Goal: Ask a question: Seek information or help from site administrators or community

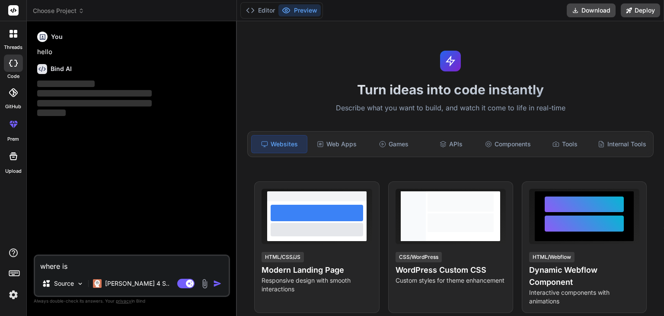
type textarea "x"
click at [100, 269] on textarea "where is" at bounding box center [132, 264] width 194 height 16
type textarea "where is"
type textarea "x"
type textarea "where i"
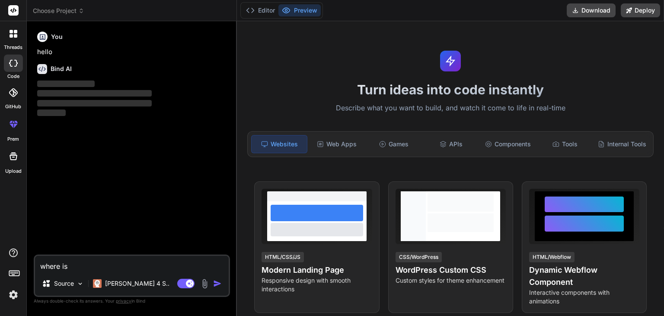
type textarea "x"
type textarea "where"
type textarea "x"
type textarea "where"
type textarea "x"
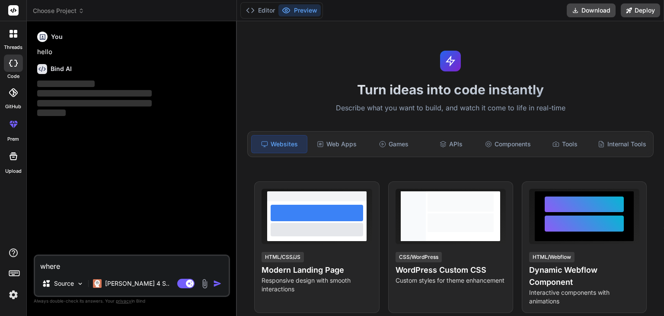
type textarea "wher"
type textarea "x"
type textarea "whe"
type textarea "x"
type textarea "wh"
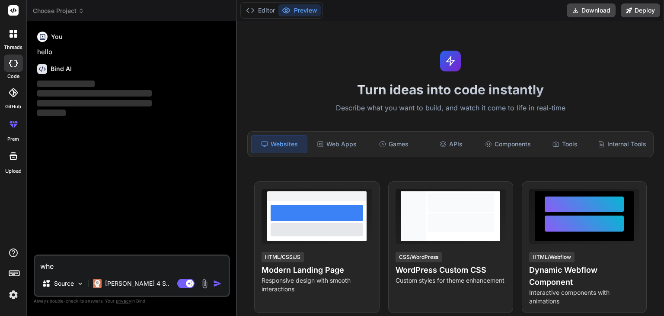
type textarea "x"
type textarea "w"
type textarea "x"
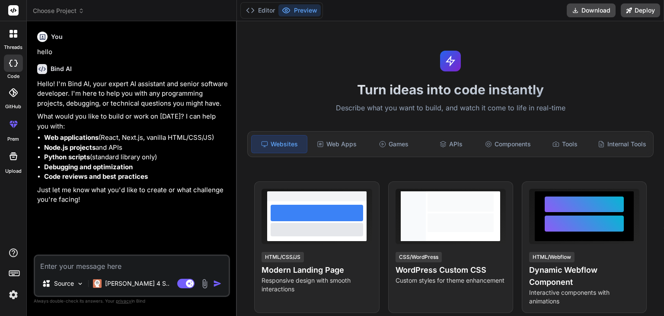
type textarea "x"
click at [109, 263] on textarea at bounding box center [132, 264] width 194 height 16
paste textarea "Grogent is an application to help small businesses grow. One of our key feature…"
type textarea "Grogent is an application to help small businesses grow. One of our key feature…"
type textarea "x"
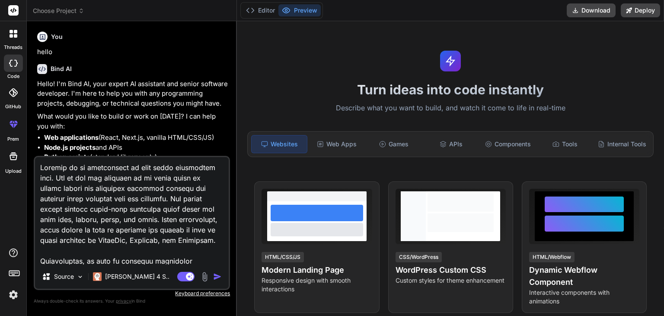
scroll to position [281, 0]
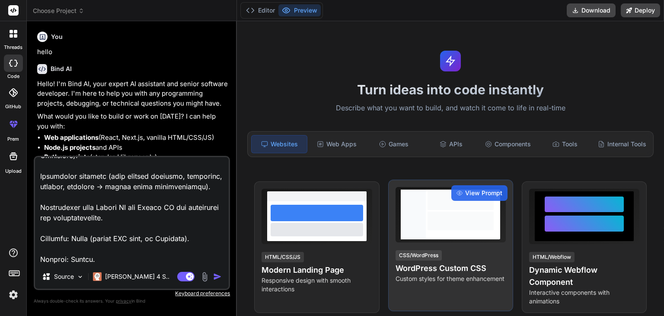
type textarea "Grogent is an application to help small businesses grow. One of our key feature…"
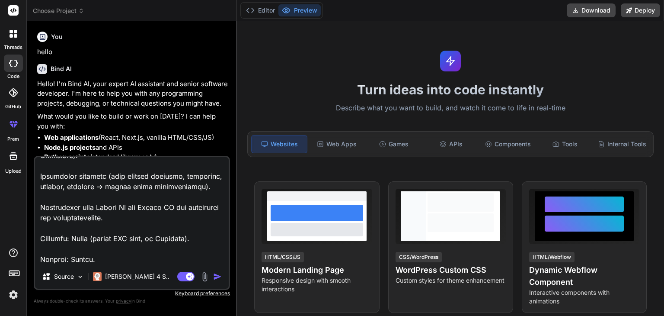
type textarea "x"
type textarea "Grogent is an application to help small businesses grow. One of our key feature…"
click at [144, 257] on textarea at bounding box center [132, 210] width 194 height 107
type textarea "x"
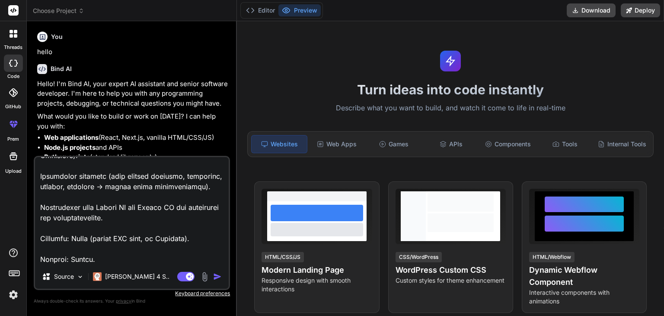
paste textarea "Gemini key [SECURITY_DATA]"
type textarea "Grogent is an application to help small businesses grow. One of our key feature…"
type textarea "x"
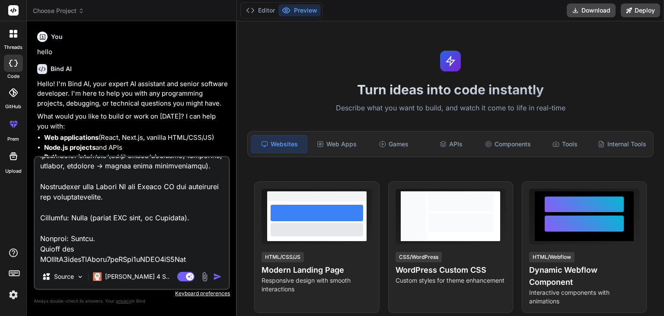
scroll to position [312, 0]
type textarea "Grogent is an application to help small businesses grow. One of our key feature…"
click at [213, 272] on img "button" at bounding box center [217, 276] width 9 height 9
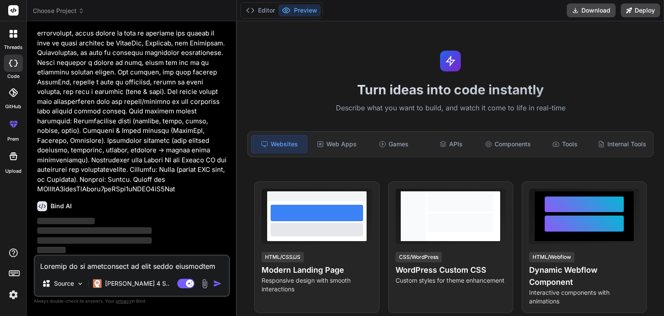
scroll to position [245, 0]
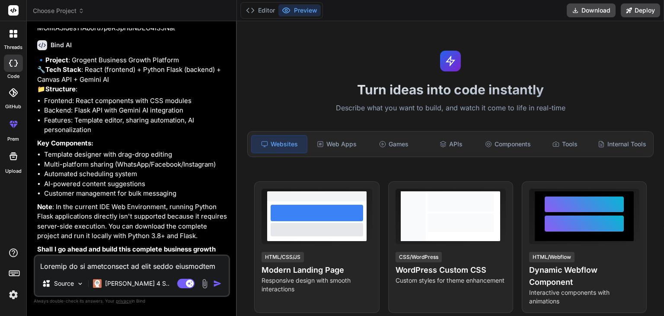
type textarea "x"
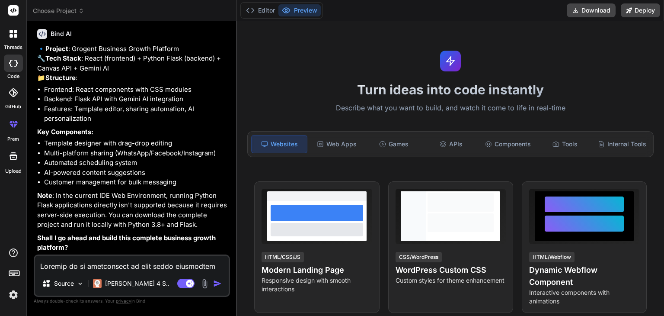
click at [130, 261] on textarea at bounding box center [132, 264] width 194 height 16
type textarea "i"
type textarea "x"
type textarea "i"
type textarea "x"
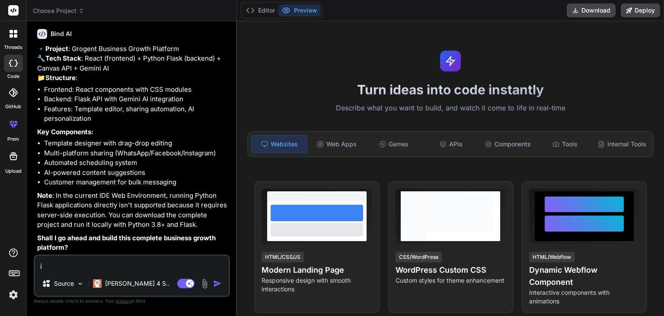
type textarea "i h"
type textarea "x"
type textarea "i ha"
type textarea "x"
type textarea "i hav"
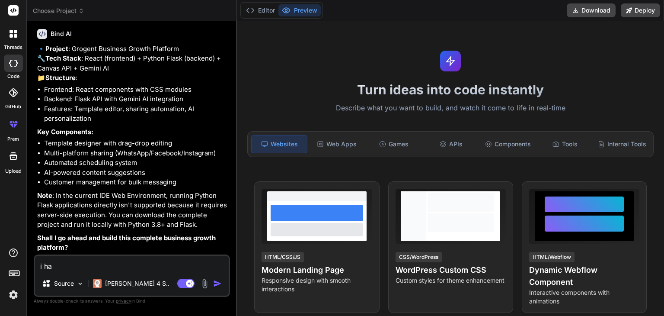
type textarea "x"
type textarea "i have"
type textarea "x"
type textarea "i have"
type textarea "x"
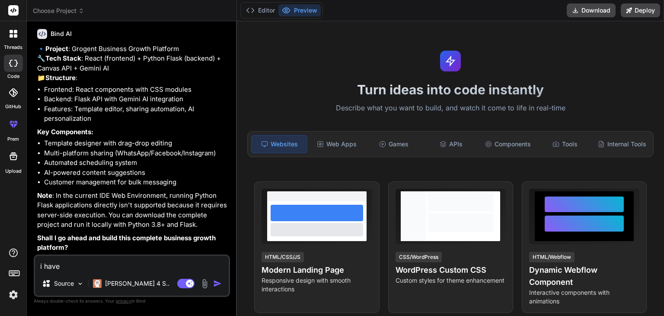
type textarea "i have p"
type textarea "x"
type textarea "i have py"
type textarea "x"
type textarea "i have pyt"
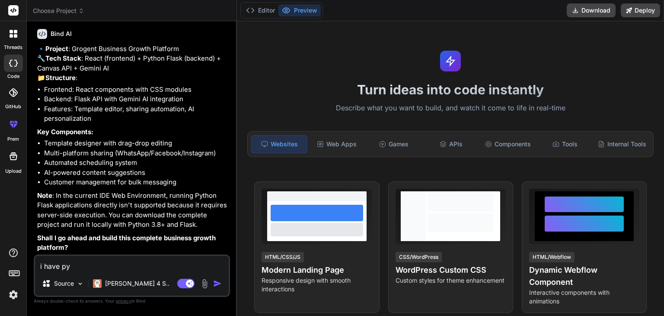
type textarea "x"
type textarea "i have pyth"
type textarea "x"
type textarea "i have pytho"
type textarea "x"
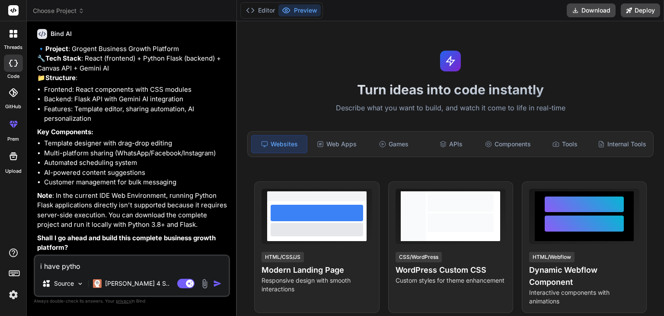
type textarea "i have python"
type textarea "x"
type textarea "i have python"
type textarea "x"
type textarea "i have python v"
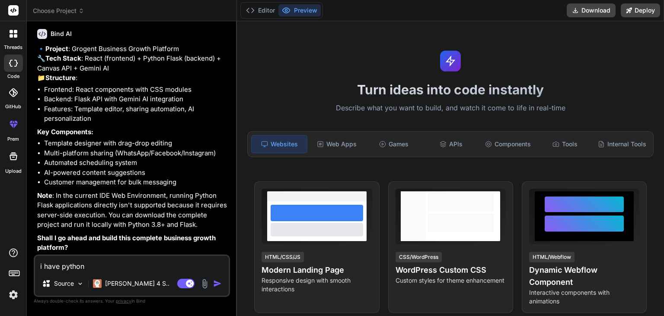
type textarea "x"
type textarea "i have python ve"
type textarea "x"
type textarea "i have python ver"
type textarea "x"
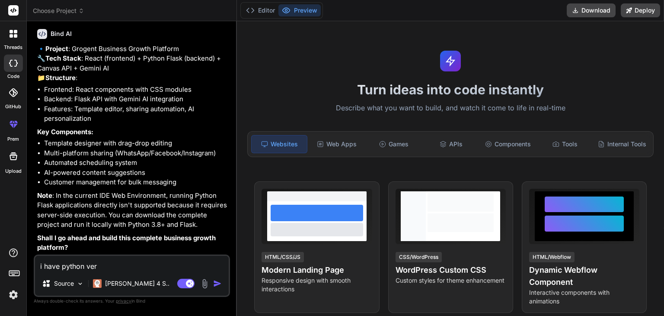
type textarea "i have python vers"
type textarea "x"
type textarea "i have python versi"
type textarea "x"
type textarea "i have python versio"
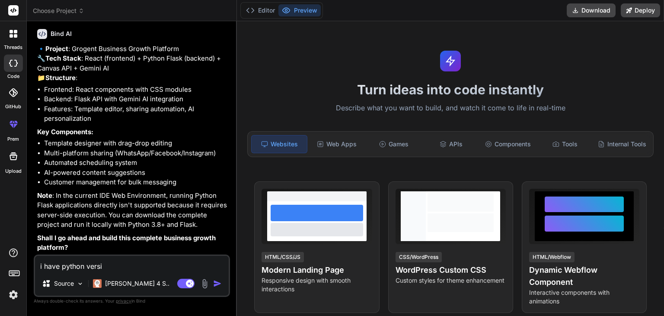
type textarea "x"
type textarea "i have python version"
type textarea "x"
type textarea "i have python version"
type textarea "x"
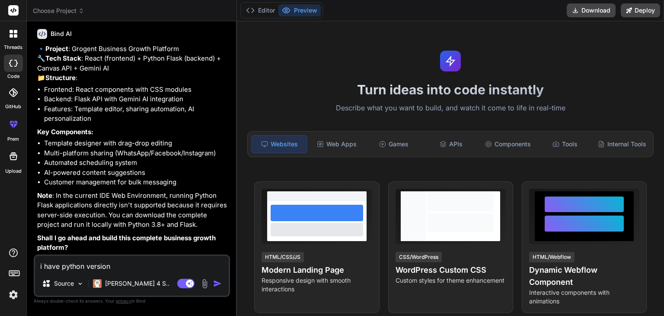
type textarea "i have python version o"
type textarea "x"
type textarea "i have python version of"
type textarea "x"
type textarea "i have python version of"
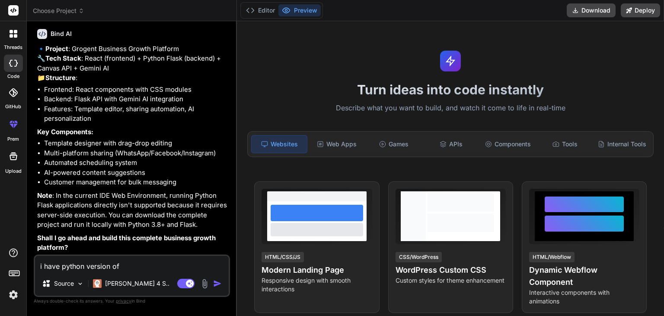
type textarea "x"
type textarea "i have python version of 2"
type textarea "x"
type textarea "i have python version of 2."
type textarea "x"
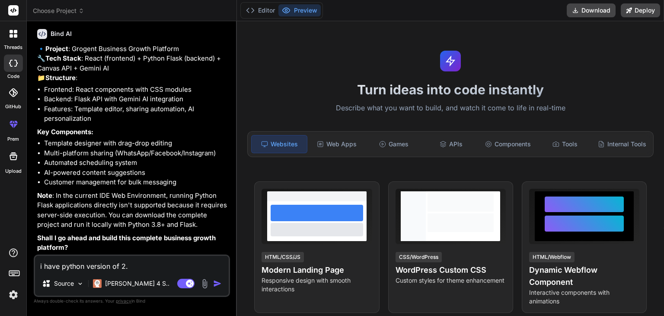
type textarea "i have python version of 2.1"
type textarea "x"
type textarea "i have python version of 2.13"
type textarea "x"
type textarea "i have python version of 2.13"
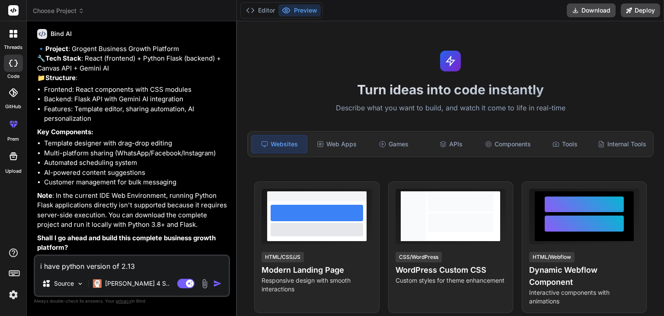
type textarea "x"
type textarea "i have python version of 2.13"
type textarea "x"
paste textarea "pip 25.2"
type textarea "i have python version of 2.13 pip 25.2"
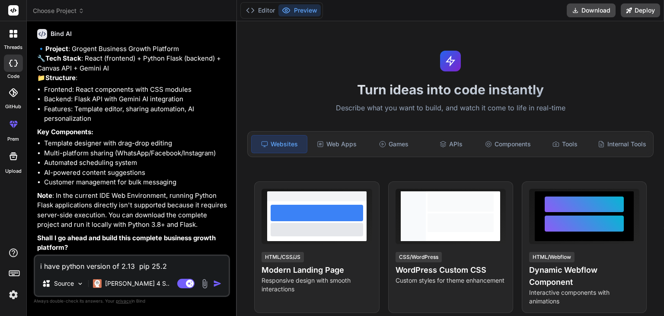
type textarea "x"
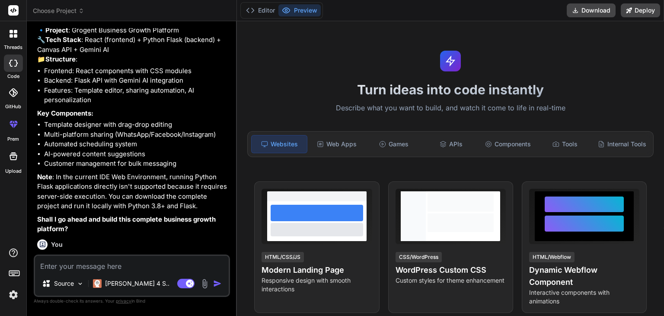
scroll to position [526, 0]
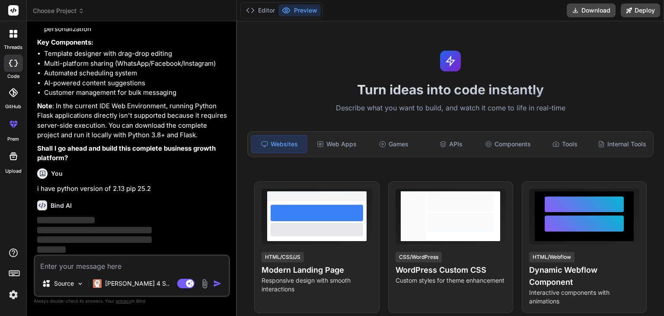
click at [154, 262] on textarea at bounding box center [132, 264] width 194 height 16
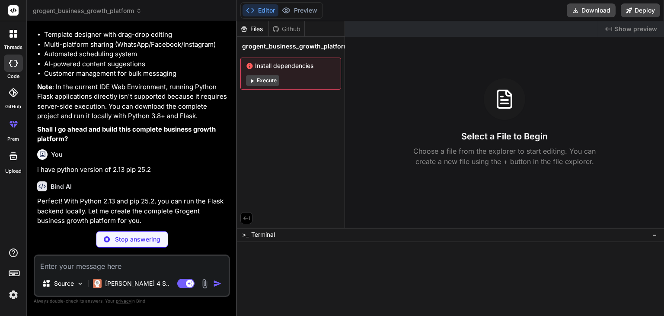
type textarea "x"
click at [144, 239] on p "Stop answering" at bounding box center [137, 239] width 45 height 9
type textarea "x"
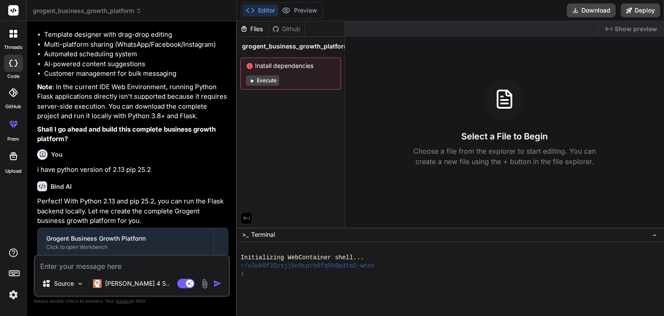
click at [132, 265] on textarea at bounding box center [132, 264] width 194 height 16
type textarea "s"
type textarea "x"
type textarea "so"
type textarea "x"
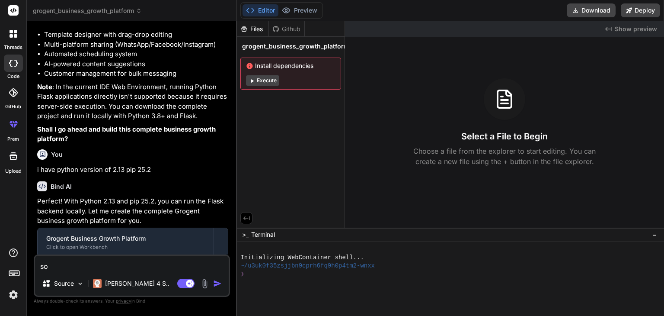
type textarea "sor"
type textarea "x"
type textarea "sorr"
type textarea "x"
type textarea "sorry"
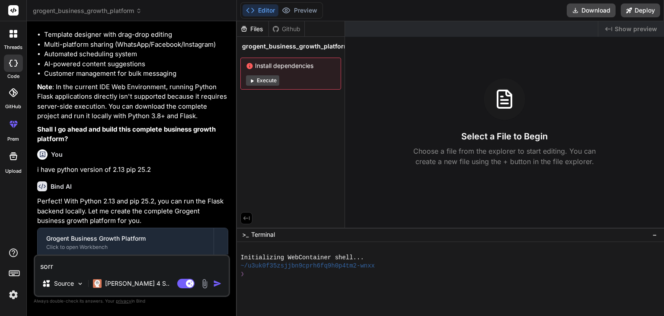
type textarea "x"
type textarea "sorry"
type textarea "x"
type textarea "sorry i"
type textarea "x"
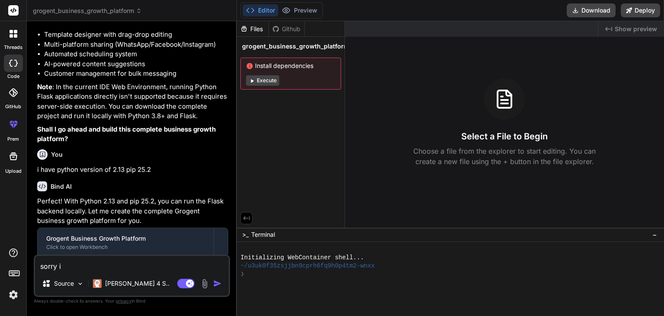
type textarea "sorry i"
type textarea "x"
type textarea "sorry i s"
type textarea "x"
type textarea "sorry i sa"
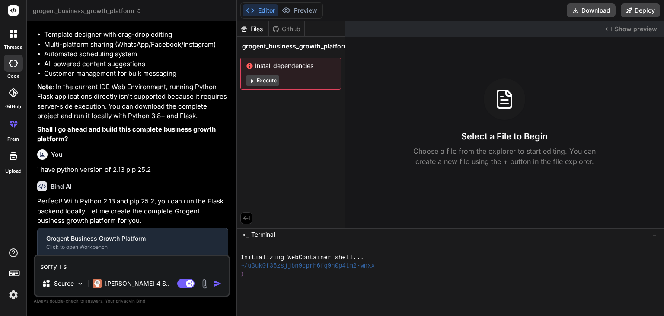
type textarea "x"
type textarea "sorry i sai"
type textarea "x"
type textarea "sorry i said"
type textarea "x"
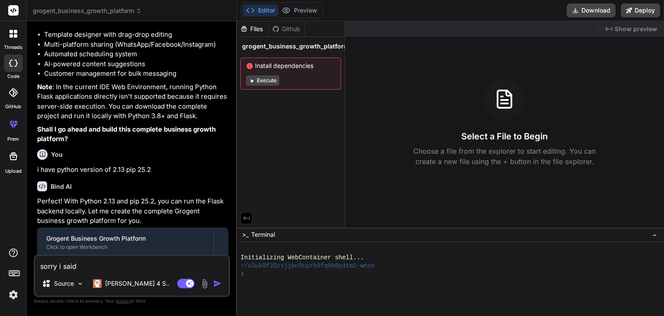
type textarea "sorry i said"
type textarea "x"
type textarea "sorry i said p"
type textarea "x"
type textarea "sorry i said py"
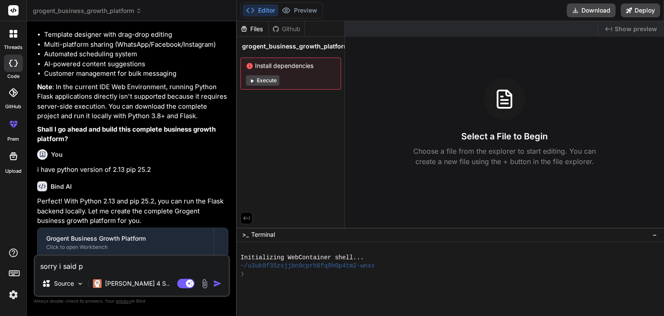
type textarea "x"
type textarea "sorry i said pyt"
type textarea "x"
type textarea "sorry i said [PERSON_NAME]"
type textarea "x"
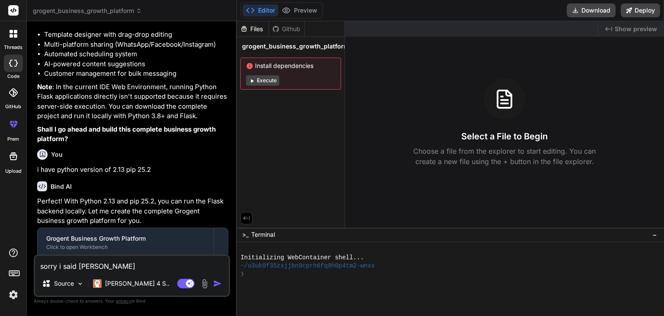
type textarea "sorry i said [PERSON_NAME]"
type textarea "x"
type textarea "sorry i said python"
type textarea "x"
type textarea "sorry i said python"
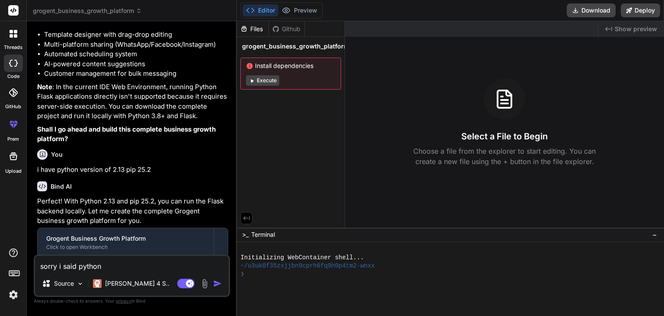
type textarea "x"
type textarea "sorry i said python 2"
type textarea "x"
type textarea "sorry i said python"
type textarea "x"
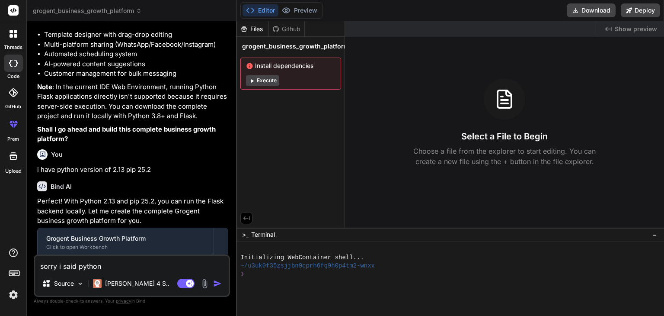
type textarea "sorry i said python 3"
type textarea "x"
type textarea "sorry i said python 3."
type textarea "x"
type textarea "sorry i said python 3.1"
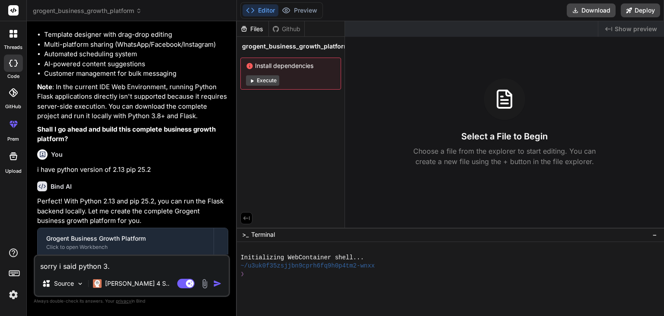
type textarea "x"
type textarea "sorry i said python 3.13"
type textarea "x"
type textarea "sorry i said python 3.13"
type textarea "x"
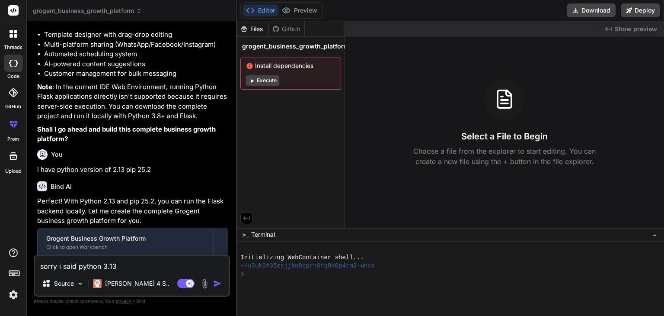
type textarea "sorry i said python 3.13 a"
type textarea "x"
type textarea "sorry i said python 3.13 an"
type textarea "x"
type textarea "sorry i said python 3.13 and"
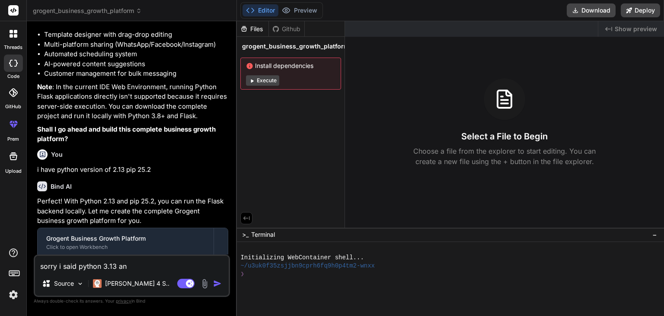
type textarea "x"
type textarea "sorry i said python 3.13 and"
type textarea "x"
type textarea "sorry i said python 3.13 and ["
type textarea "x"
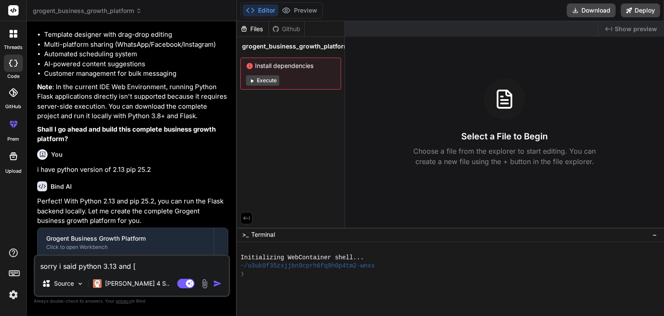
type textarea "sorry i said python 3.13 and"
type textarea "x"
type textarea "sorry i said python 3.13 and p"
type textarea "x"
type textarea "sorry i said python 3.13 and pi"
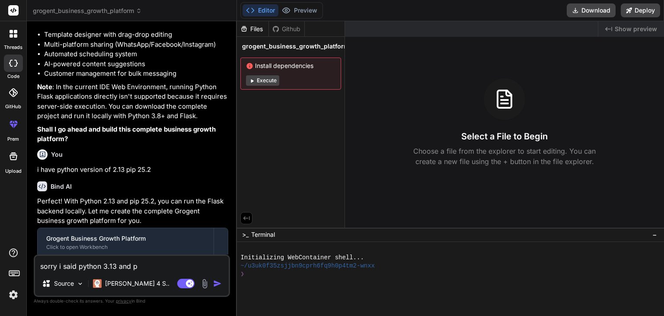
type textarea "x"
type textarea "sorry i said python 3.13 and pip"
type textarea "x"
type textarea "sorry i said python 3.13 and pip"
type textarea "x"
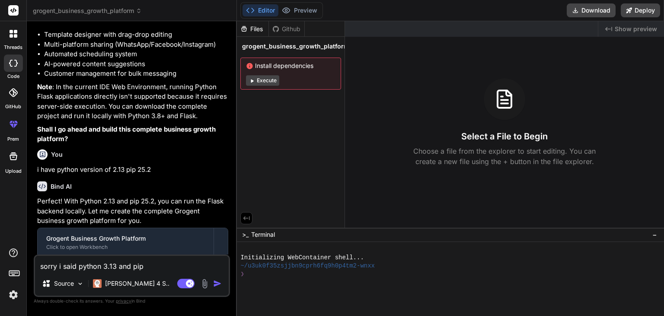
type textarea "sorry i said python 3.13 and pip 2"
type textarea "x"
type textarea "sorry i said python 3.13 and pip 25"
type textarea "x"
type textarea "sorry i said python 3.13 and pip 25."
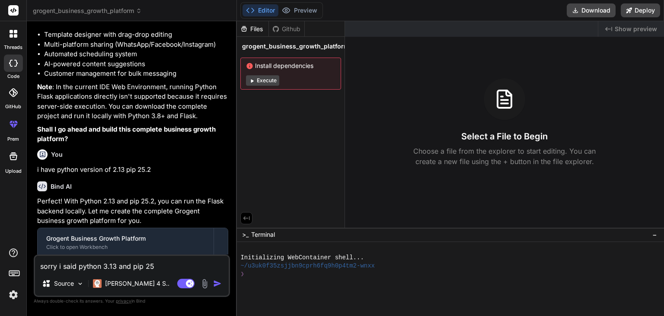
type textarea "x"
type textarea "sorry i said python 3.13 and pip 25.2"
type textarea "x"
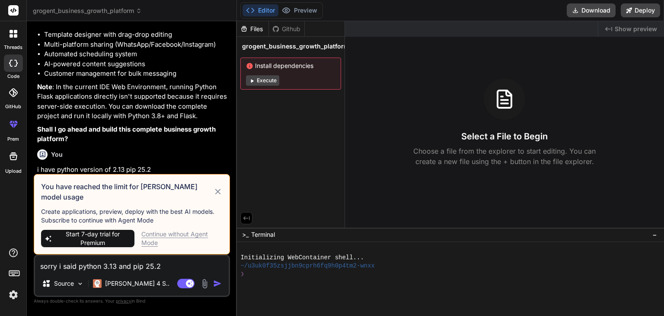
type textarea "sorry i said python 3.13 and pip 25.2"
click at [157, 239] on div "Continue without Agent Mode" at bounding box center [181, 238] width 81 height 17
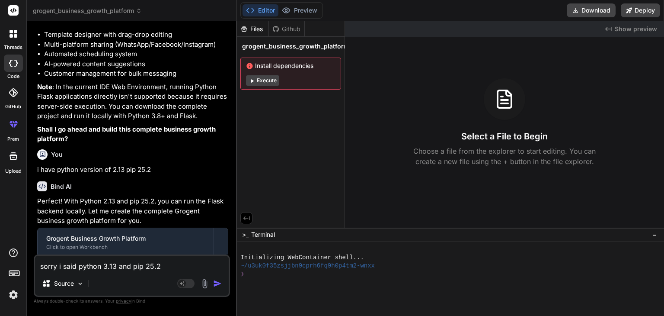
click at [218, 282] on img "button" at bounding box center [217, 283] width 9 height 9
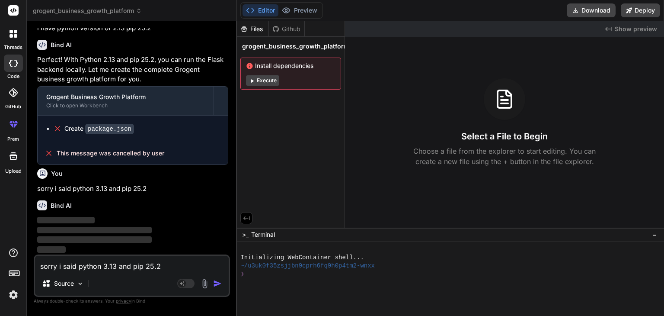
scroll to position [686, 0]
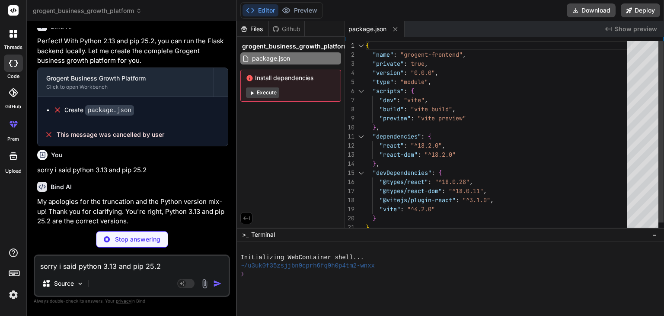
type textarea "x"
type textarea "<script type="module" src="/src/main.jsx"></script> </body> </html>"
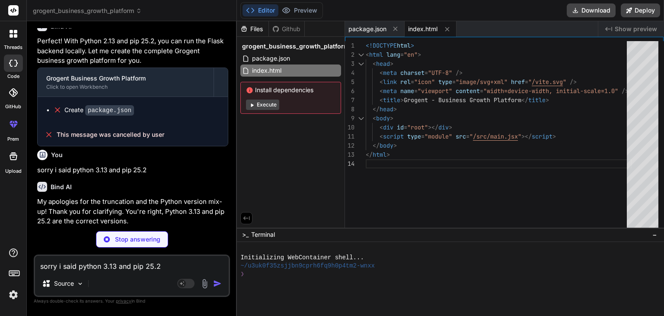
type textarea "x"
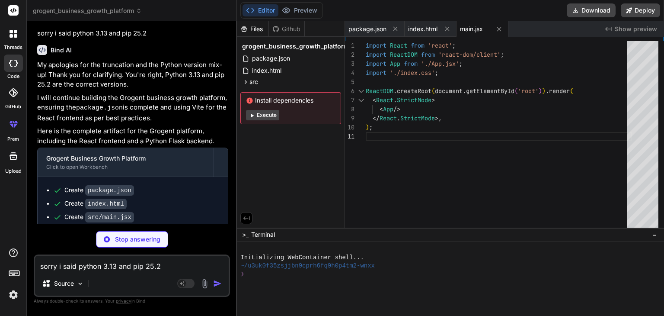
scroll to position [860, 0]
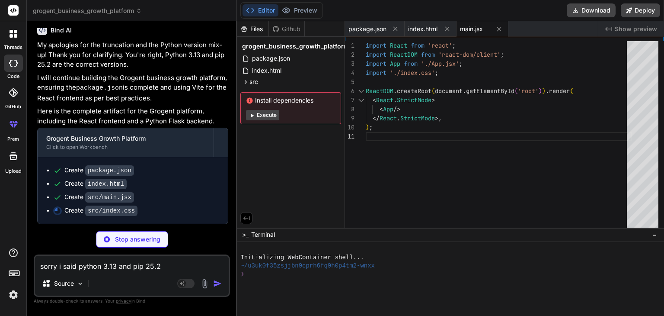
type textarea "x"
type textarea ".preview-card p { margin: 2px 0; font-size: 0.9em; color: inherit; }"
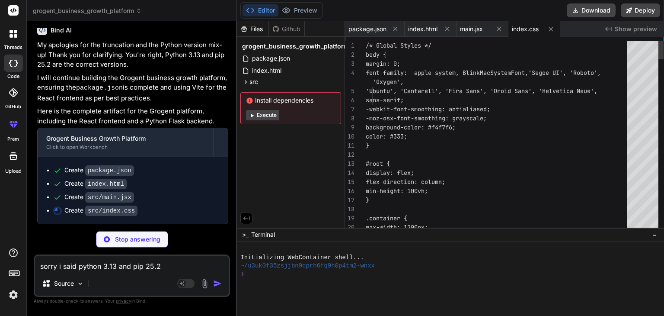
type textarea "x"
type textarea "export default Header;"
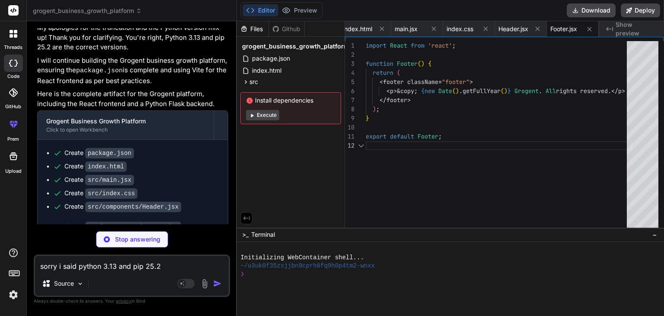
type textarea "x"
type textarea "</div> ); } export default TemplateSelector;"
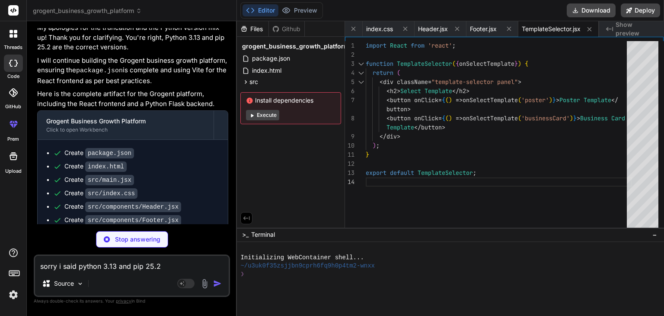
type textarea "x"
type textarea "</div> ); } export default CustomizationPanel;"
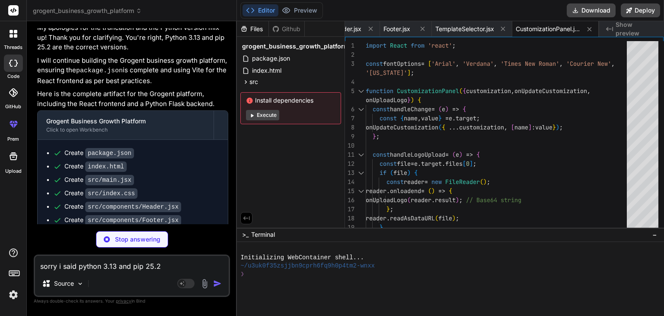
scroll to position [926, 0]
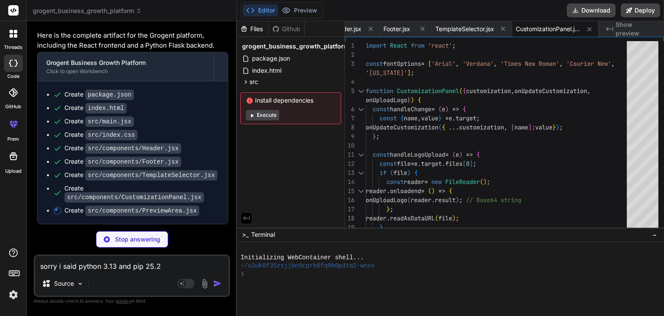
type textarea "x"
type textarea "export default PreviewArea;"
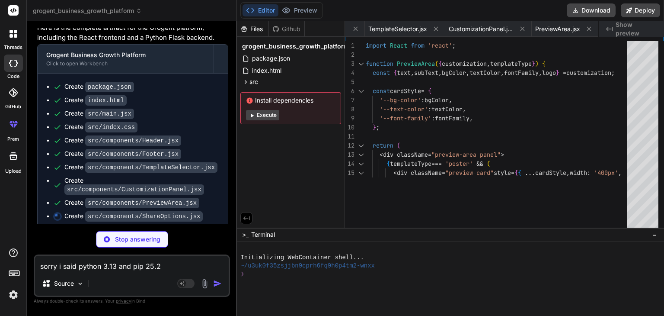
type textarea "x"
type textarea "export default ShareOptions;"
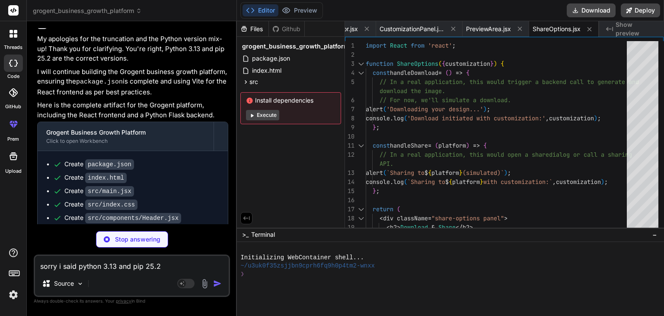
scroll to position [831, 0]
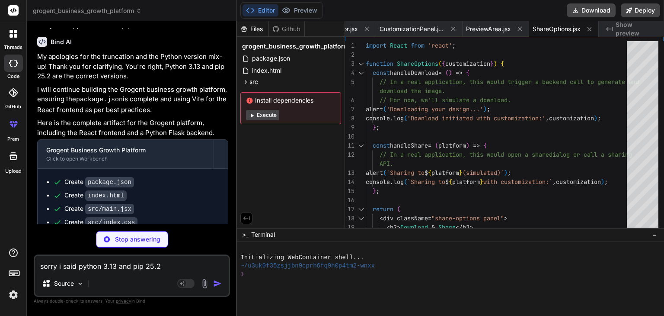
type textarea "x"
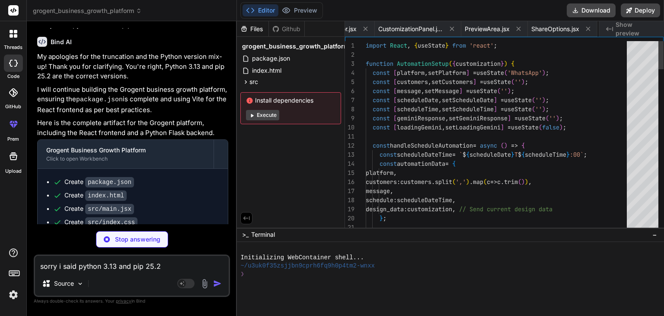
scroll to position [0, 450]
type textarea "x"
type textarea "} export default App;"
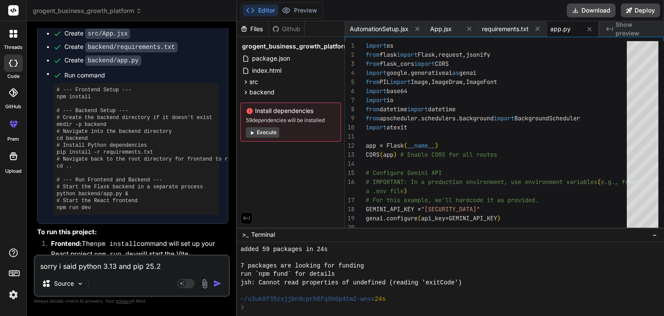
scroll to position [697, 0]
click at [270, 132] on button "Execute" at bounding box center [262, 132] width 33 height 10
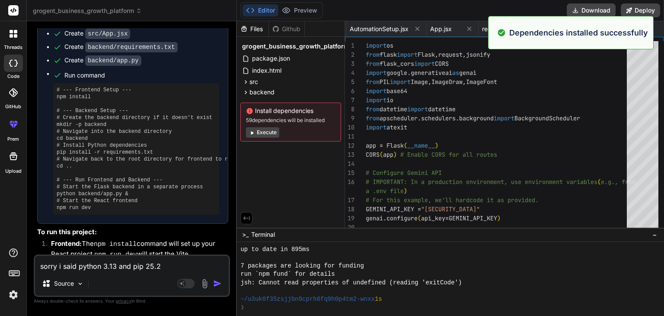
scroll to position [1462, 0]
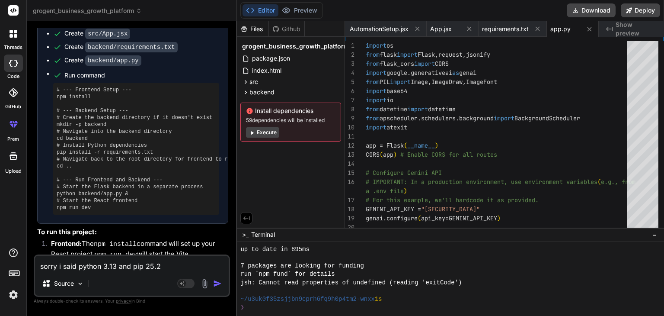
click at [270, 132] on button "Execute" at bounding box center [262, 132] width 33 height 10
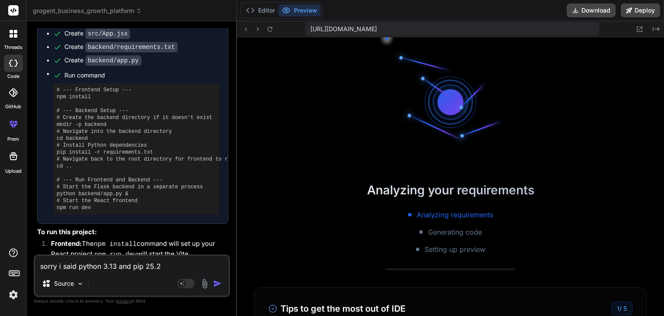
scroll to position [2308, 0]
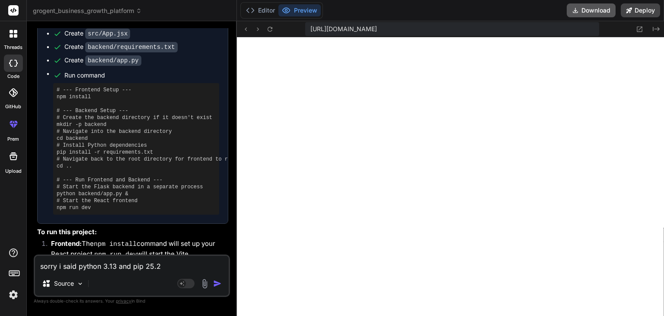
click at [598, 10] on button "Download" at bounding box center [591, 10] width 49 height 14
drag, startPoint x: 57, startPoint y: 159, endPoint x: 152, endPoint y: 159, distance: 95.6
click at [152, 159] on pre "# --- Frontend Setup --- npm install # --- Backend Setup --- # Create the backe…" at bounding box center [136, 149] width 159 height 125
copy pre "pip install -r requirements.txt"
click at [152, 159] on pre "# --- Frontend Setup --- npm install # --- Backend Setup --- # Create the backe…" at bounding box center [136, 149] width 159 height 125
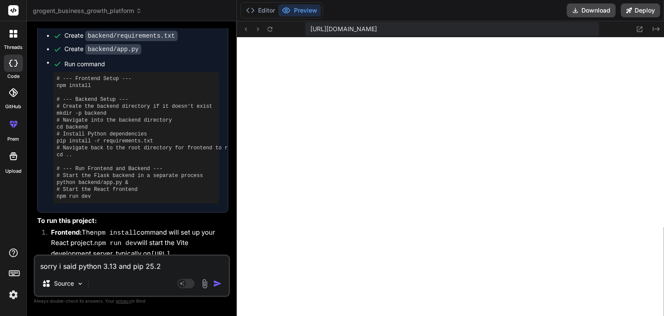
scroll to position [1147, 0]
click at [112, 270] on textarea "sorry i said python 3.13 and pip 25.2" at bounding box center [132, 264] width 194 height 16
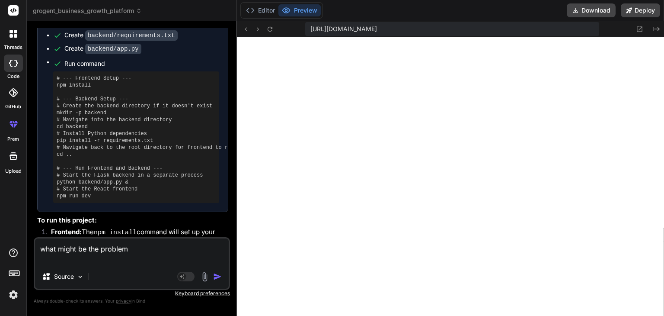
paste textarea "loremi -d sitametconse.adi Elitseddoe Tempo==6.9.3 (inci -u laboreetdolo.mag (a…"
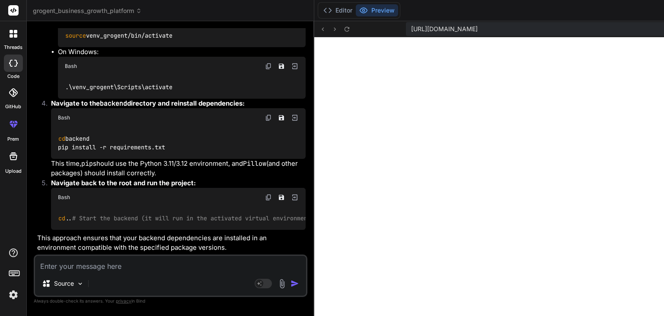
scroll to position [2207, 0]
drag, startPoint x: 63, startPoint y: 228, endPoint x: 170, endPoint y: 226, distance: 107.3
copy code "py -3.11 -m venv venv_grogent"
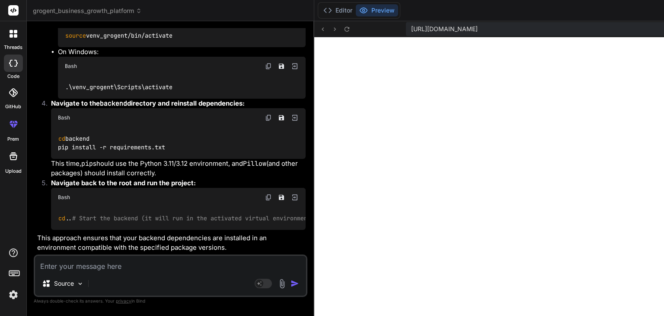
drag, startPoint x: 64, startPoint y: 229, endPoint x: 173, endPoint y: 232, distance: 109.1
copy code "py -3.11 -m venv venv_grogent"
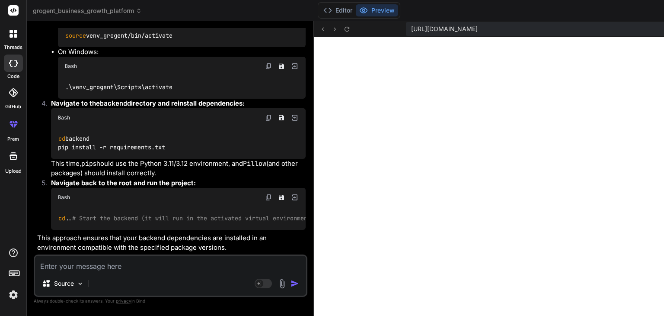
click at [265, 70] on img at bounding box center [268, 66] width 7 height 7
click at [265, 121] on img at bounding box center [268, 117] width 7 height 7
drag, startPoint x: 55, startPoint y: 184, endPoint x: 132, endPoint y: 186, distance: 76.6
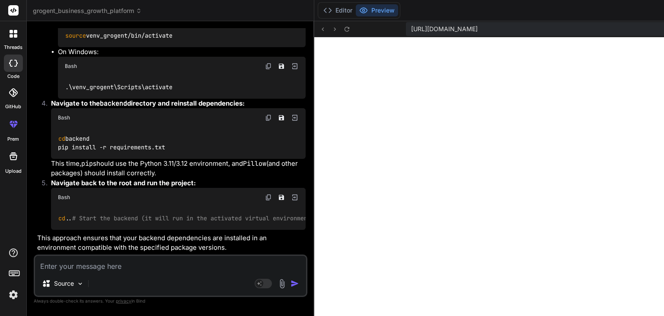
click at [132, 207] on div "cd .. # Start the backend (it will run in the activated virtual environment) py…" at bounding box center [178, 218] width 255 height 22
copy code "python backend/app.py"
click at [132, 214] on code "cd .. # Start the backend (it will run in the activated virtual environment) py…" at bounding box center [280, 218] width 444 height 9
click at [135, 267] on textarea at bounding box center [170, 264] width 271 height 16
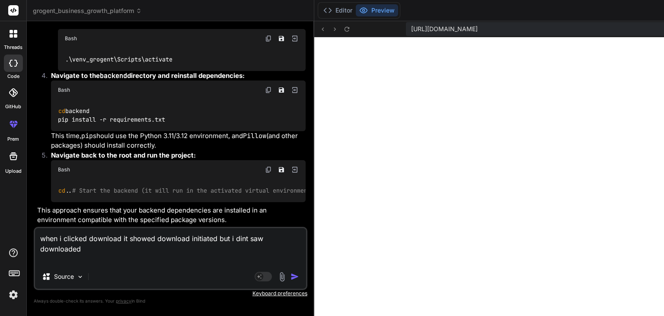
paste textarea "Download initiated with customization: ObjectbgColor: "#92cbd3"fontFamily: "Tim…"
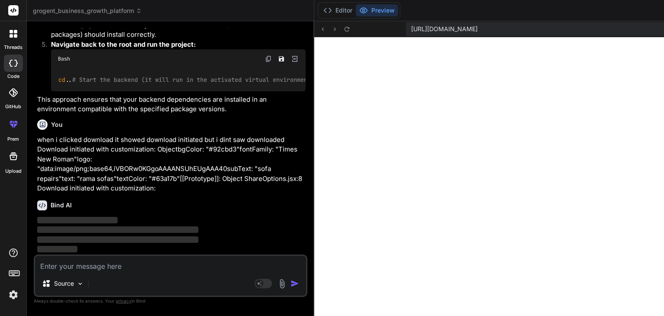
scroll to position [2695, 0]
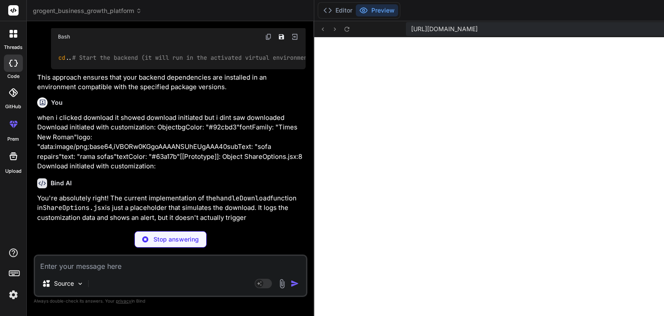
click at [111, 144] on p "when i clicked download it showed download initiated but i dint saw downloaded …" at bounding box center [171, 142] width 269 height 58
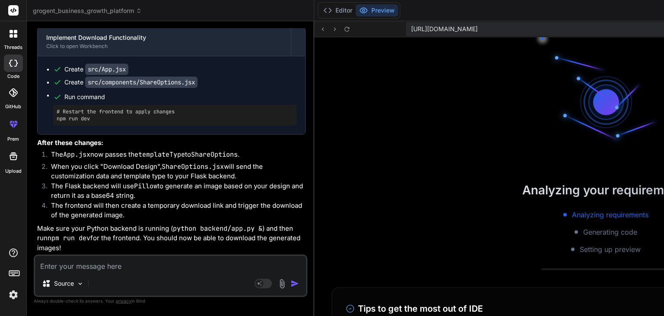
scroll to position [2475, 0]
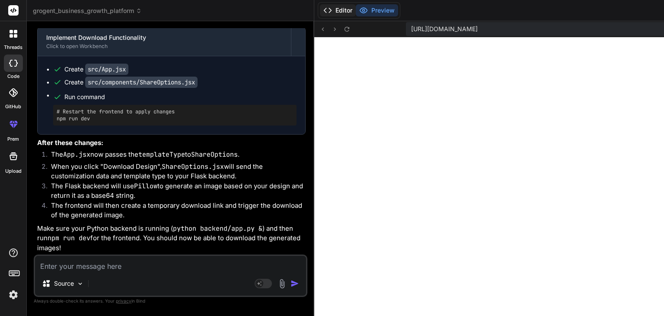
click at [320, 9] on button "Editor" at bounding box center [338, 10] width 36 height 12
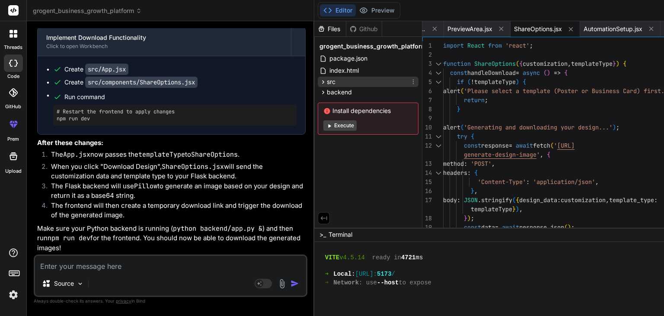
click at [327, 79] on span "src" at bounding box center [331, 81] width 9 height 9
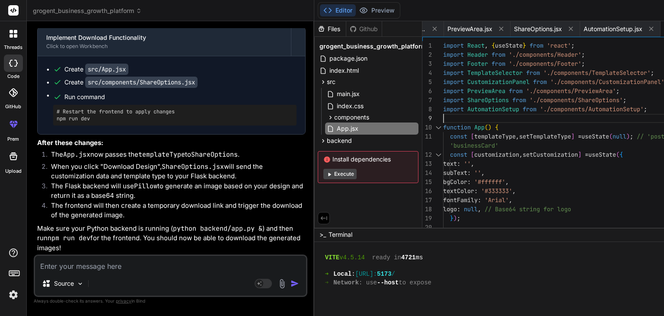
scroll to position [0, 0]
click at [475, 110] on div "import React , { useState } from 'react' ; import Header from './components/Hea…" at bounding box center [576, 291] width 266 height 500
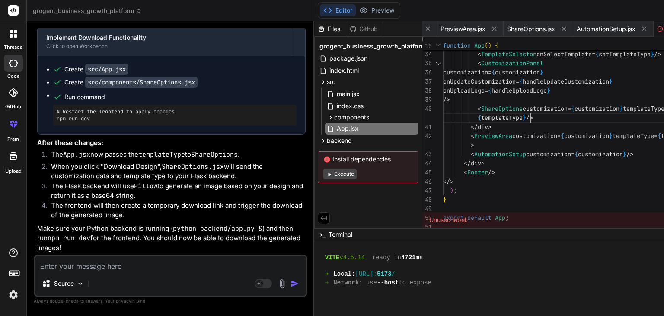
click at [507, 28] on span "ShareOptions.jsx" at bounding box center [531, 29] width 48 height 9
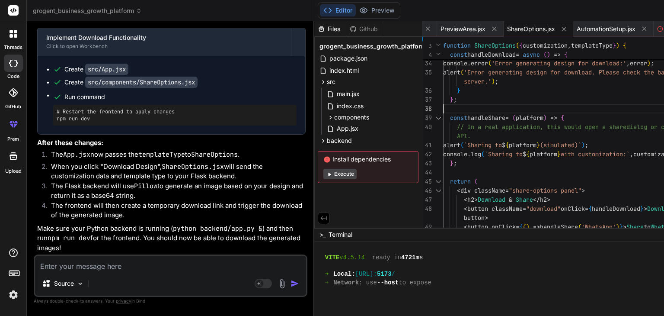
click at [443, 106] on div "console . error ( 'Error generating design for download:' , error ) ; alert ( '…" at bounding box center [576, 22] width 266 height 581
click at [130, 273] on div "Source Agent Mode. When this toggle is activated, AI automatically makes decisi…" at bounding box center [171, 275] width 274 height 42
click at [122, 264] on textarea at bounding box center [170, 264] width 271 height 16
click at [54, 264] on textarea at bounding box center [170, 264] width 271 height 16
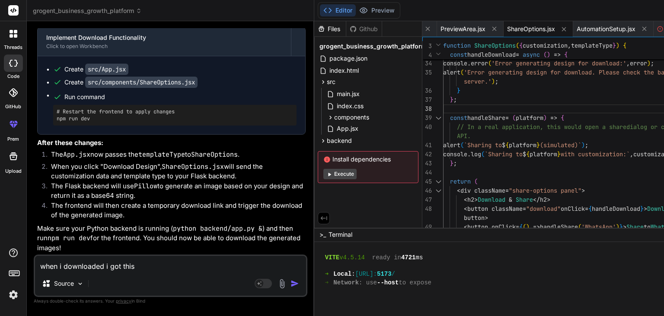
click at [277, 287] on img at bounding box center [282, 284] width 10 height 10
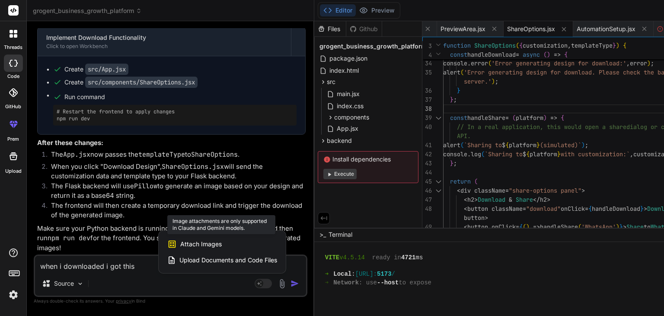
click at [180, 242] on span "Attach Images" at bounding box center [201, 244] width 42 height 9
click at [180, 241] on span "Attach Images" at bounding box center [201, 244] width 42 height 9
click at [180, 258] on span "Upload Documents and Code Files" at bounding box center [229, 260] width 98 height 9
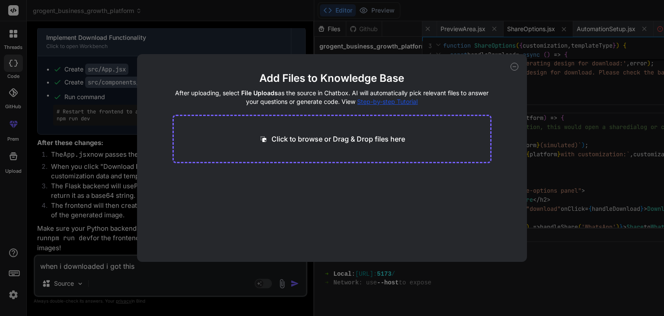
click at [305, 139] on p "Click to browse or Drag & Drop files here" at bounding box center [339, 139] width 134 height 10
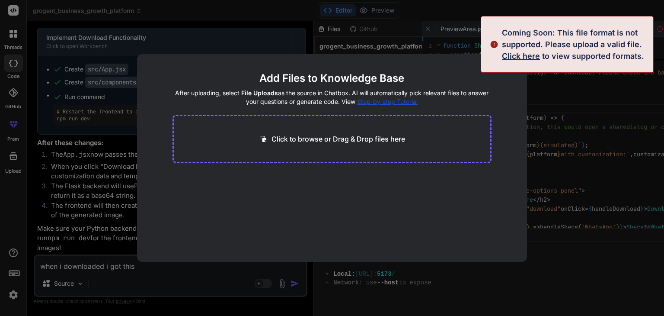
click at [455, 83] on h2 "Add Files to Knowledge Base" at bounding box center [333, 78] width 320 height 14
click at [471, 103] on h4 "After uploading, select File Uploads as the source in Chatbox. AI will automati…" at bounding box center [333, 97] width 320 height 17
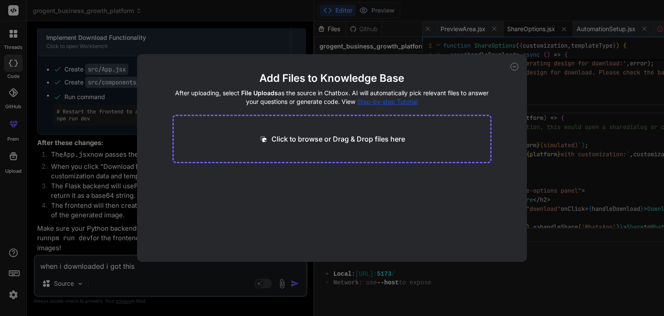
click at [459, 69] on div "Add Files to Knowledge Base After uploading, select File Uploads as the source …" at bounding box center [332, 158] width 390 height 208
click at [513, 66] on icon at bounding box center [515, 67] width 8 height 8
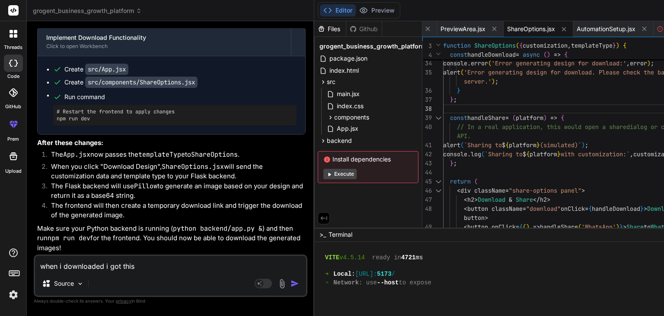
click at [144, 272] on div "when i downloaded i got this Source Agent Mode. When this toggle is activated, …" at bounding box center [171, 275] width 274 height 42
click at [143, 263] on textarea "when i downloaded i got this" at bounding box center [170, 264] width 271 height 16
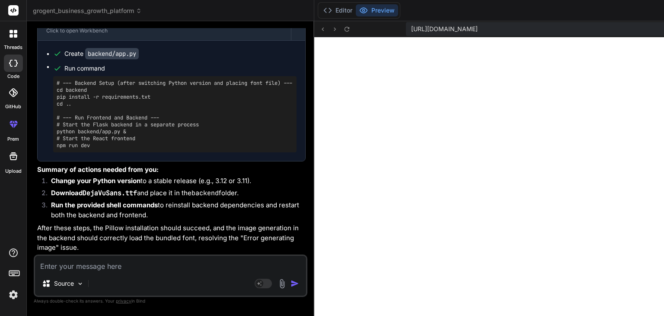
scroll to position [3876, 0]
click at [119, 59] on code "backend/app.py" at bounding box center [112, 53] width 54 height 11
click at [320, 12] on button "Editor" at bounding box center [338, 10] width 36 height 12
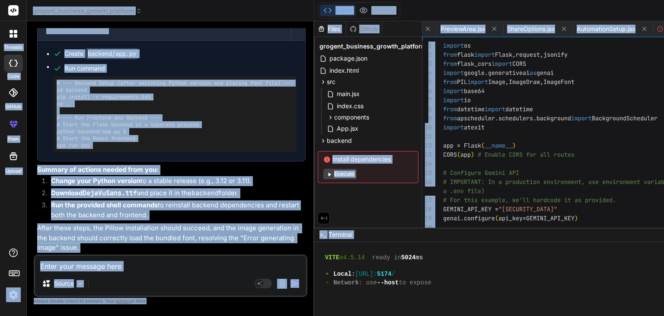
scroll to position [0, 0]
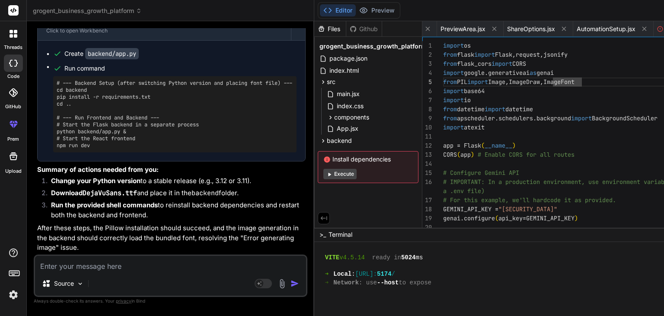
click at [147, 270] on textarea at bounding box center [170, 264] width 271 height 16
paste textarea "Sharing to WhatsApp (simulated)"
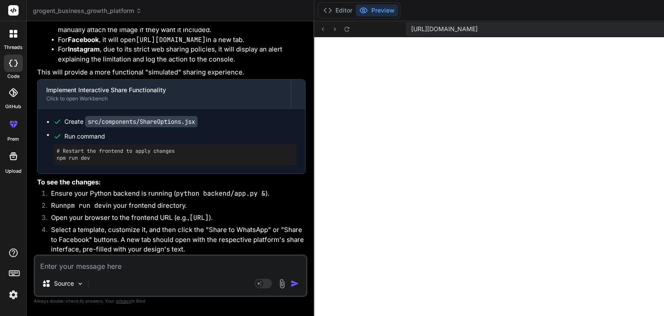
scroll to position [4465, 0]
click at [320, 13] on button "Editor" at bounding box center [338, 10] width 36 height 12
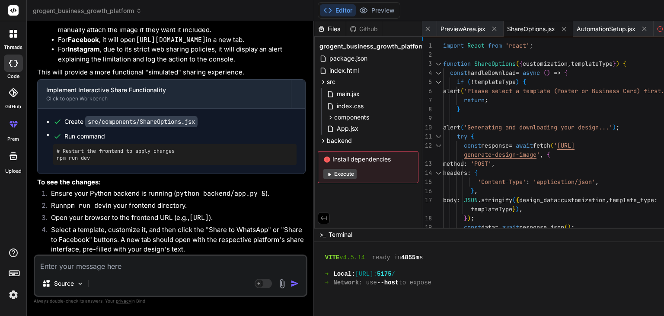
click at [507, 28] on span "ShareOptions.jsx" at bounding box center [531, 29] width 48 height 9
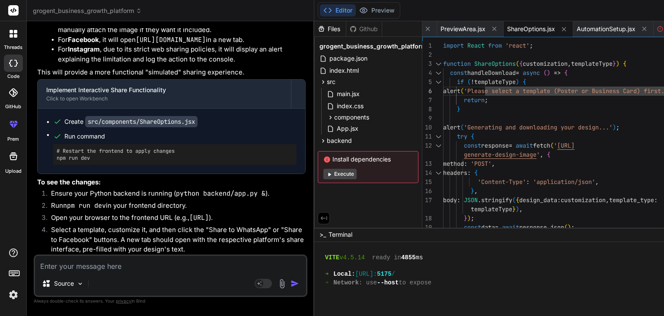
click at [157, 267] on textarea at bounding box center [170, 264] width 271 height 16
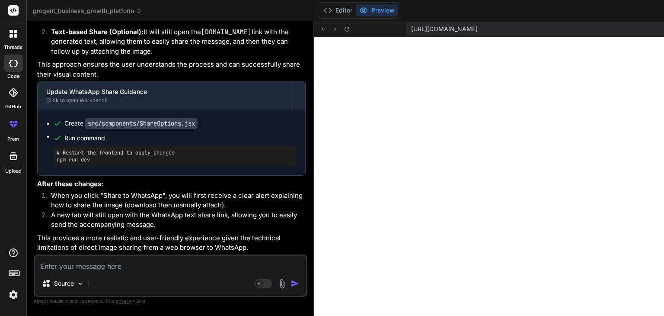
scroll to position [5054, 0]
click at [320, 11] on button "Editor" at bounding box center [338, 10] width 36 height 12
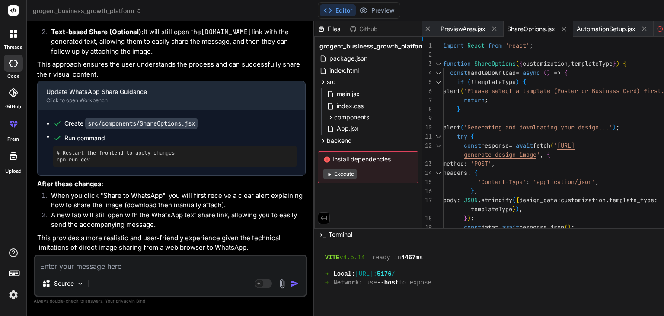
click at [507, 31] on span "ShareOptions.jsx" at bounding box center [531, 29] width 48 height 9
click at [157, 273] on div "Source Agent Mode. When this toggle is activated, AI automatically makes decisi…" at bounding box center [171, 275] width 274 height 42
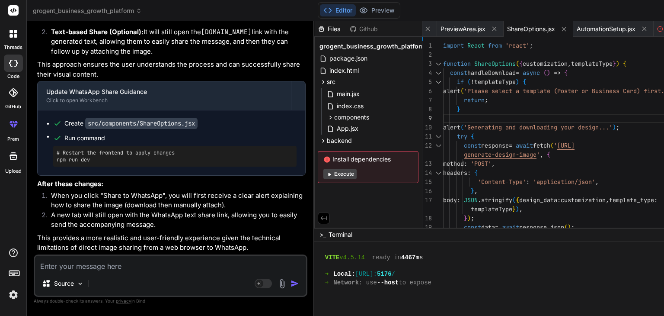
click at [151, 263] on textarea at bounding box center [170, 264] width 271 height 16
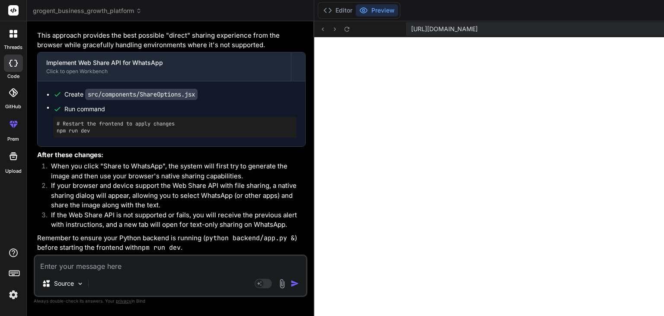
scroll to position [5113, 0]
click at [320, 11] on button "Editor" at bounding box center [338, 10] width 36 height 12
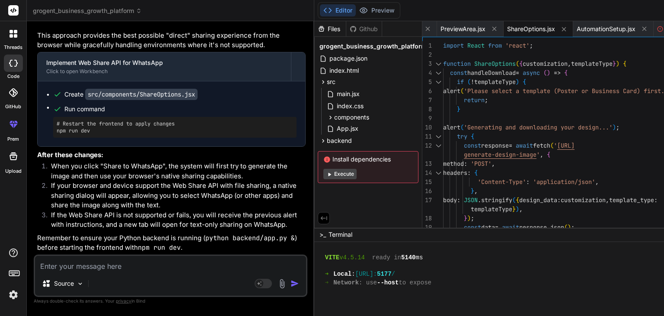
click at [507, 32] on span "ShareOptions.jsx" at bounding box center [531, 29] width 48 height 9
click at [443, 139] on div "try {" at bounding box center [576, 136] width 266 height 9
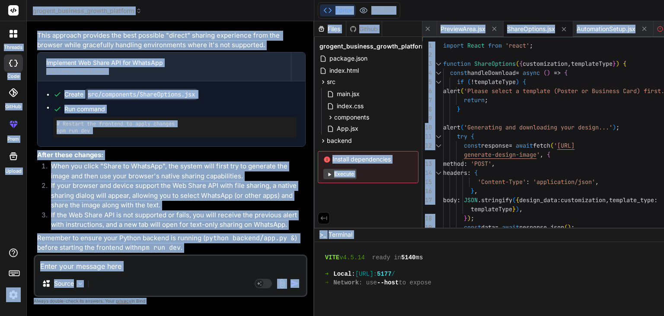
click at [443, 139] on div "try {" at bounding box center [576, 136] width 266 height 9
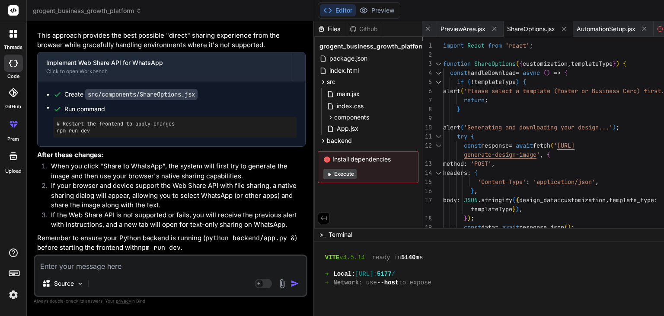
scroll to position [0, 0]
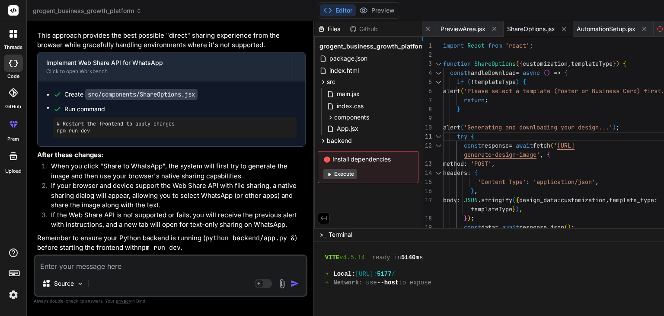
click at [150, 260] on textarea at bounding box center [170, 264] width 271 height 16
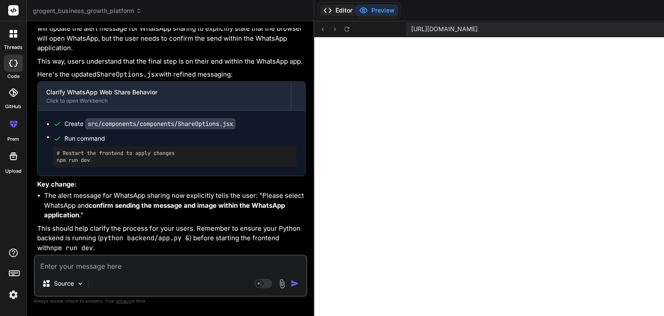
scroll to position [3729, 0]
click at [320, 12] on button "Editor" at bounding box center [338, 10] width 36 height 12
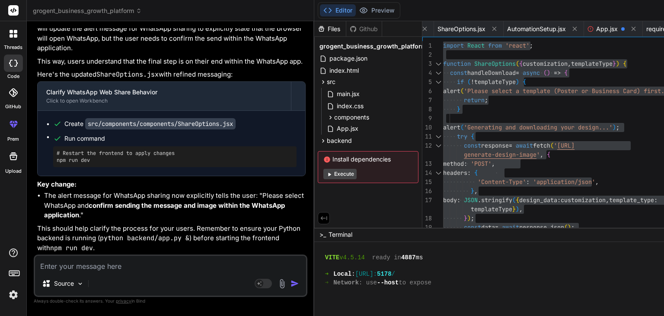
click at [133, 266] on textarea at bounding box center [170, 264] width 271 height 16
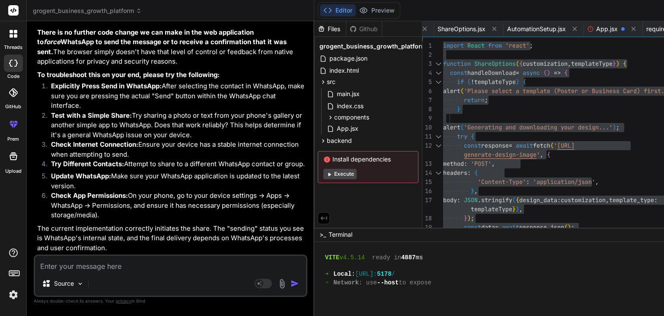
scroll to position [7178, 0]
click at [112, 275] on div "Source" at bounding box center [170, 285] width 271 height 21
click at [111, 270] on textarea at bounding box center [170, 264] width 271 height 16
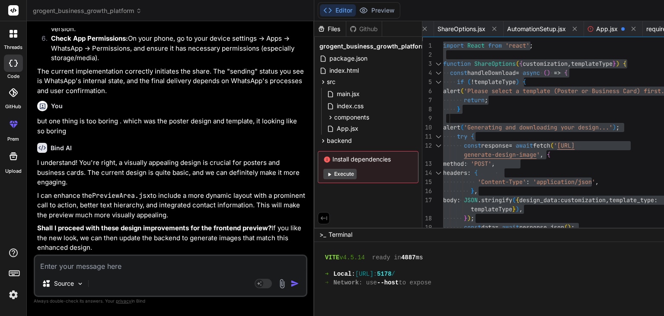
scroll to position [7484, 0]
click at [138, 260] on textarea at bounding box center [170, 264] width 271 height 16
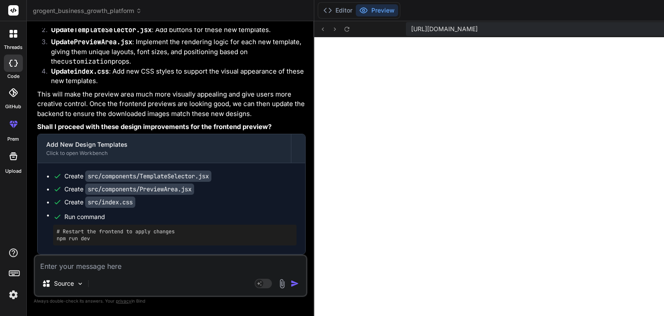
scroll to position [4070, 0]
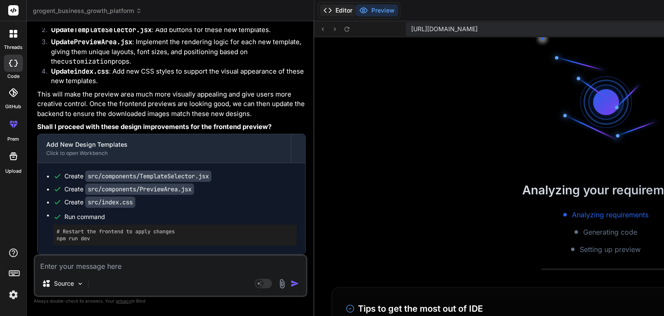
click at [320, 10] on button "Editor" at bounding box center [338, 10] width 36 height 12
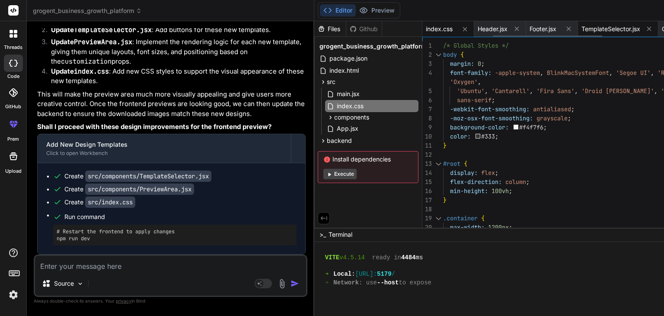
click at [582, 25] on span "TemplateSelector.jsx" at bounding box center [611, 29] width 59 height 9
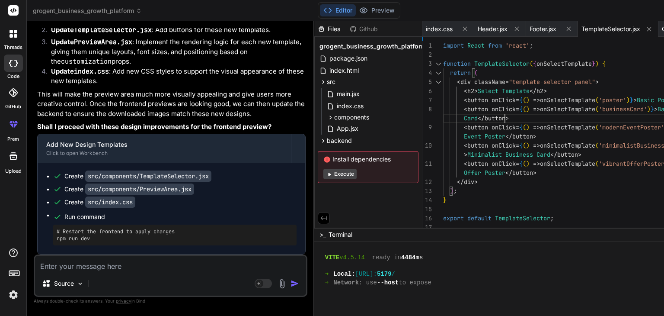
scroll to position [0, 0]
click at [452, 113] on div "} ) ; </ div > < button onClick = { ( ) => onSelectTemplate ( 'vibrantOfferPost…" at bounding box center [576, 136] width 266 height 191
click at [620, 27] on span "PreviewArea.jsx" at bounding box center [642, 29] width 45 height 9
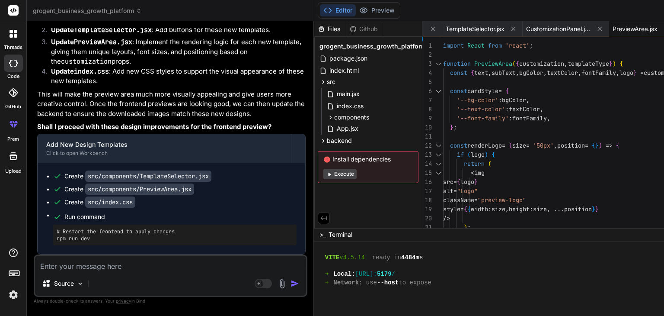
scroll to position [0, 0]
click at [336, 106] on span "index.css" at bounding box center [350, 106] width 29 height 10
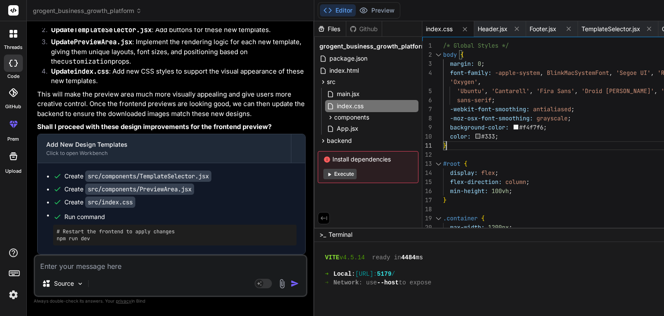
click at [112, 260] on textarea at bounding box center [170, 264] width 271 height 16
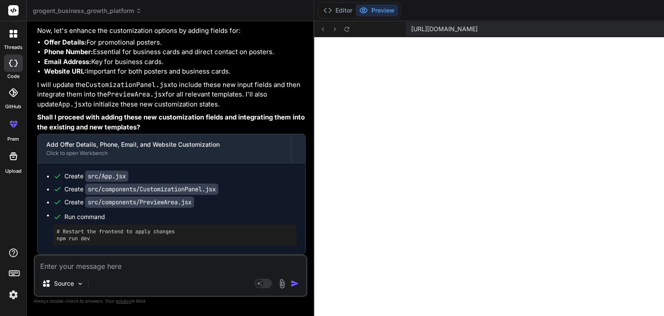
scroll to position [8394, 0]
click at [132, 263] on textarea at bounding box center [170, 264] width 271 height 16
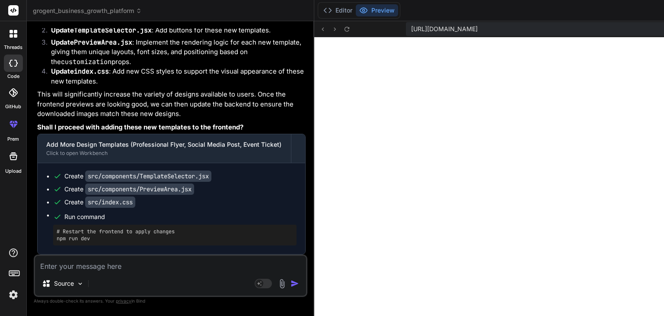
scroll to position [8410, 0]
click at [320, 12] on button "Editor" at bounding box center [338, 10] width 36 height 12
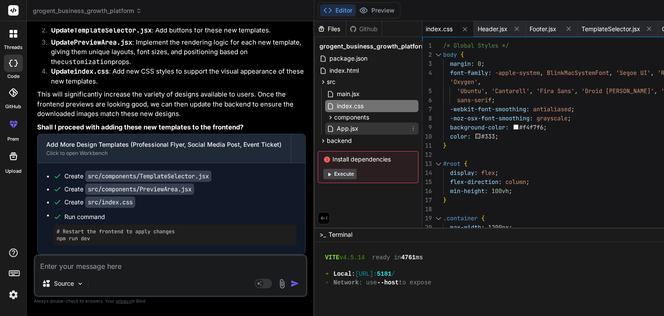
click at [336, 128] on span "App.jsx" at bounding box center [347, 128] width 23 height 10
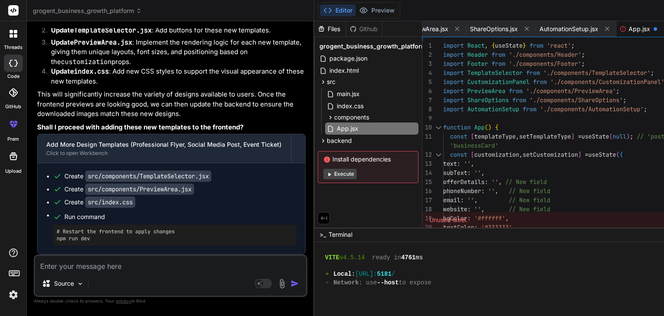
scroll to position [0, 0]
click at [485, 144] on div "text : '' , const [ customization , setCustomization ] = useState ( { const [ t…" at bounding box center [576, 309] width 266 height 536
click at [459, 28] on span "CustomizationPanel.jsx" at bounding box center [491, 29] width 65 height 9
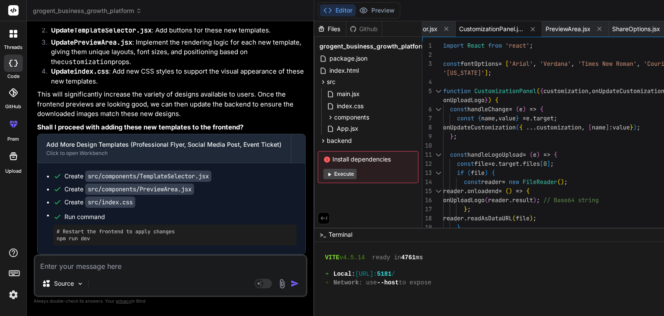
scroll to position [0, 0]
click at [546, 26] on span "PreviewArea.jsx" at bounding box center [568, 29] width 45 height 9
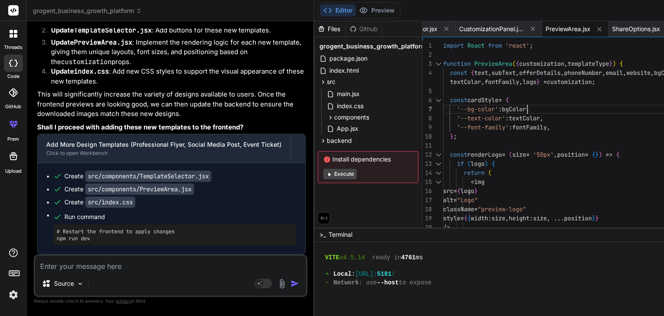
click at [486, 29] on span "TemplateSelector.jsx" at bounding box center [515, 29] width 59 height 9
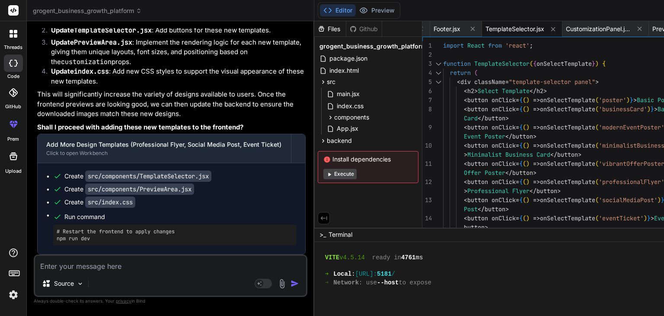
scroll to position [0, 0]
click at [443, 103] on div "< button onClick = { ( ) => onSelectTemplate ( 'socialMediaPost' ) } > Social M…" at bounding box center [576, 163] width 266 height 245
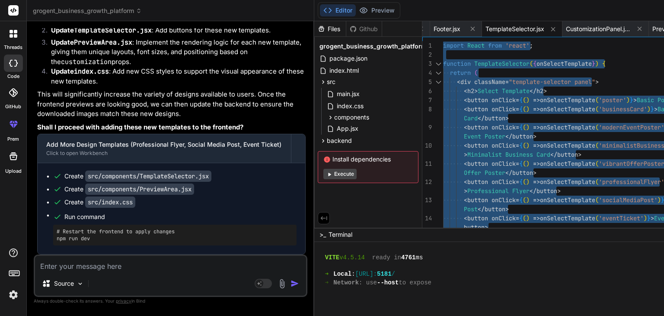
click at [443, 103] on div "< button onClick = { ( ) => onSelectTemplate ( 'socialMediaPost' ) } > Social M…" at bounding box center [576, 163] width 266 height 245
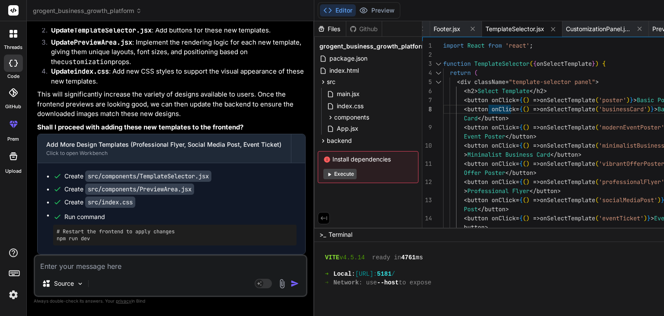
click at [134, 270] on textarea at bounding box center [170, 264] width 271 height 16
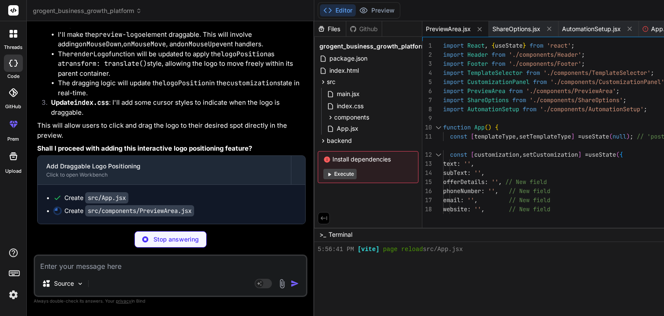
scroll to position [5963, 0]
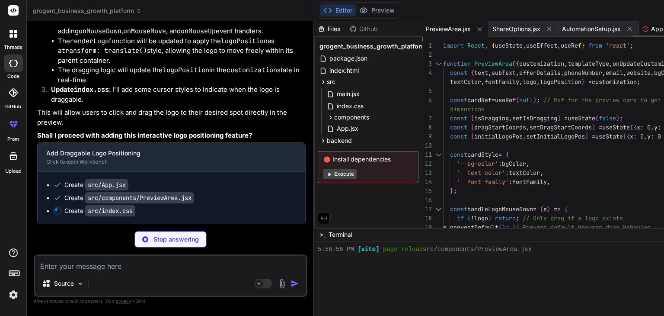
click at [652, 29] on span "App.jsx" at bounding box center [663, 29] width 22 height 9
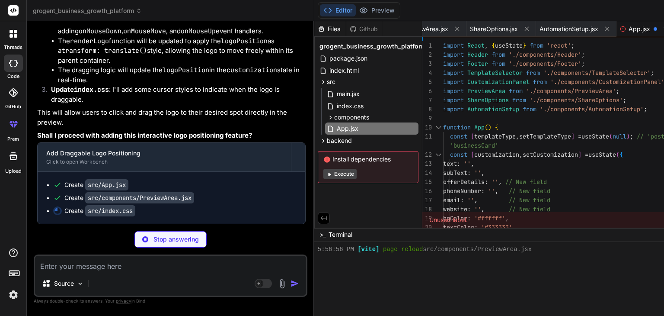
scroll to position [0, 0]
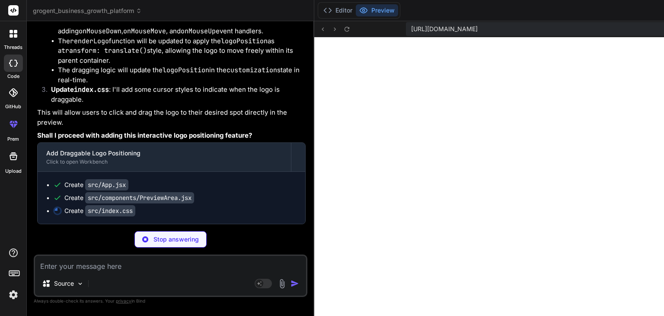
scroll to position [9320, 0]
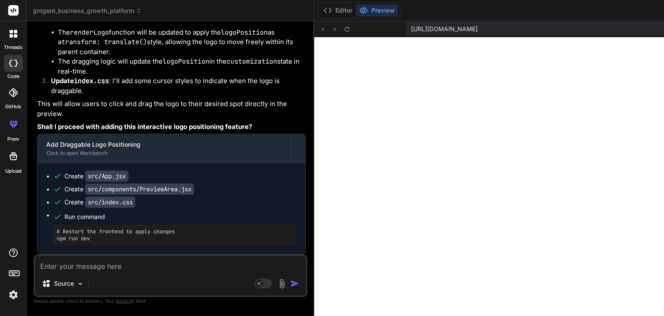
scroll to position [6346, 0]
click at [320, 11] on button "Editor" at bounding box center [338, 10] width 36 height 12
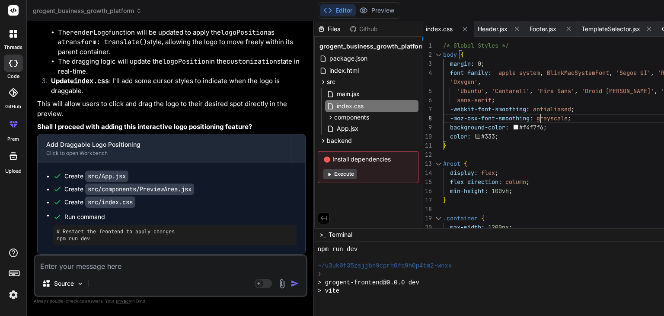
scroll to position [0, 0]
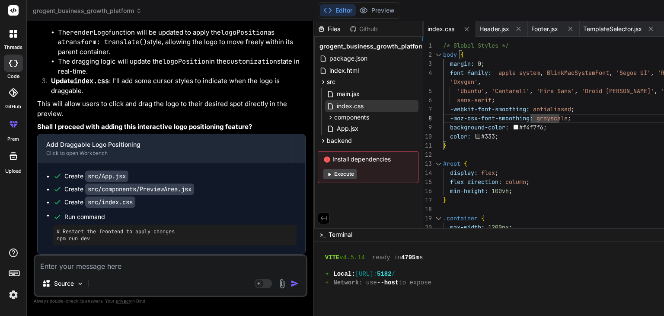
scroll to position [0, 156]
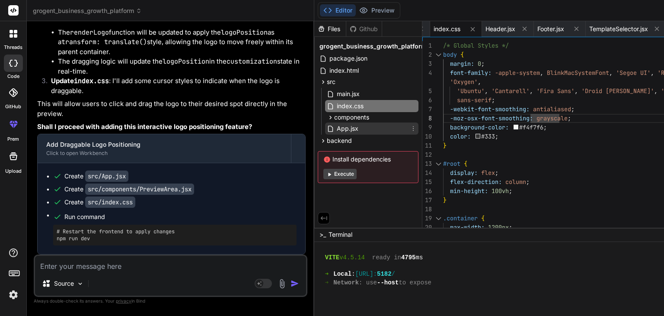
click at [336, 127] on span "App.jsx" at bounding box center [347, 128] width 23 height 10
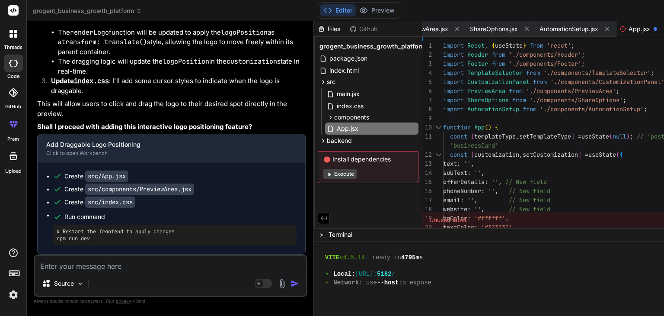
scroll to position [0, 0]
click at [466, 28] on span "PreviewArea.jsx" at bounding box center [488, 29] width 45 height 9
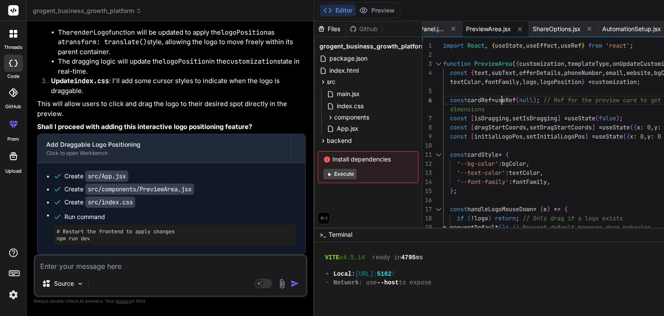
scroll to position [0, 0]
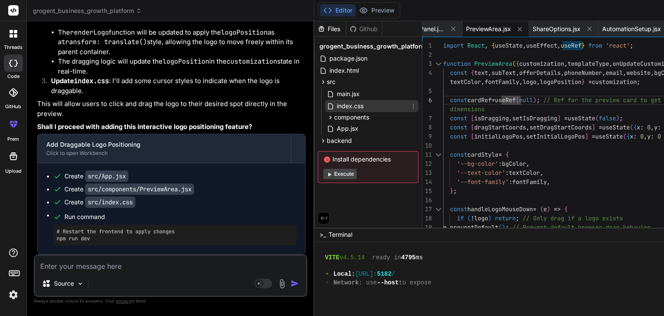
click at [336, 105] on span "index.css" at bounding box center [350, 106] width 29 height 10
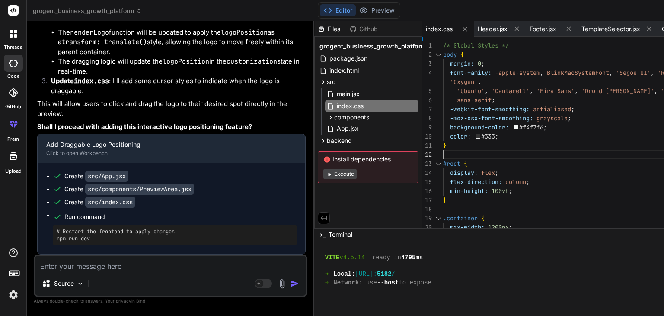
click at [160, 277] on div "Source" at bounding box center [170, 285] width 271 height 21
click at [148, 268] on textarea at bounding box center [170, 264] width 271 height 16
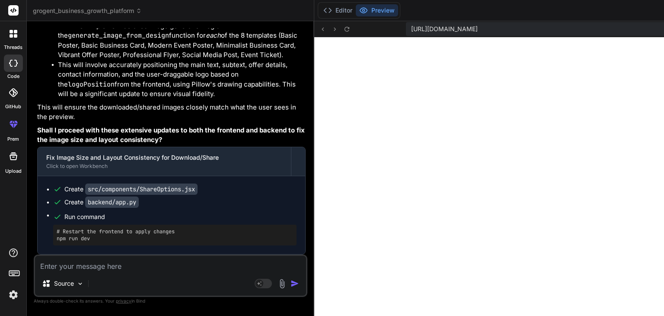
scroll to position [7425, 0]
click at [114, 270] on textarea at bounding box center [170, 264] width 271 height 16
paste textarea "plugin:vite:esbuild] Transform failed with 1 error: /home/u3uk0f35zsjjbn9cprh6f…"
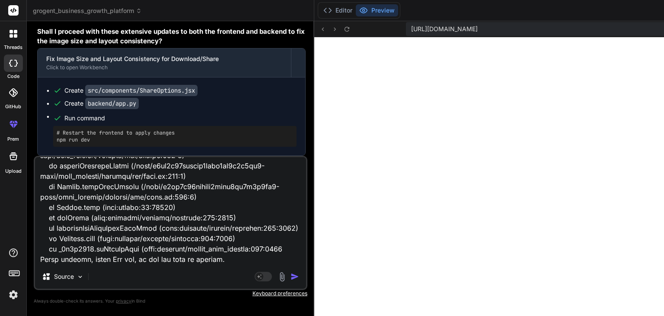
click at [291, 274] on img "button" at bounding box center [295, 276] width 9 height 9
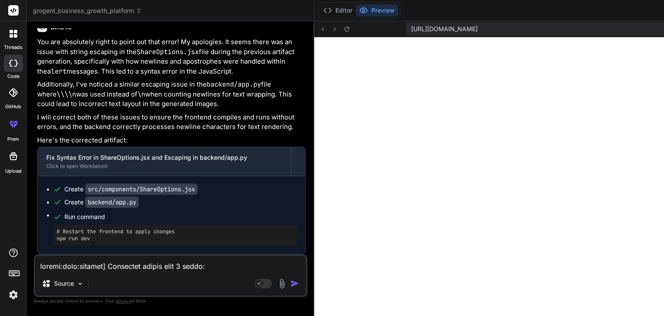
scroll to position [7932, 0]
click at [320, 11] on button "Editor" at bounding box center [338, 10] width 36 height 12
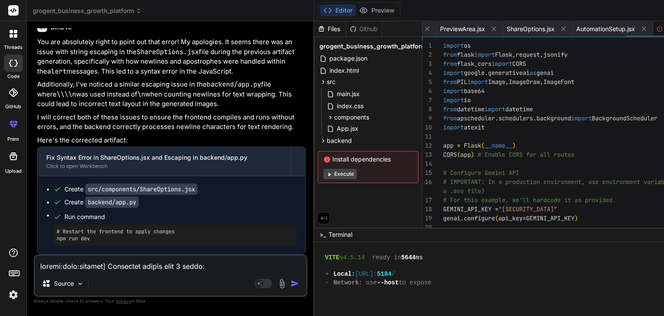
scroll to position [0, 472]
click at [507, 27] on span "ShareOptions.jsx" at bounding box center [531, 29] width 48 height 9
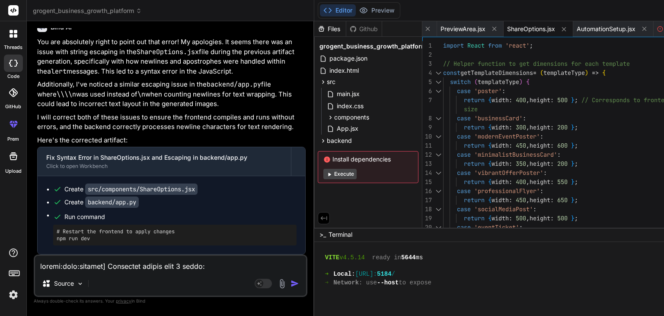
scroll to position [0, 0]
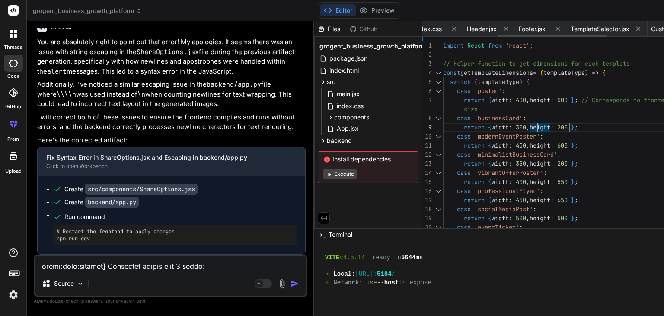
scroll to position [0, 174]
click at [327, 141] on span "backend" at bounding box center [339, 140] width 25 height 9
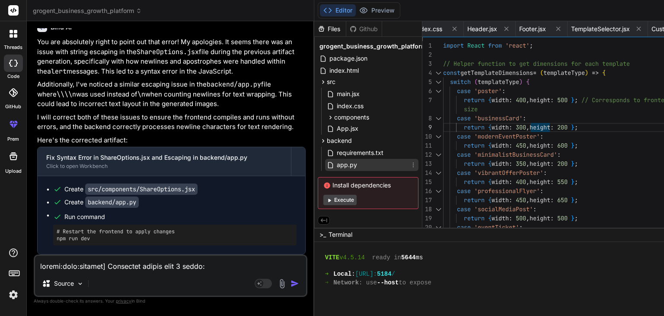
click at [336, 161] on span "app.py" at bounding box center [347, 165] width 22 height 10
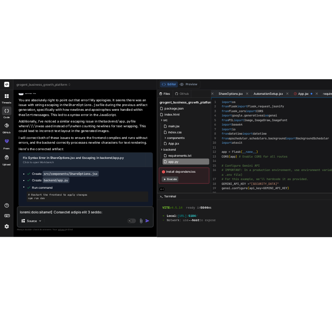
scroll to position [0, 0]
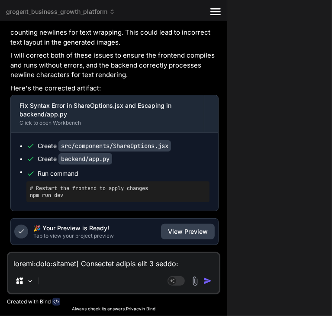
scroll to position [19342, 0]
click at [54, 262] on textarea at bounding box center [113, 261] width 211 height 16
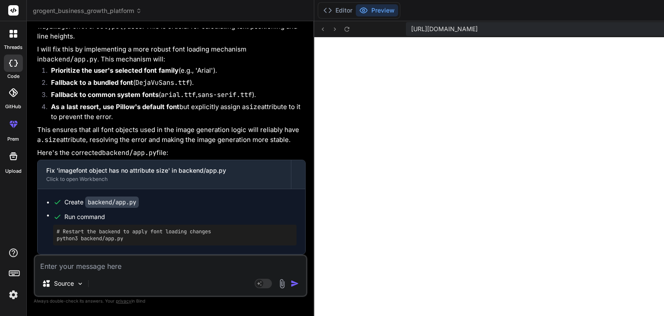
scroll to position [10904, 0]
click at [320, 6] on button "Editor" at bounding box center [338, 10] width 36 height 12
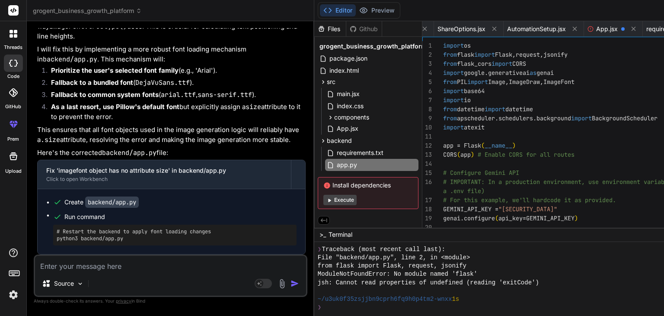
click at [145, 273] on div "Source Agent Mode. When this toggle is activated, AI automatically makes decisi…" at bounding box center [171, 275] width 274 height 42
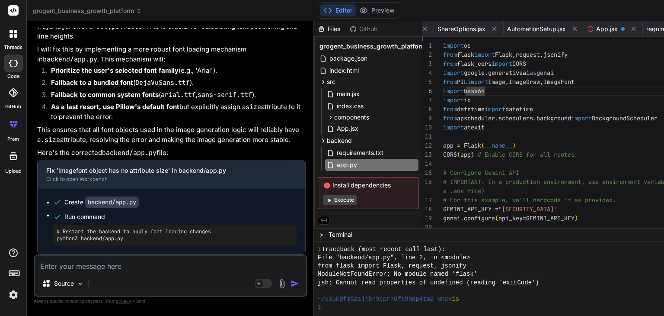
click at [145, 263] on textarea at bounding box center [170, 264] width 271 height 16
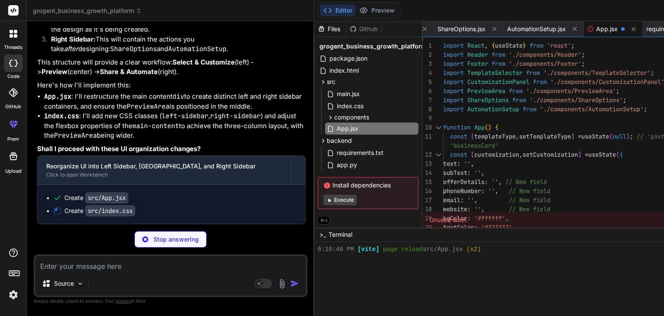
scroll to position [11363, 0]
click at [597, 28] on span "App.jsx" at bounding box center [608, 29] width 22 height 9
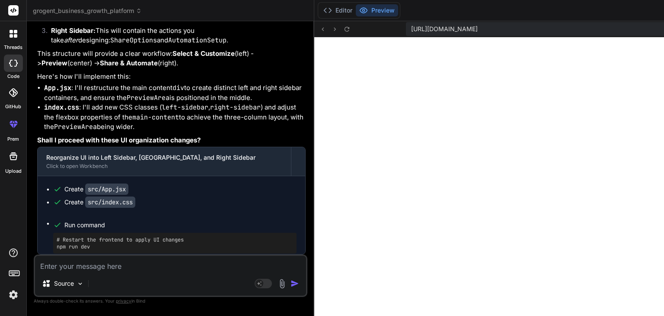
scroll to position [11363, 0]
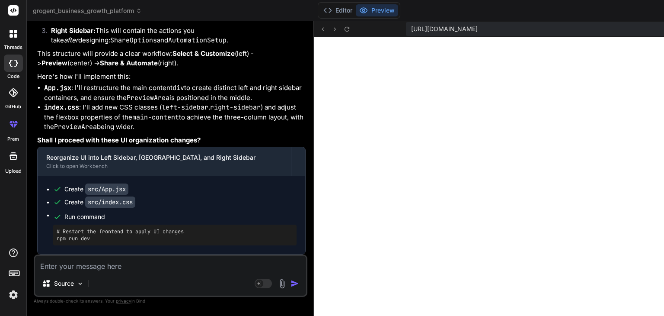
click at [112, 267] on textarea at bounding box center [170, 264] width 271 height 16
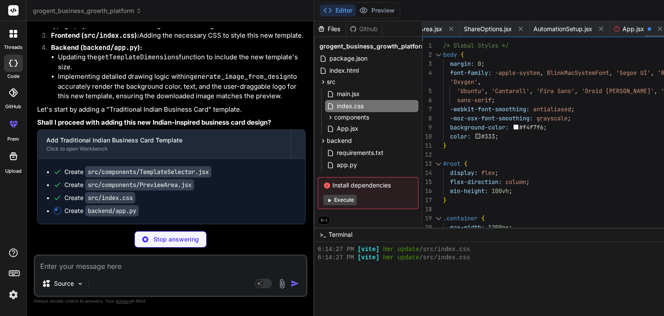
scroll to position [0, 517]
click at [621, 28] on span "App.jsx" at bounding box center [632, 29] width 22 height 9
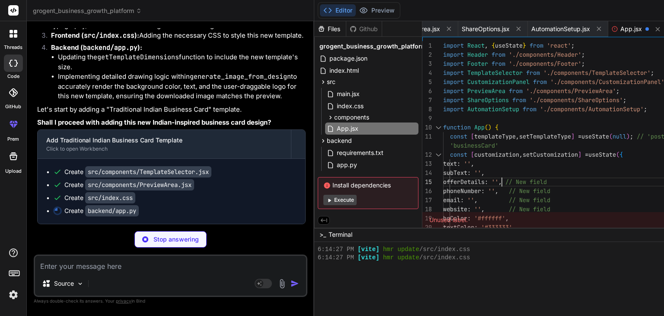
scroll to position [0, 0]
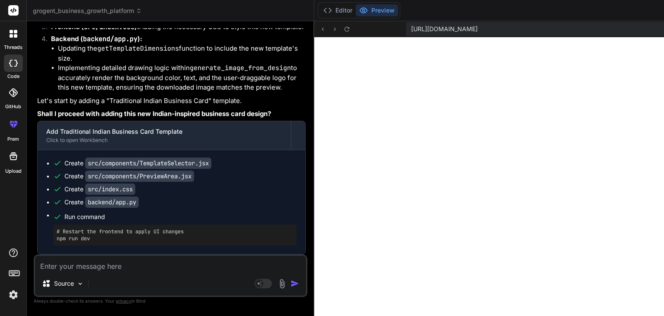
scroll to position [11862, 0]
click at [102, 264] on textarea at bounding box center [170, 264] width 271 height 16
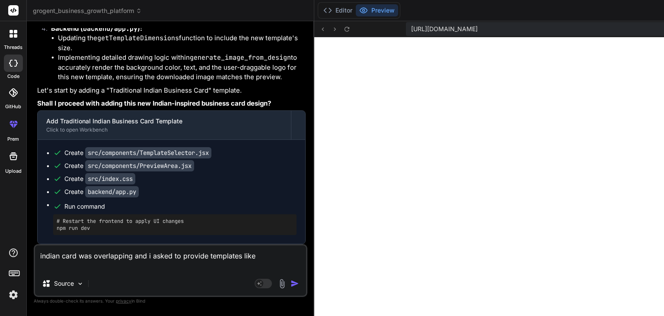
paste textarea "[URL][DOMAIN_NAME]"
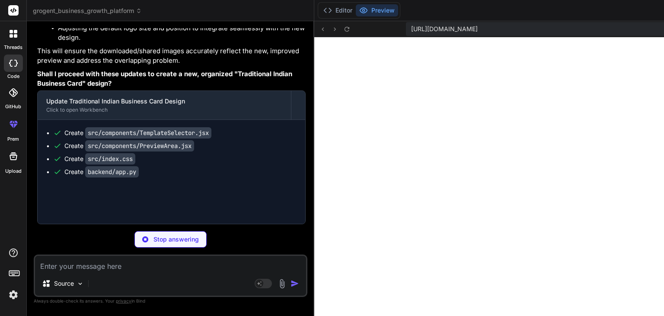
scroll to position [0, 629]
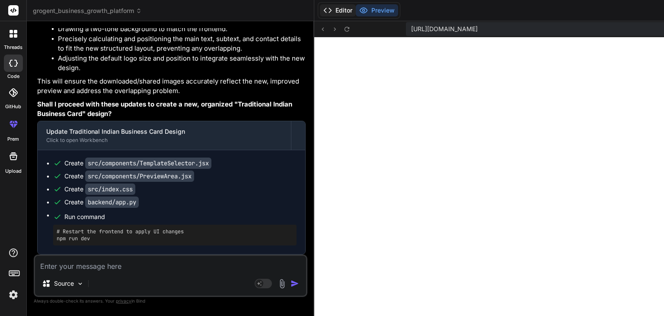
click at [320, 9] on button "Editor" at bounding box center [338, 10] width 36 height 12
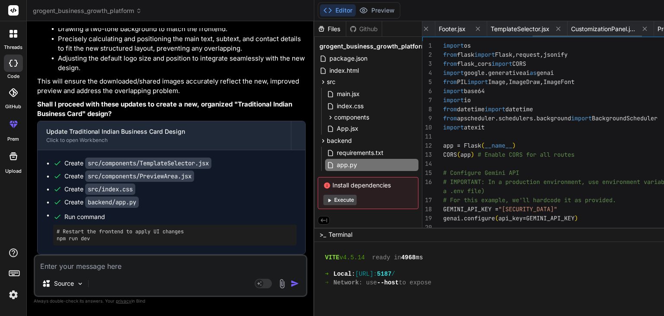
scroll to position [0, 254]
click at [492, 28] on span "TemplateSelector.jsx" at bounding box center [521, 29] width 59 height 9
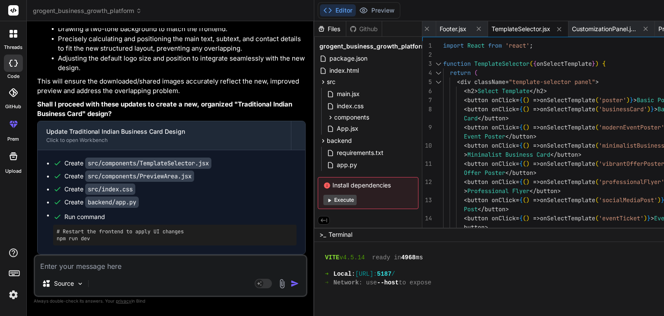
scroll to position [0, 0]
click at [443, 94] on div "import React from 'react' ; function TemplateSelector ( { onSelectTemplate } ) …" at bounding box center [576, 172] width 266 height 263
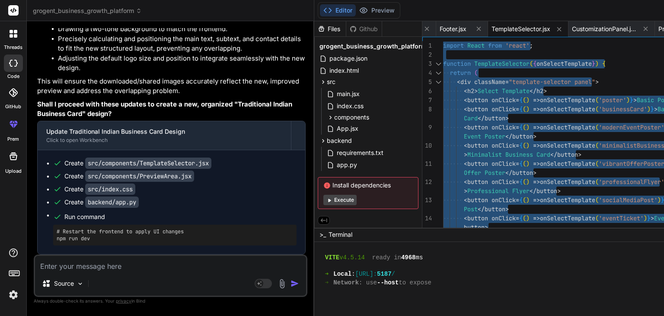
click at [443, 94] on div "import React from 'react' ; function TemplateSelector ( { onSelectTemplate } ) …" at bounding box center [576, 172] width 266 height 263
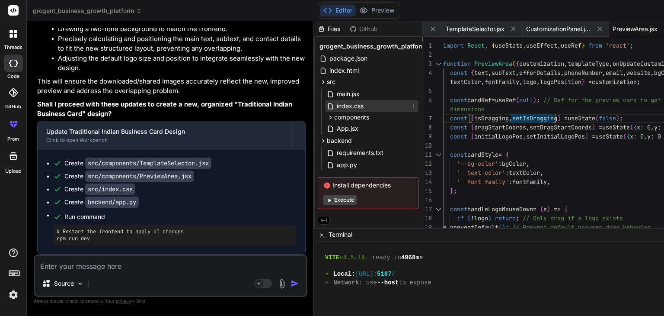
click at [325, 100] on div "index.css" at bounding box center [371, 106] width 93 height 12
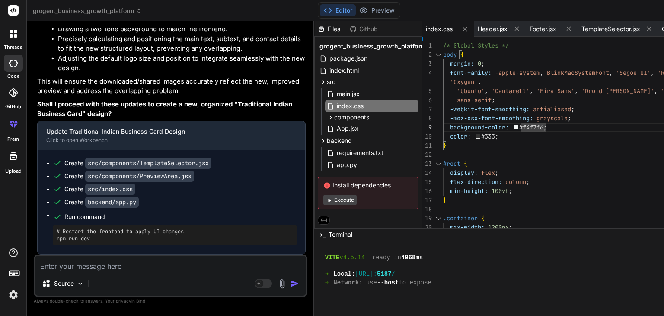
scroll to position [12472, 0]
click at [336, 162] on span "app.py" at bounding box center [347, 165] width 22 height 10
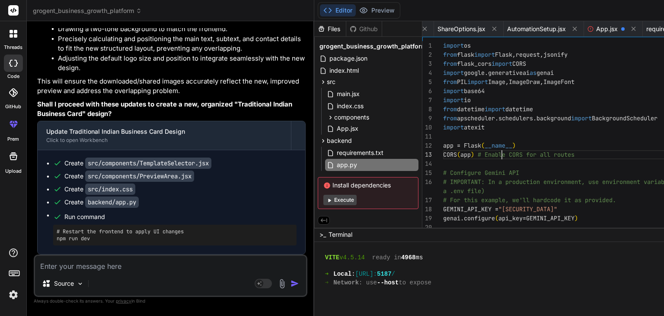
scroll to position [0, 0]
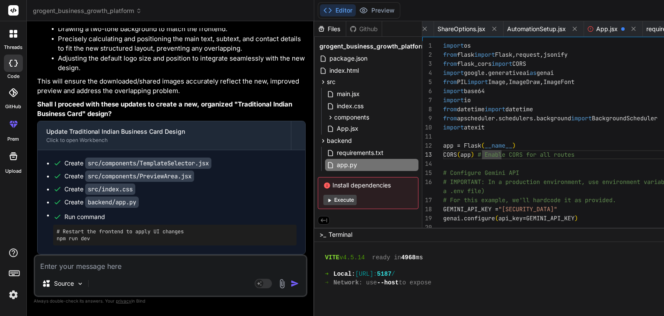
click at [135, 266] on textarea at bounding box center [170, 264] width 271 height 16
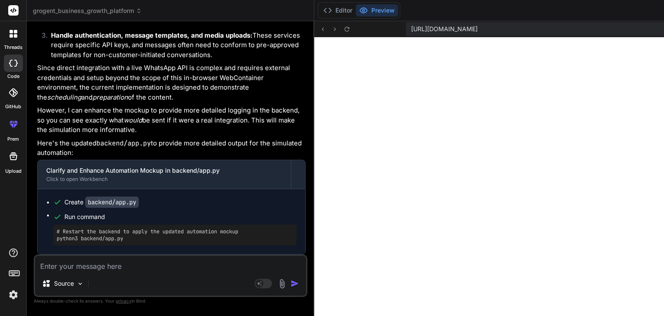
scroll to position [12958, 0]
click at [320, 7] on button "Editor" at bounding box center [338, 10] width 36 height 12
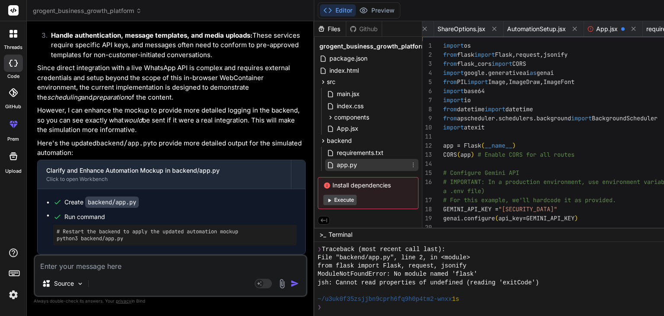
click at [325, 165] on div "app.py" at bounding box center [371, 165] width 93 height 12
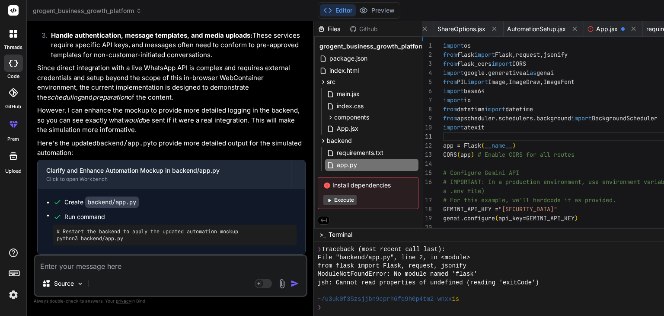
click at [172, 270] on textarea at bounding box center [170, 264] width 271 height 16
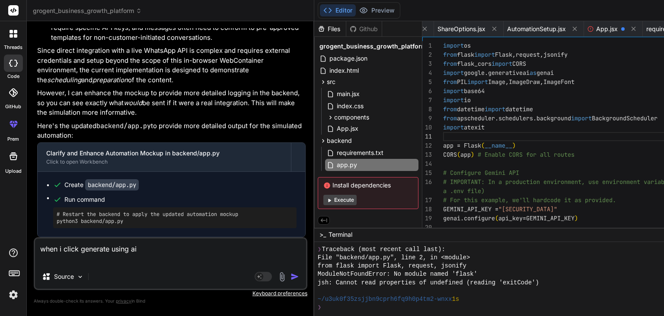
paste textarea "Failed to generate message: Failed to generate text: 404 models/gemini-pro is n…"
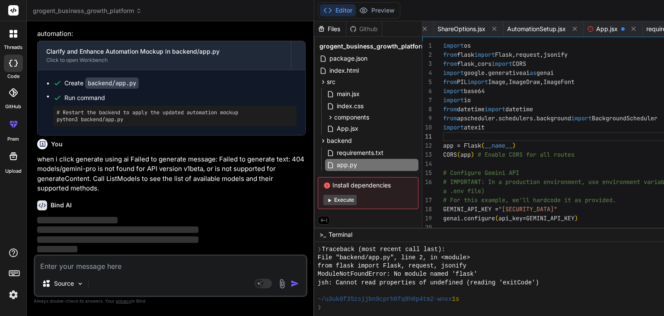
scroll to position [13087, 0]
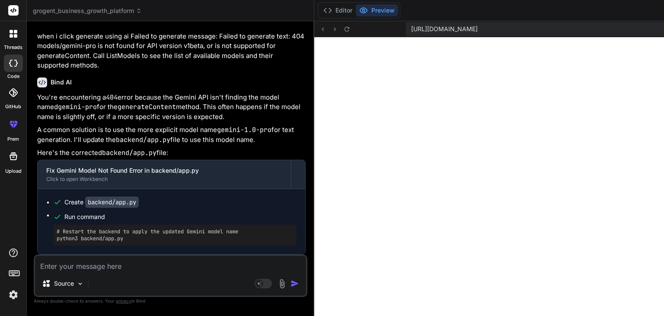
click at [206, 259] on textarea at bounding box center [170, 264] width 271 height 16
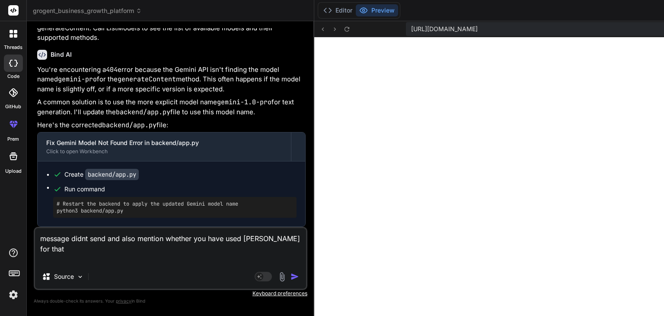
paste textarea "Download the React DevTools for a better development experience: [URL][DOMAIN_N…"
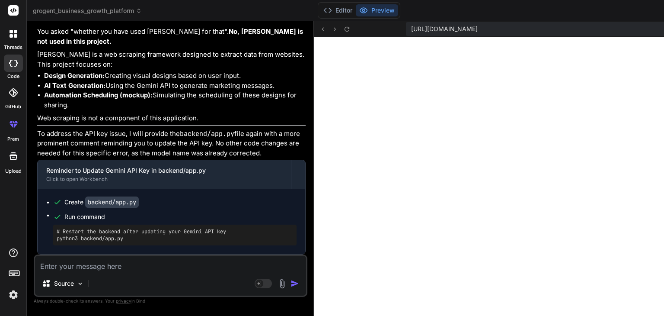
scroll to position [14394, 0]
click at [320, 12] on button "Editor" at bounding box center [338, 10] width 36 height 12
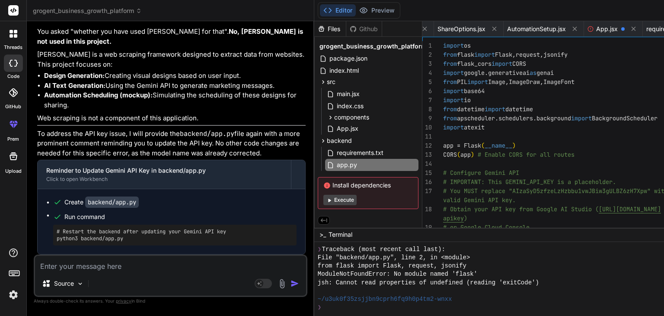
scroll to position [0, 0]
click at [128, 270] on textarea at bounding box center [170, 264] width 271 height 16
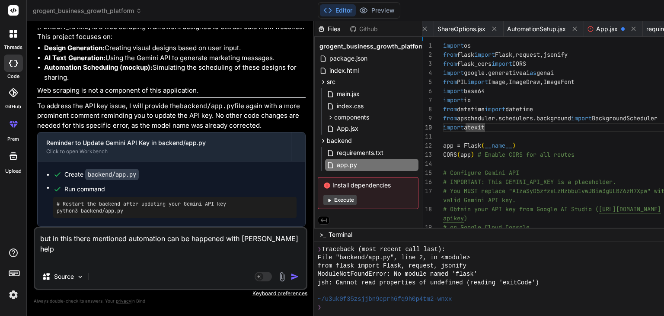
paste textarea "[URL]"
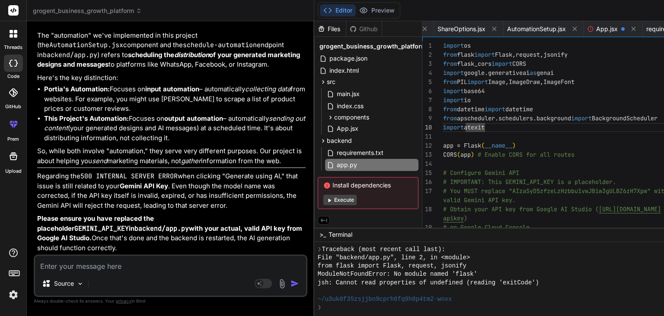
scroll to position [14821, 0]
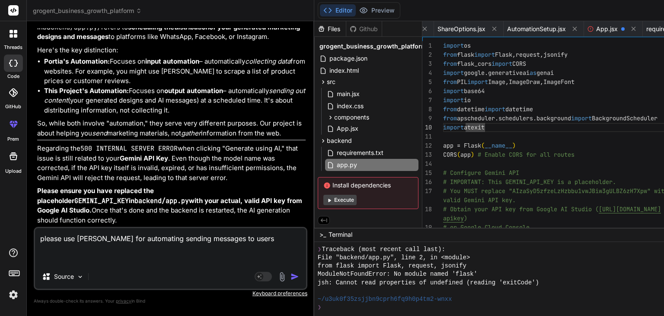
paste textarea "[URL]"
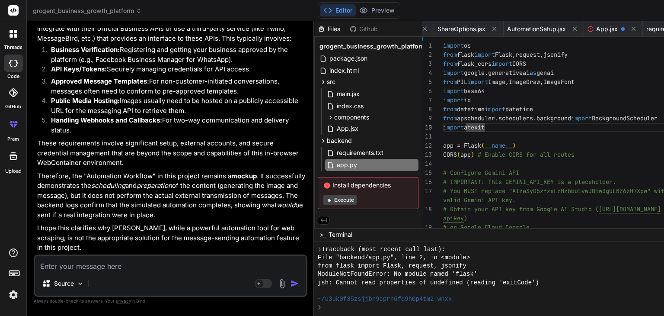
scroll to position [15224, 0]
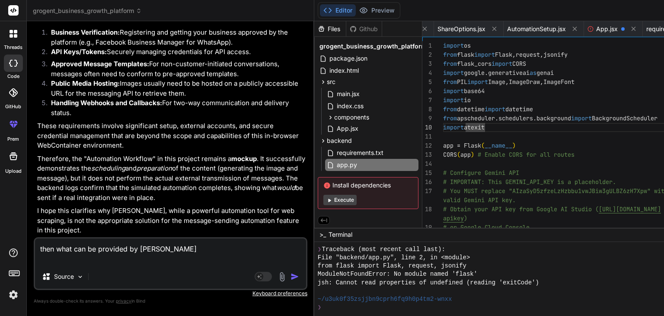
paste textarea "[URL]"
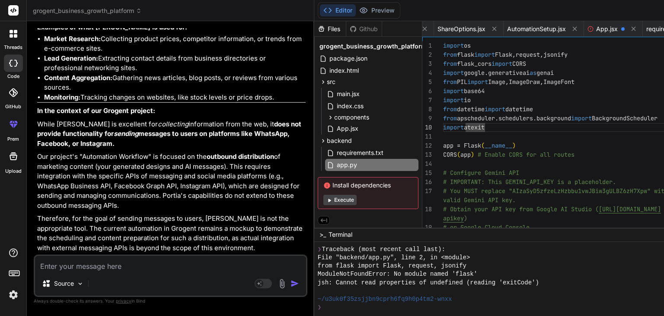
scroll to position [15958, 0]
click at [490, 266] on div "from flask import Flask, request, jsonify" at bounding box center [523, 266] width 411 height 8
click at [136, 267] on textarea at bounding box center [170, 264] width 271 height 16
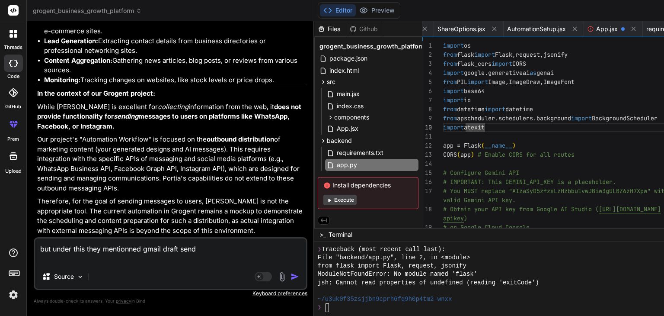
paste textarea "[URL][PERSON_NAME]"
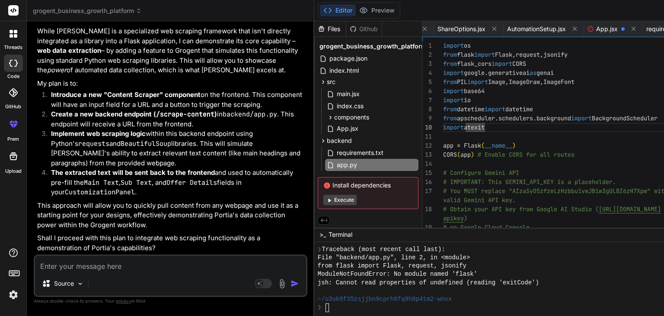
scroll to position [17367, 0]
click at [113, 261] on textarea at bounding box center [170, 264] width 271 height 16
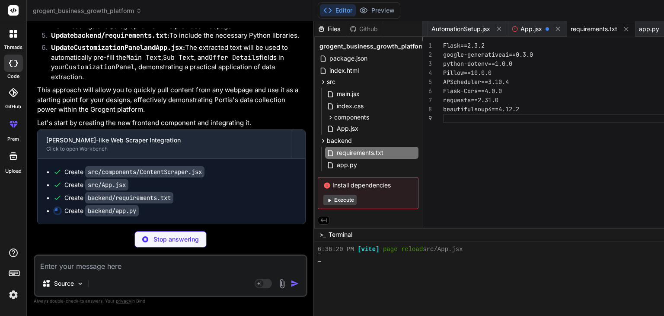
scroll to position [0, 775]
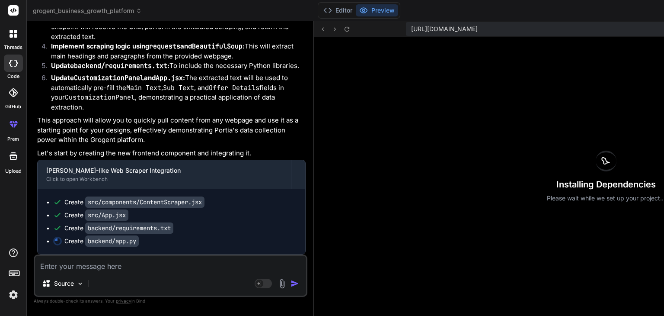
scroll to position [17949, 0]
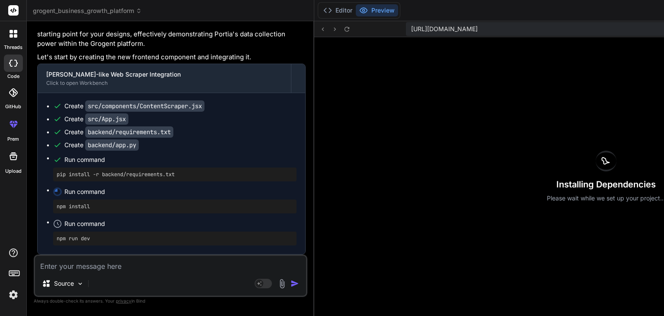
click at [475, 96] on div "Installing Dependencies Please wait while we set up your project..." at bounding box center [607, 176] width 584 height 279
click at [469, 120] on div "Installing Dependencies Please wait while we set up your project..." at bounding box center [607, 176] width 584 height 279
click at [320, 6] on button "Editor" at bounding box center [338, 10] width 36 height 12
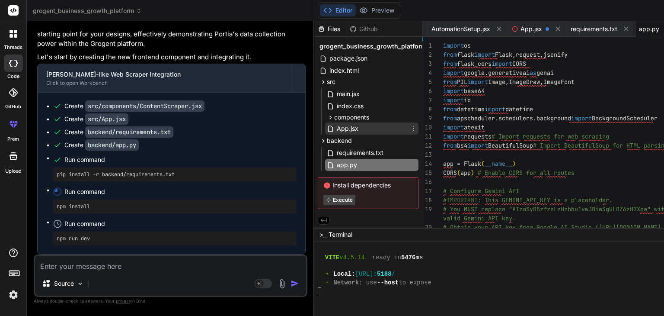
click at [336, 128] on span "App.jsx" at bounding box center [347, 128] width 23 height 10
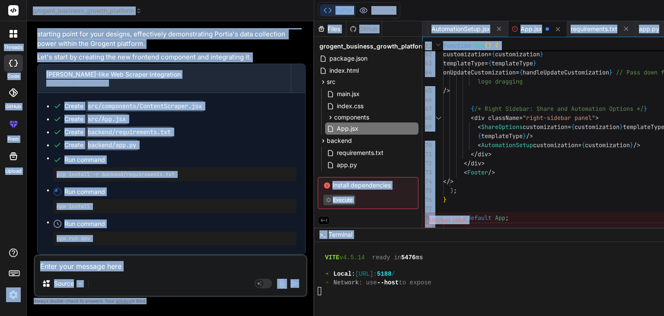
scroll to position [0, 0]
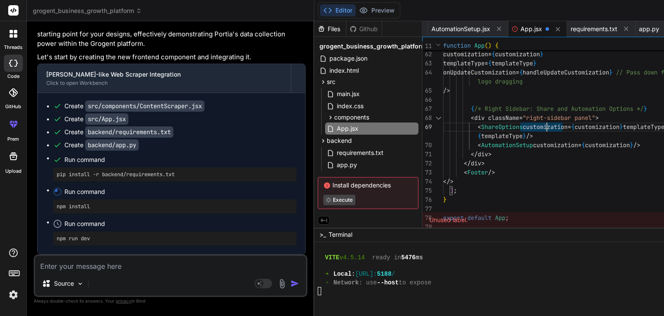
scroll to position [0, 775]
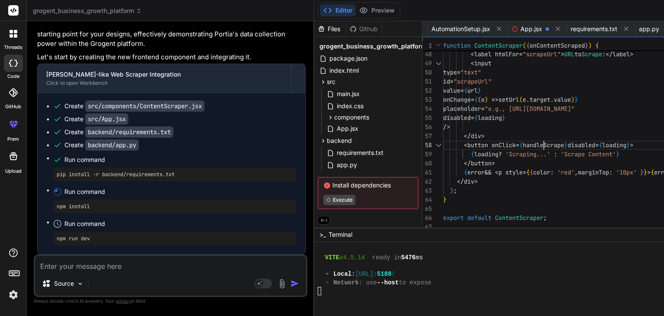
scroll to position [0, 0]
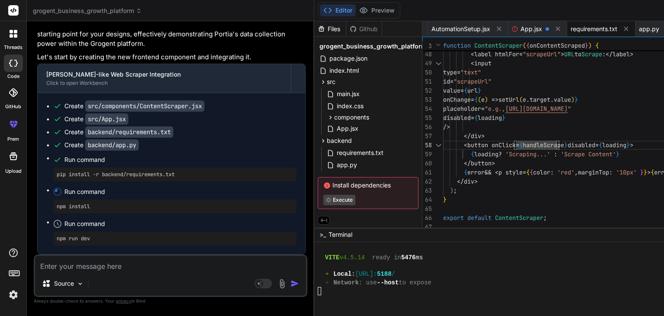
click at [571, 32] on span "requirements.txt" at bounding box center [594, 29] width 47 height 9
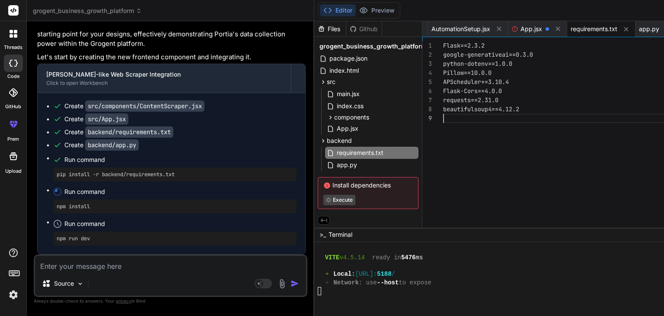
click at [443, 115] on div "Flask==2.3.2 google-generativeai==0.3.0 python-dotenv==1.0.0 Pillow==10.0.0 APS…" at bounding box center [576, 136] width 266 height 190
click at [639, 32] on span "app.py" at bounding box center [649, 29] width 20 height 9
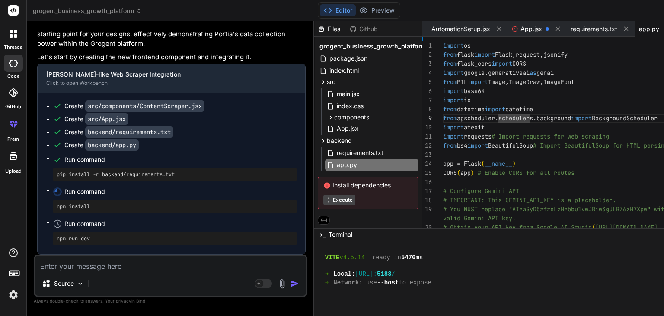
click at [59, 190] on icon at bounding box center [57, 191] width 9 height 9
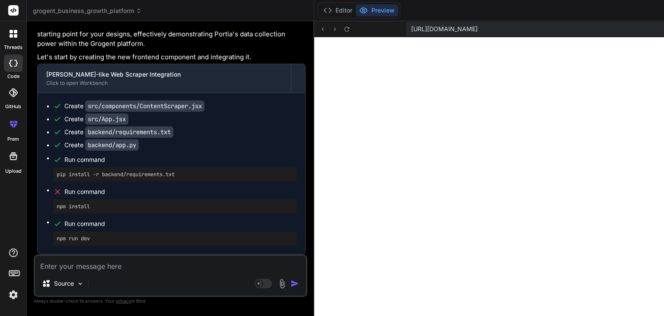
click at [120, 278] on div "Source" at bounding box center [170, 285] width 271 height 21
click at [320, 11] on button "Editor" at bounding box center [338, 10] width 36 height 12
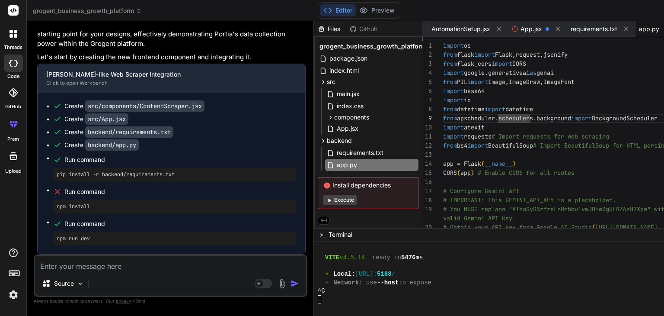
click at [639, 25] on span "app.py" at bounding box center [649, 29] width 20 height 9
click at [164, 271] on textarea at bounding box center [170, 264] width 271 height 16
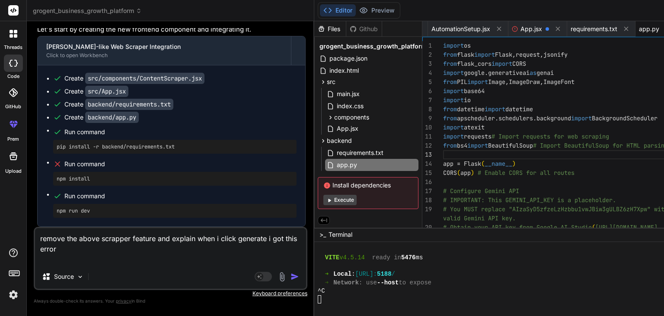
paste textarea "Failed to generate message: Failed to generate text: 404 models/gemini-1.0-pro …"
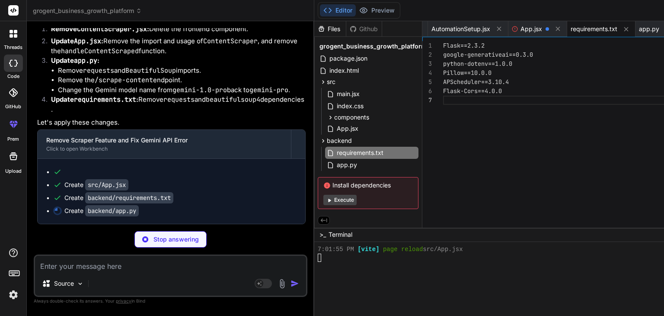
scroll to position [18467, 0]
click at [521, 28] on span "App.jsx" at bounding box center [532, 29] width 22 height 9
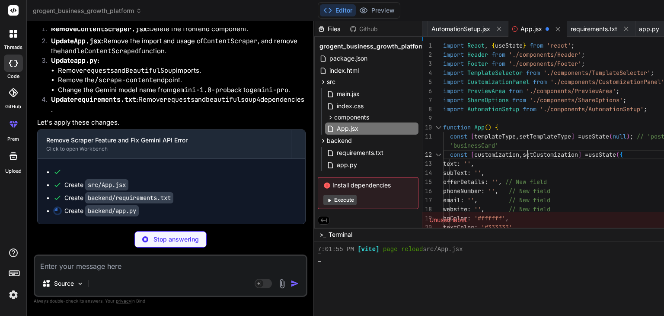
scroll to position [0, 0]
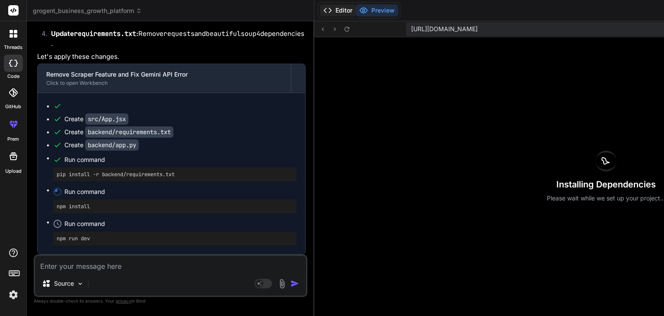
click at [320, 6] on button "Editor" at bounding box center [338, 10] width 36 height 12
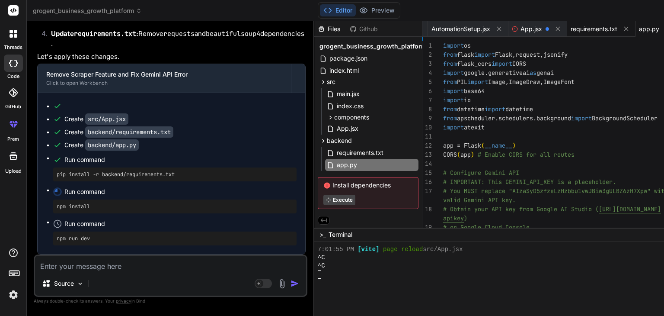
click at [571, 31] on span "requirements.txt" at bounding box center [594, 29] width 47 height 9
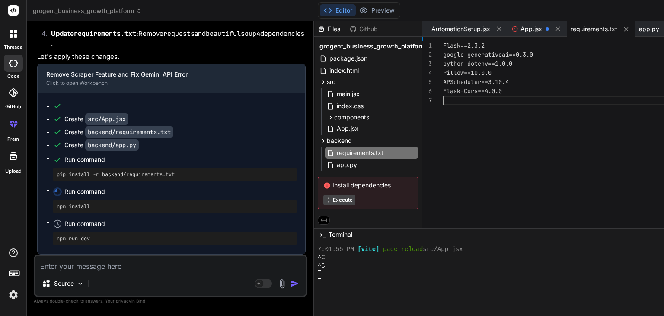
click at [443, 114] on div "Flask==2.3.2 google-generativeai==0.3.0 python-dotenv==1.0.0 Pillow==10.0.0 APS…" at bounding box center [576, 136] width 266 height 190
click at [336, 166] on span "app.py" at bounding box center [347, 165] width 22 height 10
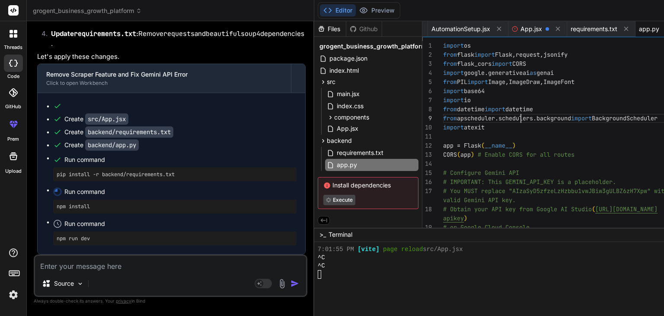
scroll to position [0, 0]
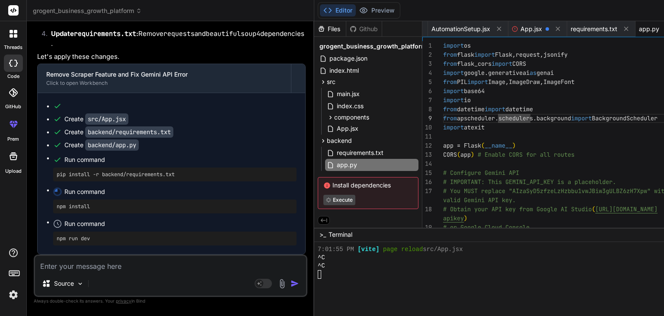
click at [107, 265] on textarea at bounding box center [170, 264] width 271 height 16
paste textarea "Failed to generate message: Failed to generate text: 404 models/gemini-pro is n…"
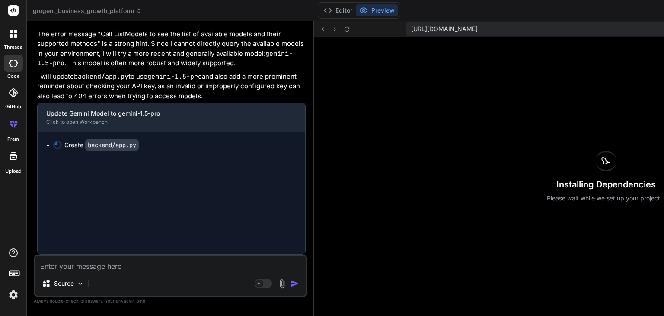
scroll to position [18854, 0]
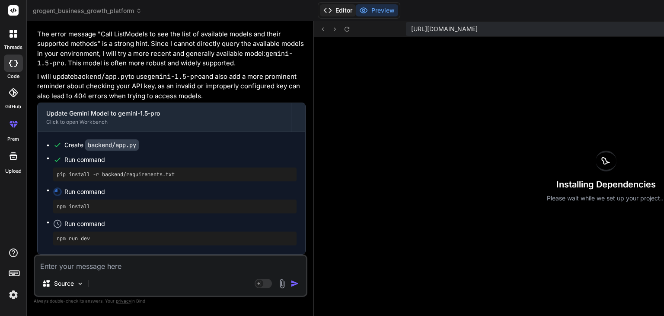
click at [320, 10] on button "Editor" at bounding box center [338, 10] width 36 height 12
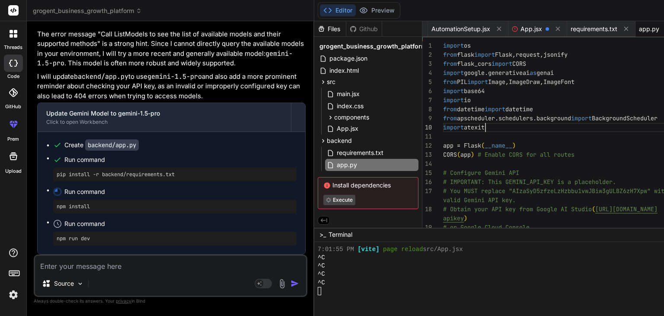
scroll to position [0, 0]
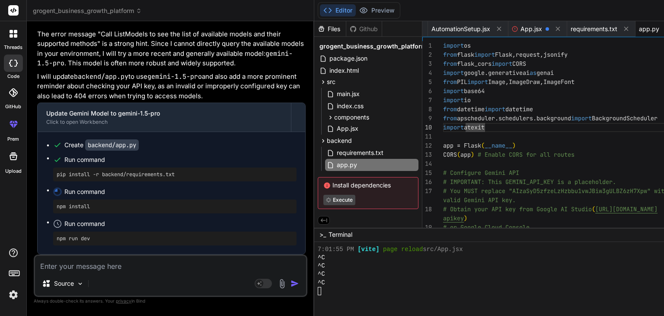
click at [150, 270] on textarea at bounding box center [170, 264] width 271 height 16
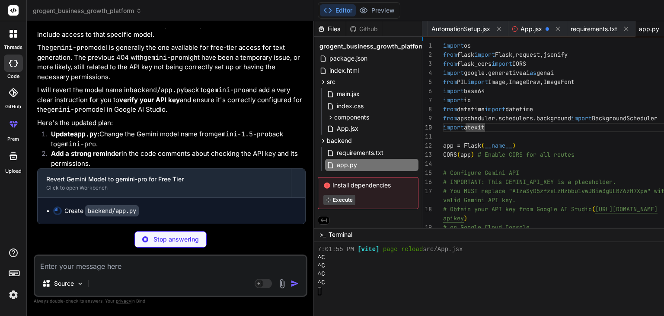
scroll to position [19244, 0]
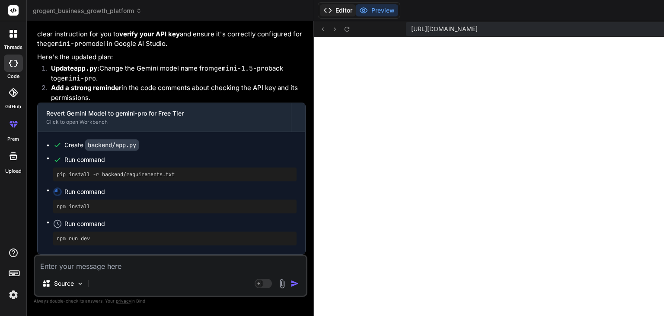
click at [320, 10] on button "Editor" at bounding box center [338, 10] width 36 height 12
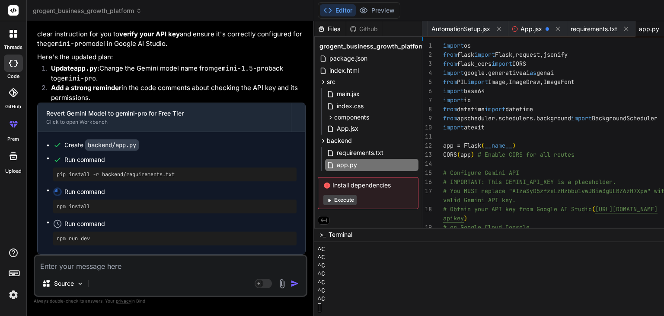
scroll to position [0, 0]
click at [136, 267] on textarea at bounding box center [170, 264] width 271 height 16
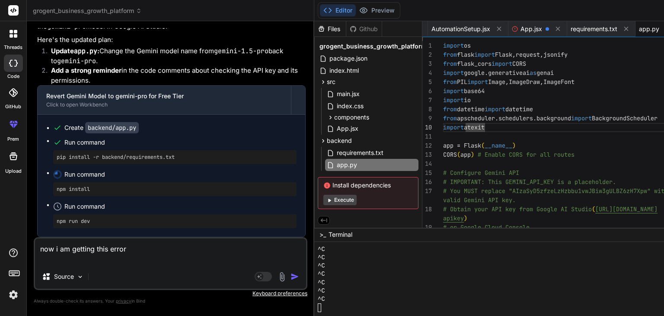
paste textarea "ailed to generate message: Failed to generate text: 404 models/gemini-pro is no…"
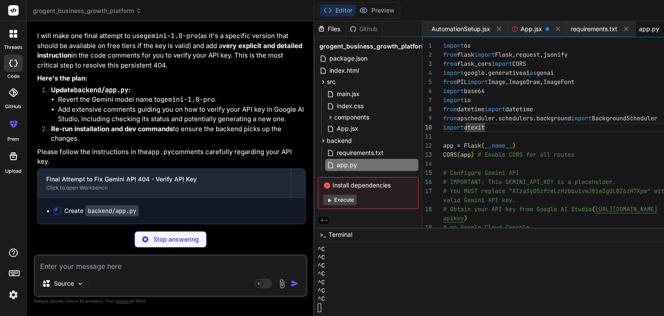
scroll to position [19592, 0]
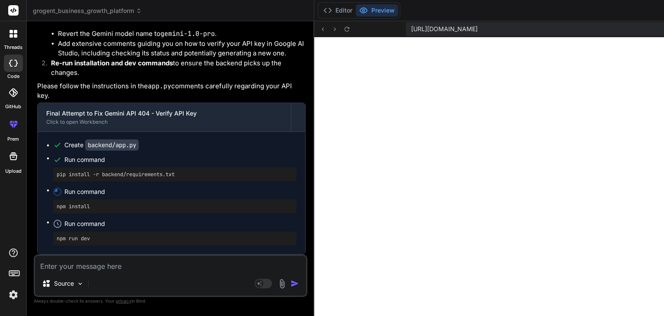
click at [162, 267] on textarea at bounding box center [170, 264] width 271 height 16
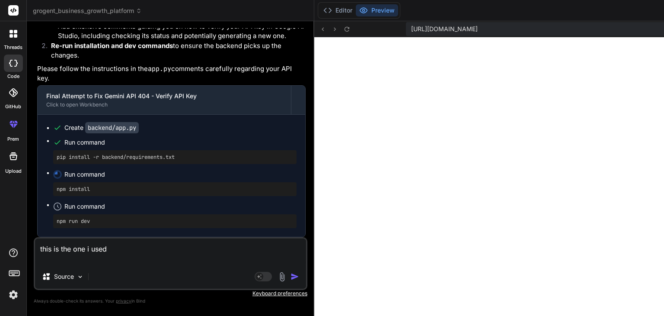
paste textarea "Create credentials to access your enabled APIs. Learn more Remember to configur…"
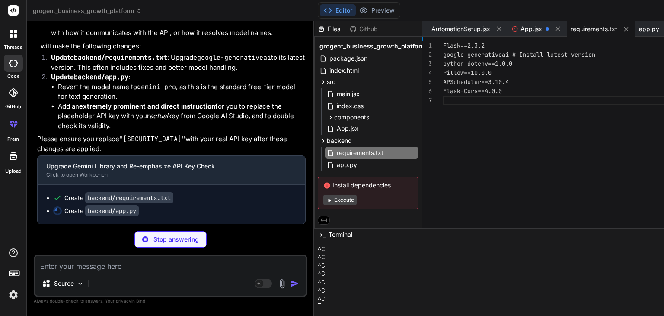
scroll to position [20270, 0]
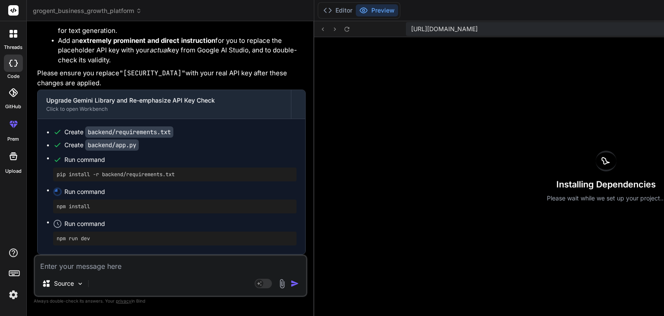
click at [132, 264] on textarea at bounding box center [170, 264] width 271 height 16
paste textarea "[SECURITY_DATA]"
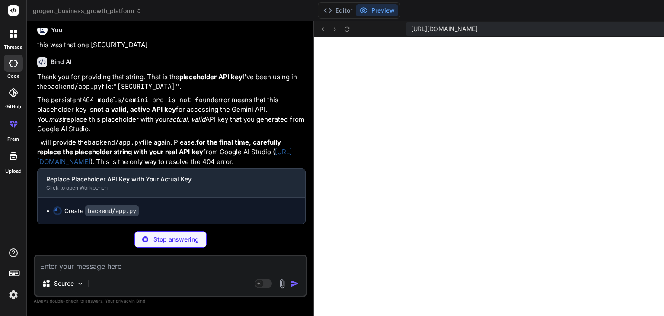
scroll to position [20655, 0]
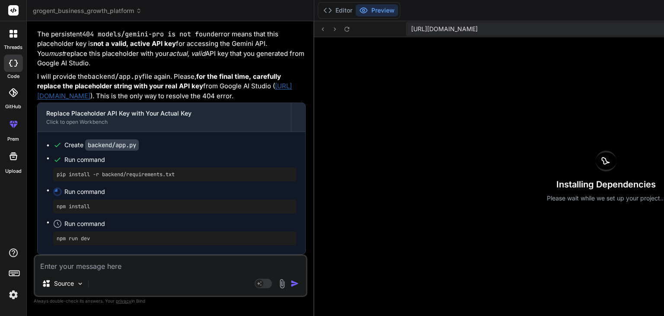
click at [135, 151] on code "backend/app.py" at bounding box center [112, 144] width 54 height 11
click at [320, 13] on button "Editor" at bounding box center [338, 10] width 36 height 12
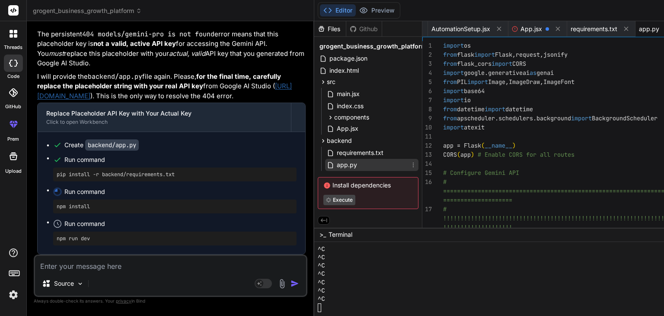
click at [325, 166] on div "app.py" at bounding box center [371, 165] width 93 height 12
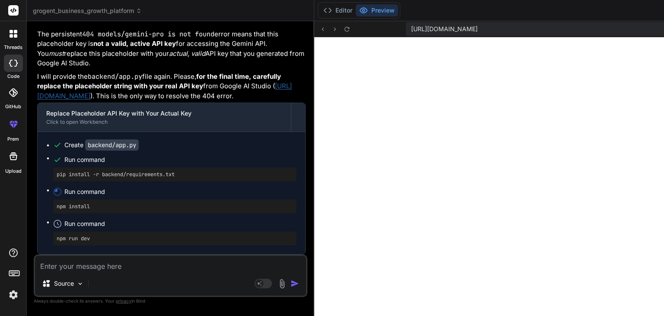
click at [119, 268] on textarea at bounding box center [170, 264] width 271 height 16
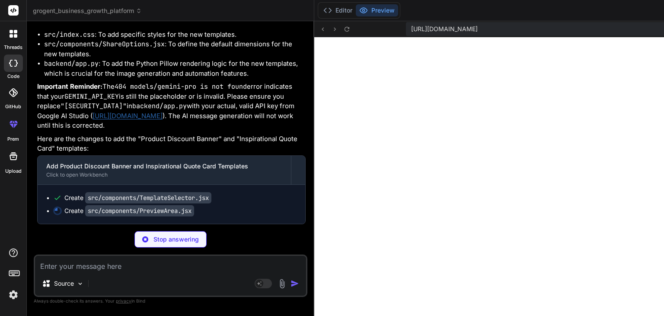
scroll to position [21281, 0]
click at [103, 267] on textarea at bounding box center [170, 264] width 271 height 16
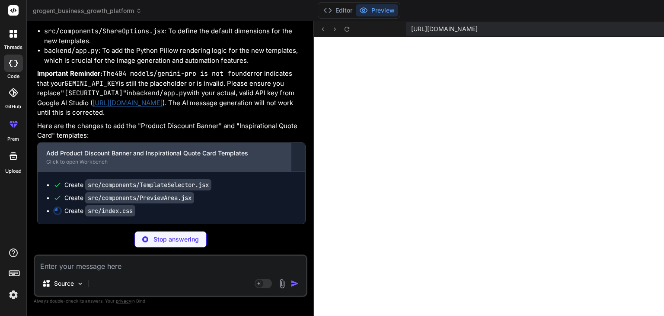
scroll to position [21294, 0]
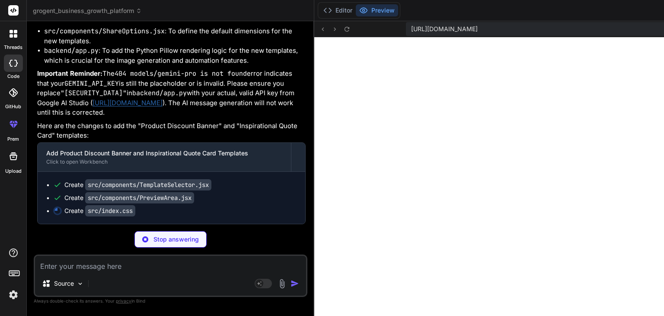
click at [106, 267] on textarea at bounding box center [170, 264] width 271 height 16
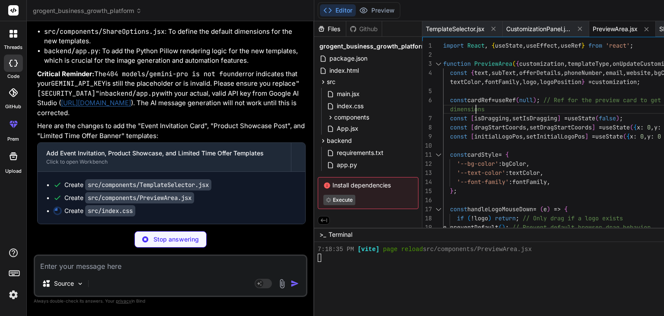
scroll to position [0, 0]
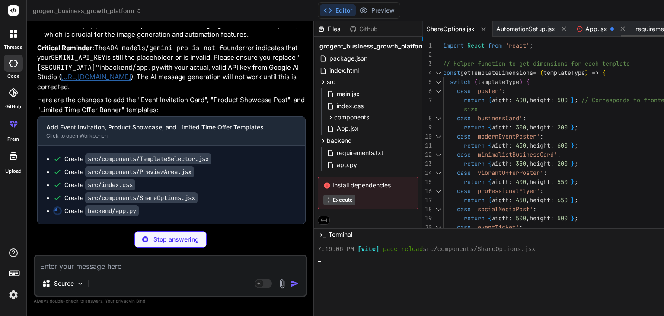
scroll to position [0, 479]
click at [433, 31] on span "PreviewArea.jsx" at bounding box center [455, 29] width 45 height 9
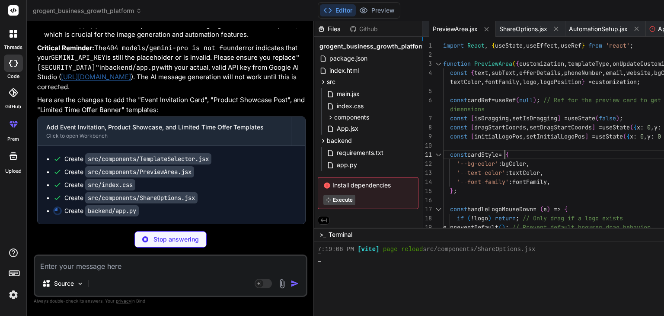
scroll to position [0, 0]
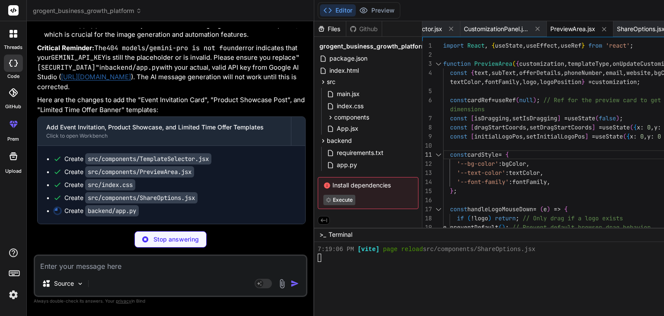
scroll to position [0, 333]
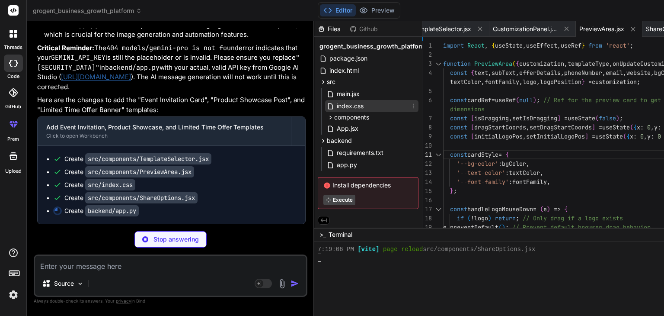
click at [336, 108] on span "index.css" at bounding box center [350, 106] width 29 height 10
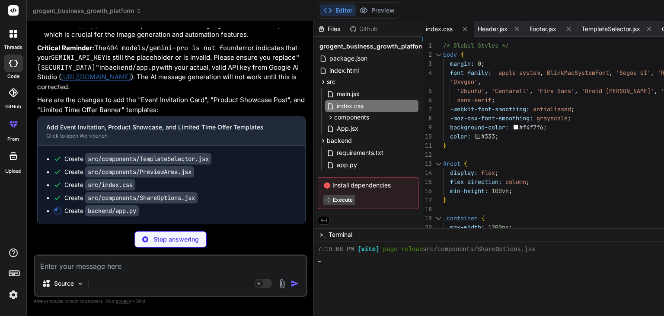
scroll to position [0, 0]
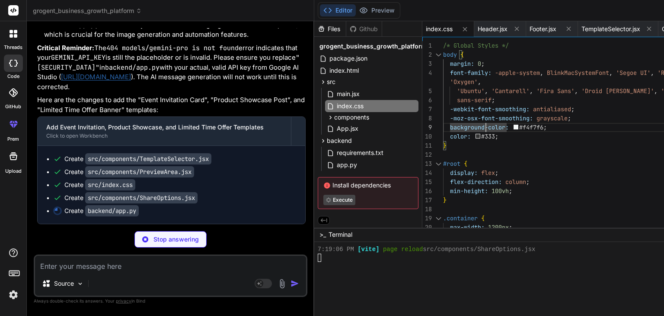
scroll to position [0, 629]
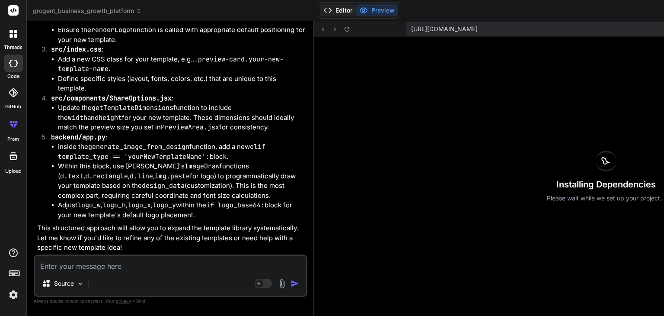
click at [320, 10] on button "Editor" at bounding box center [338, 10] width 36 height 12
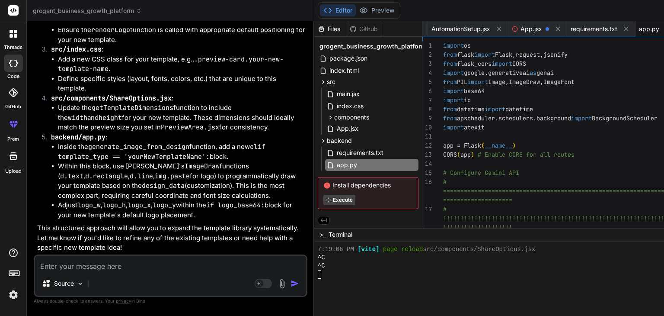
click at [639, 29] on span "app.py" at bounding box center [649, 29] width 20 height 9
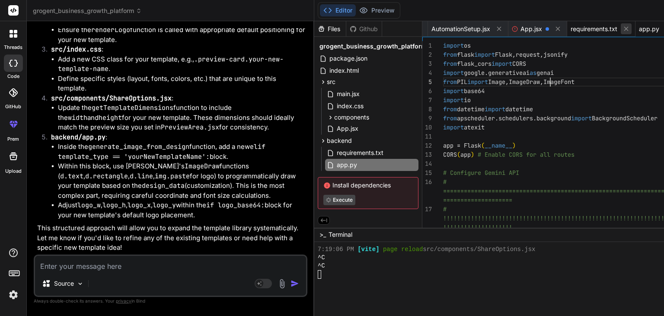
scroll to position [0, 709]
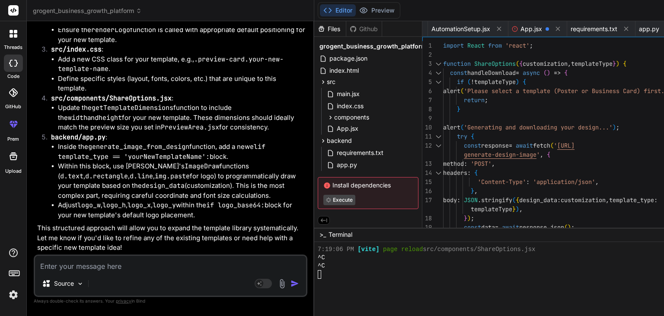
scroll to position [0, 0]
click at [459, 28] on span "PreviewArea.jsx" at bounding box center [481, 29] width 45 height 9
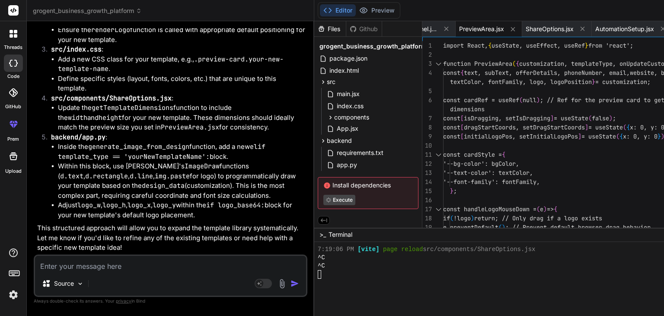
scroll to position [0, 0]
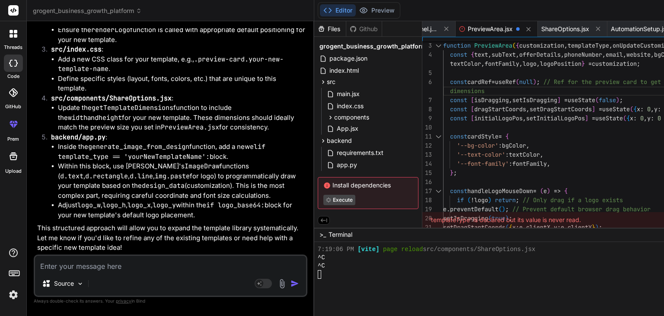
click at [122, 263] on textarea at bounding box center [170, 264] width 271 height 16
paste textarea "[plugin:vite:esbuild] Transform failed with 1 error: C:/Users/[PERSON_NAME]/Dow…"
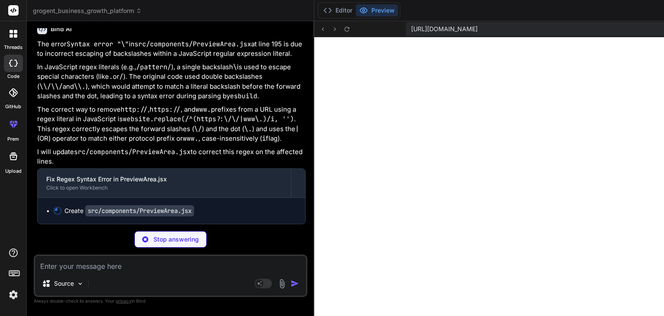
scroll to position [23524, 0]
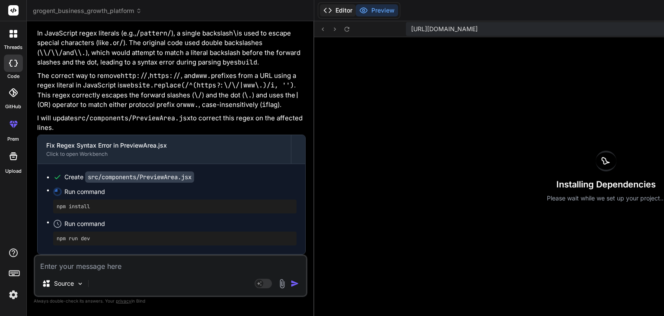
click at [320, 9] on button "Editor" at bounding box center [338, 10] width 36 height 12
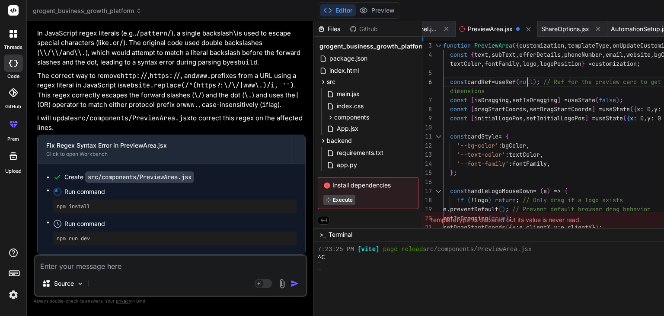
scroll to position [0, 0]
click at [456, 35] on div "PreviewArea.jsx" at bounding box center [497, 29] width 82 height 16
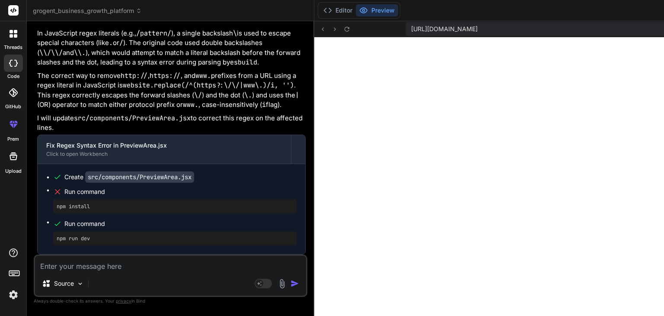
scroll to position [22442, 0]
click at [320, 7] on button "Editor" at bounding box center [338, 10] width 36 height 12
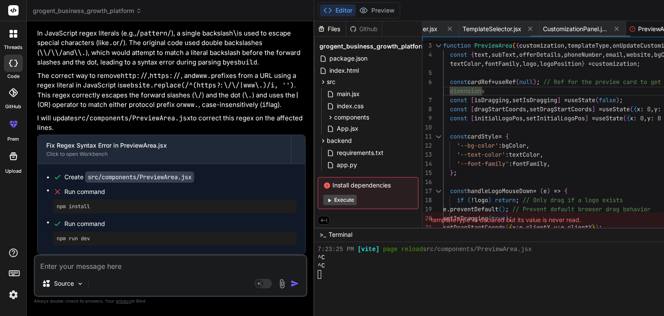
scroll to position [0, 273]
click at [472, 28] on span "TemplateSelector.jsx" at bounding box center [501, 29] width 59 height 9
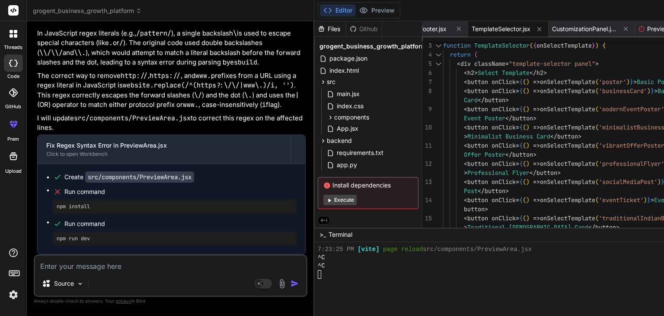
scroll to position [0, 0]
click at [443, 88] on div "< button onClick = { ( ) => onSelectTemplate ( 'poster' ) } > Basic Poster </ b…" at bounding box center [576, 200] width 266 height 354
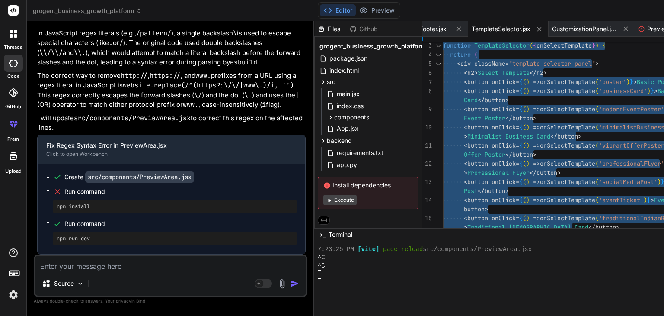
click at [443, 88] on div "< button onClick = { ( ) => onSelectTemplate ( 'poster' ) } > Basic Poster </ b…" at bounding box center [576, 200] width 266 height 354
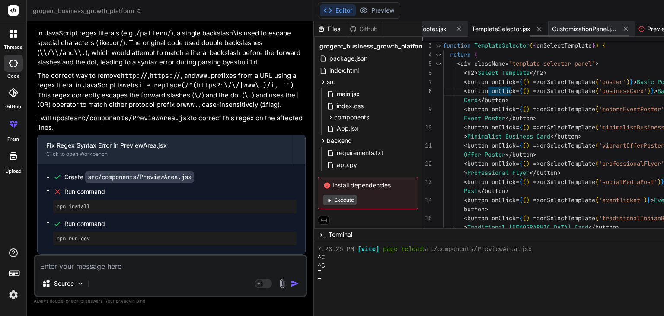
click at [648, 31] on span "PreviewArea.jsx" at bounding box center [670, 29] width 45 height 9
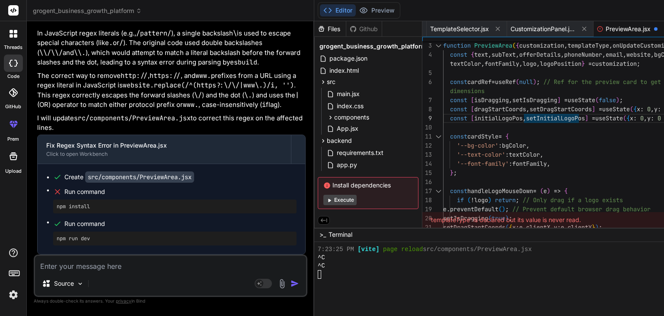
click at [125, 264] on textarea at bounding box center [170, 264] width 271 height 16
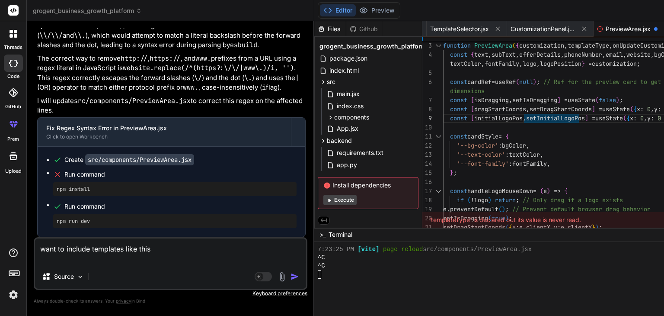
paste textarea "[URL][DOMAIN_NAME]"
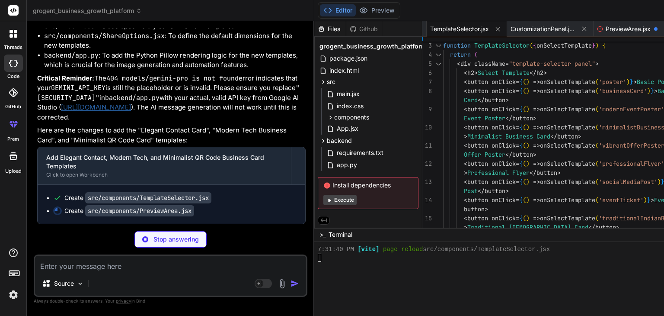
scroll to position [24180, 0]
click at [430, 30] on span "TemplateSelector.jsx" at bounding box center [459, 29] width 59 height 9
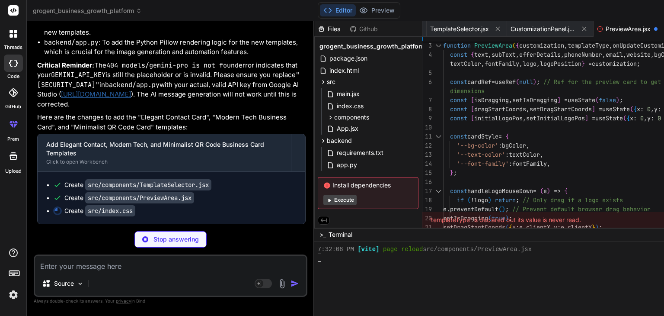
scroll to position [0, 0]
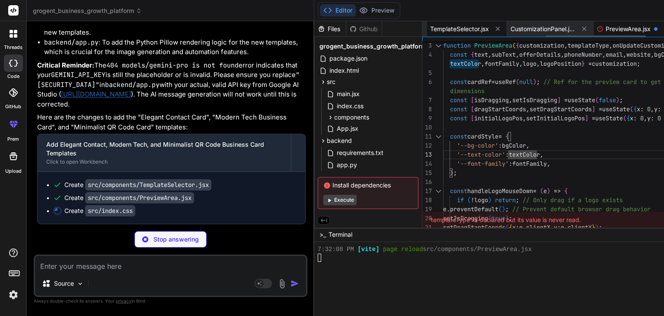
click at [430, 26] on span "TemplateSelector.jsx" at bounding box center [459, 29] width 59 height 9
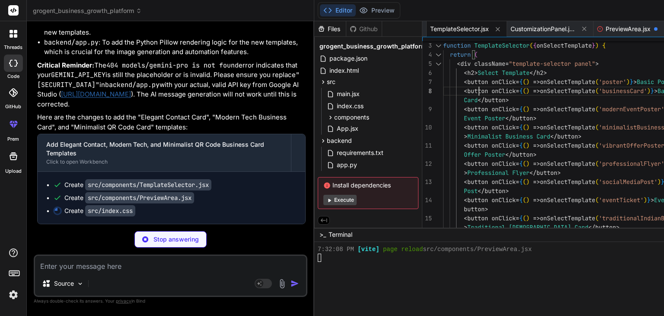
click at [443, 85] on div "< button onClick = { ( ) => onSelectTemplate ( 'poster' ) } > Basic Poster </ b…" at bounding box center [576, 227] width 266 height 409
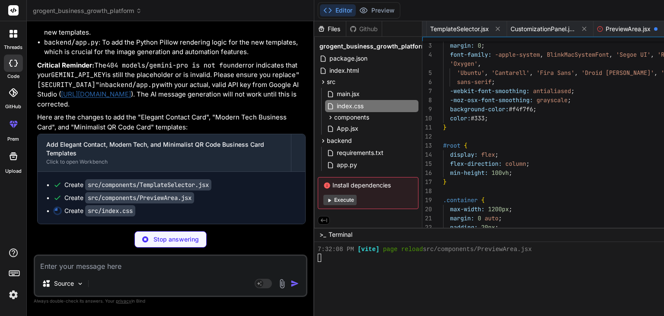
scroll to position [0, 164]
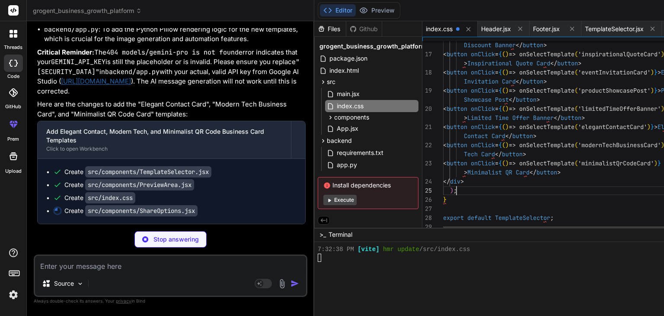
click at [443, 182] on div "Discount Banner </ button > < button onClick = { ( ) => onSelectTemplate ( 'ins…" at bounding box center [583, 30] width 281 height 414
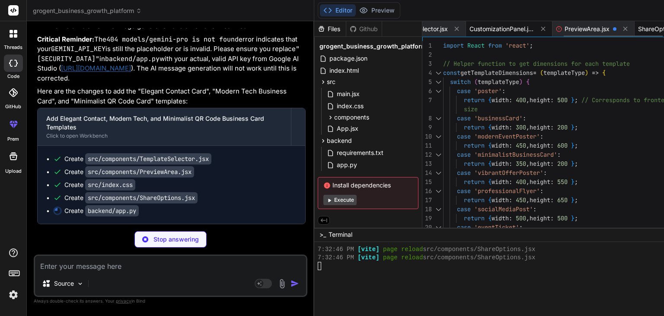
scroll to position [0, 361]
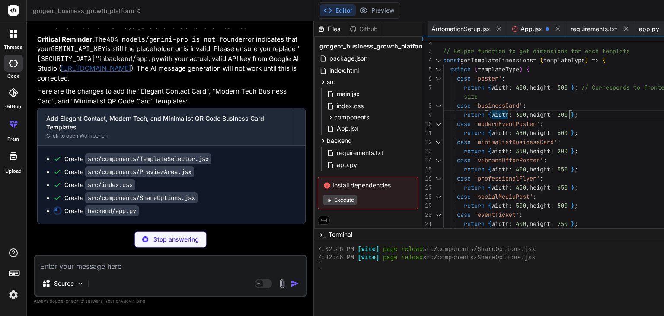
scroll to position [0, 794]
click at [639, 31] on span "app.py" at bounding box center [649, 29] width 20 height 9
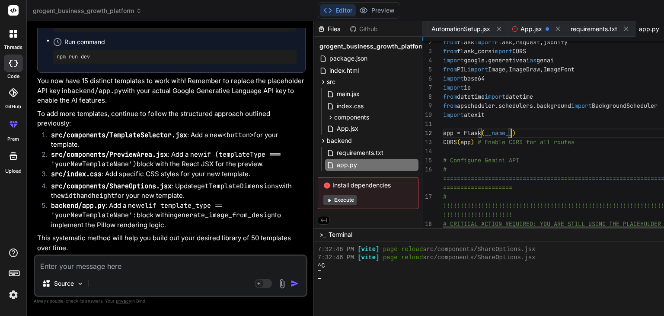
click at [119, 271] on textarea at bounding box center [170, 264] width 271 height 16
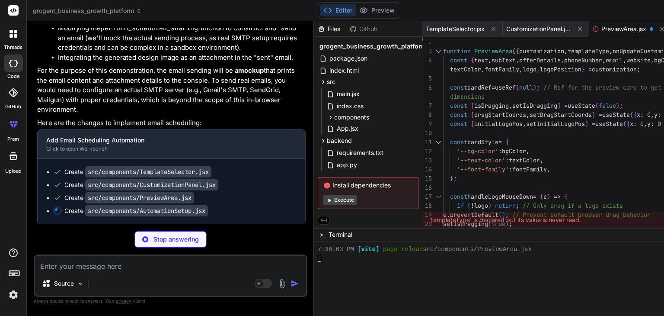
scroll to position [24964, 0]
click at [100, 275] on div "Source" at bounding box center [170, 285] width 271 height 21
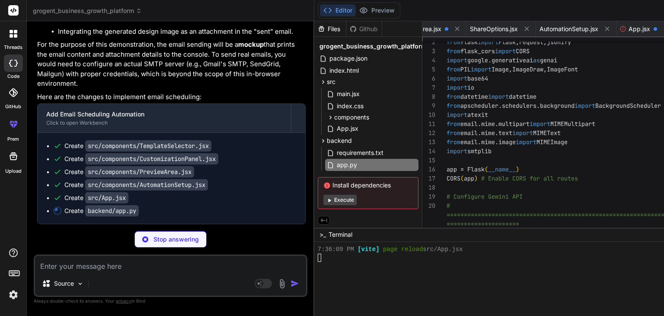
scroll to position [0, 648]
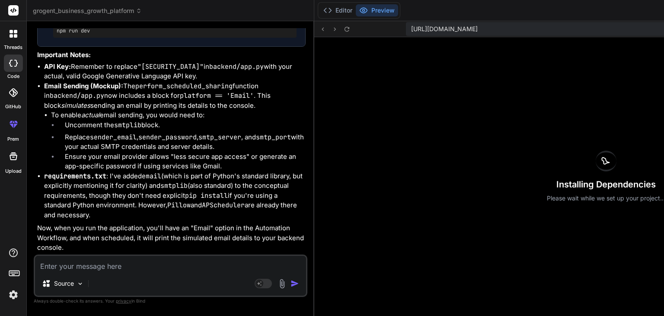
click at [128, 258] on textarea at bounding box center [170, 264] width 271 height 16
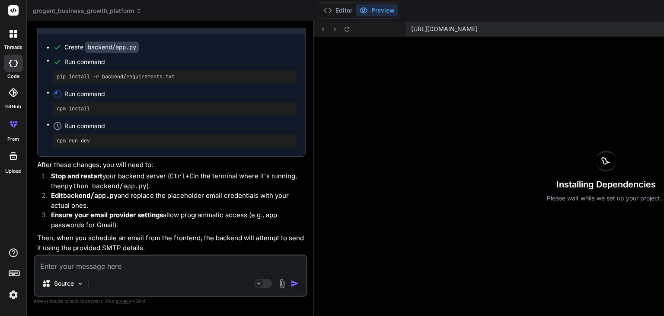
scroll to position [26663, 0]
click at [320, 8] on button "Editor" at bounding box center [338, 10] width 36 height 12
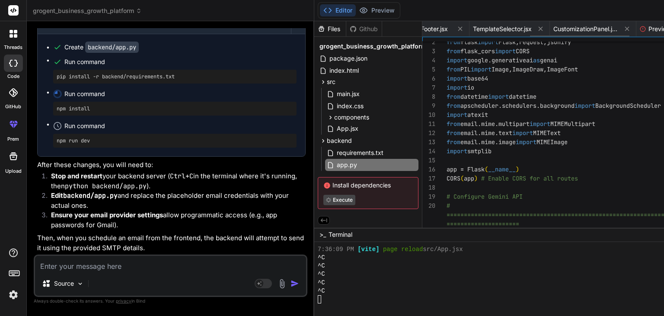
scroll to position [0, 274]
click at [475, 26] on span "TemplateSelector.jsx" at bounding box center [504, 29] width 59 height 9
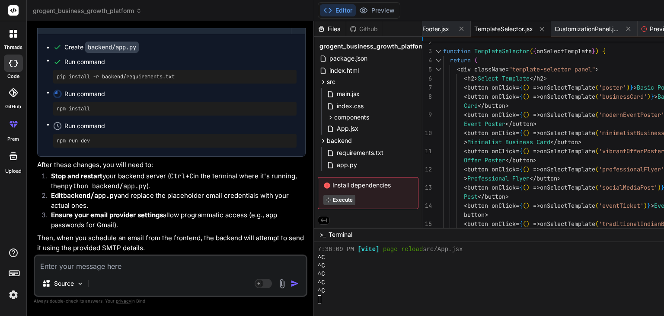
scroll to position [0, 0]
click at [443, 101] on div "function TemplateSelector ( { onSelectTemplate } ) { return ( < div className =…" at bounding box center [576, 233] width 266 height 409
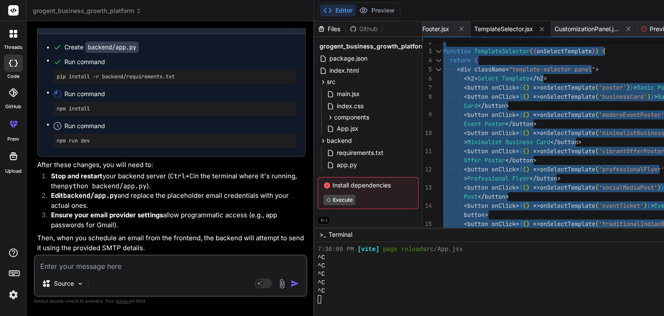
click at [443, 101] on div "function TemplateSelector ( { onSelectTemplate } ) { return ( < div className =…" at bounding box center [576, 233] width 266 height 409
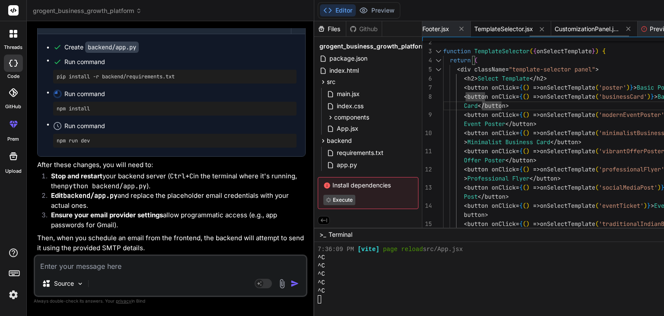
click at [555, 30] on span "CustomizationPanel.jsx" at bounding box center [587, 29] width 65 height 9
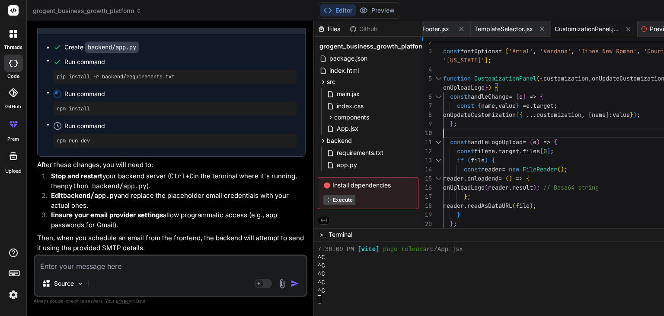
click at [650, 25] on span "PreviewArea.jsx" at bounding box center [672, 29] width 45 height 9
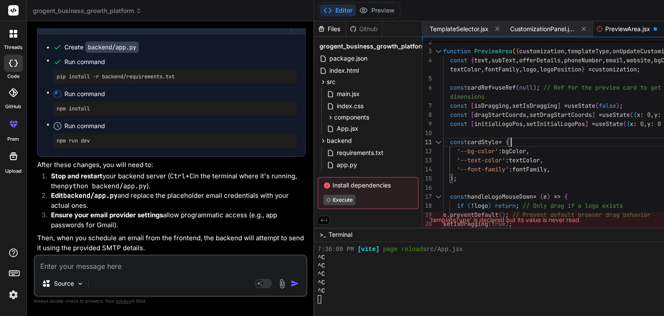
click at [336, 125] on span "App.jsx" at bounding box center [347, 128] width 23 height 10
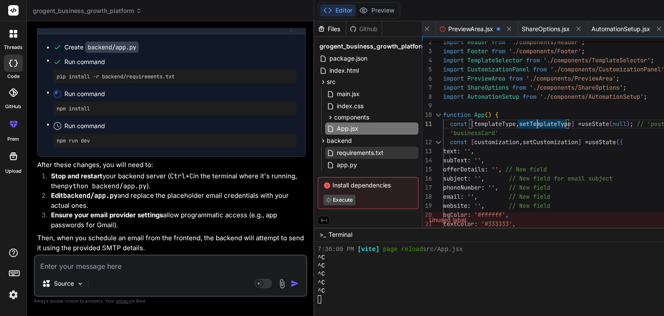
scroll to position [0, 475]
click at [336, 165] on span "app.py" at bounding box center [347, 165] width 22 height 10
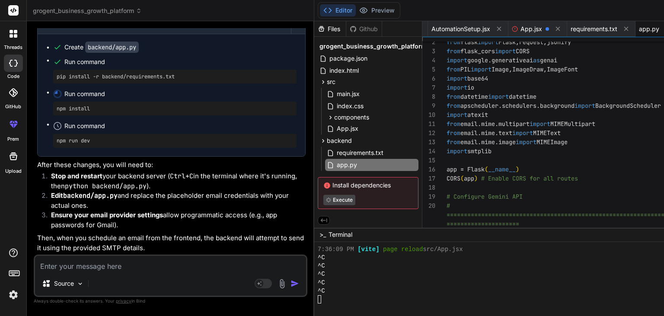
scroll to position [0, 0]
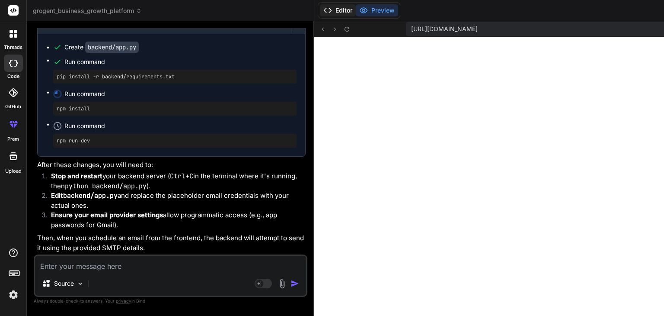
click at [320, 9] on button "Editor" at bounding box center [338, 10] width 36 height 12
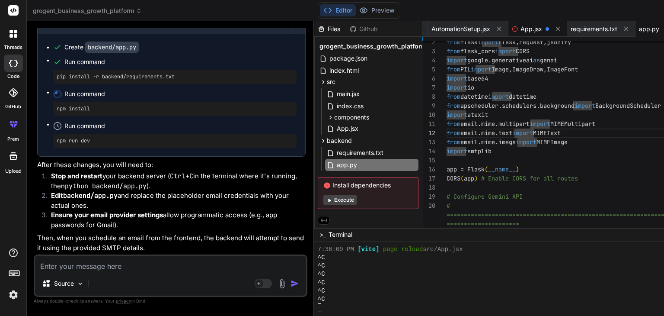
click at [509, 34] on div "App.jsx" at bounding box center [538, 29] width 59 height 16
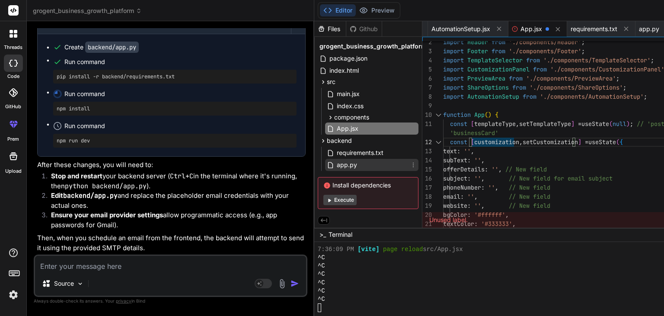
click at [325, 168] on div "app.py" at bounding box center [371, 165] width 93 height 12
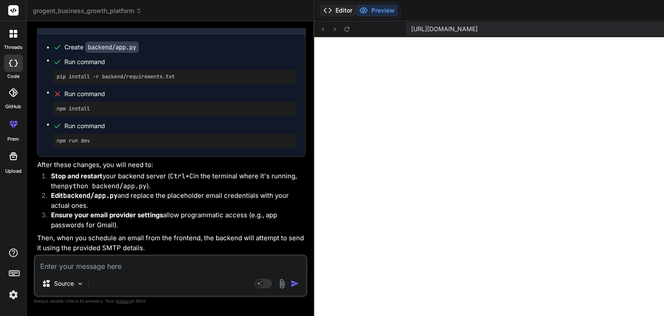
click at [320, 8] on button "Editor" at bounding box center [338, 10] width 36 height 12
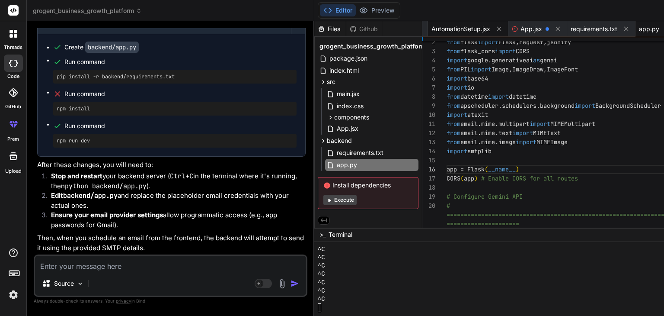
click at [432, 31] on span "AutomationSetup.jsx" at bounding box center [461, 29] width 59 height 9
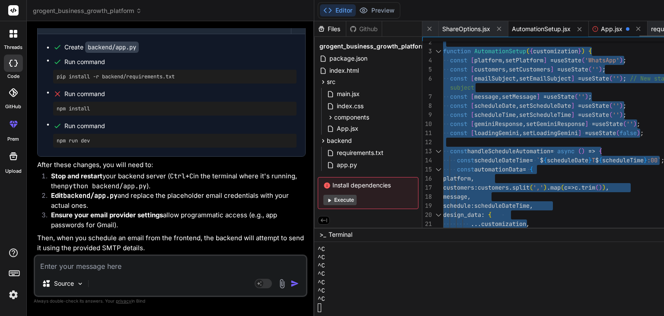
scroll to position [0, 554]
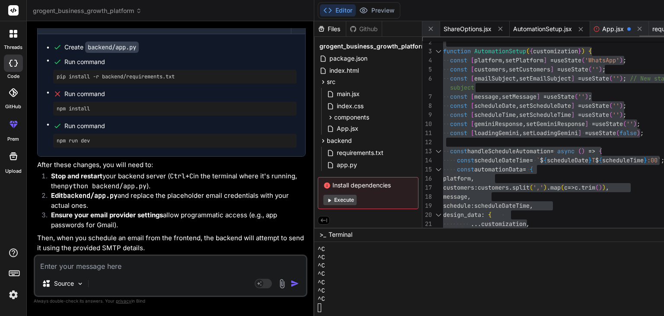
click at [444, 26] on span "ShareOptions.jsx" at bounding box center [468, 29] width 48 height 9
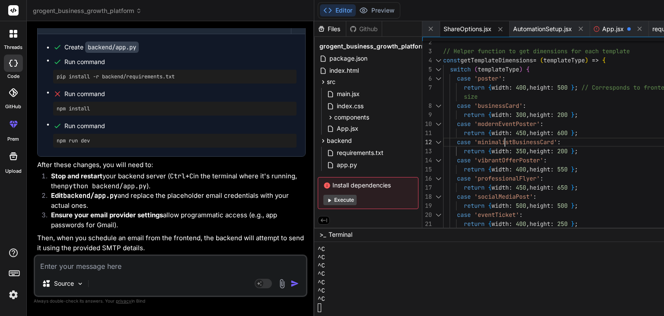
scroll to position [0, 0]
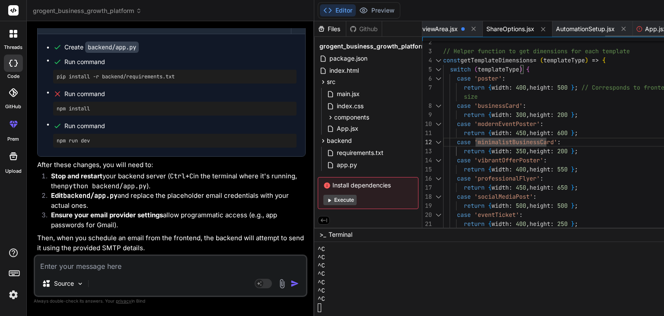
scroll to position [0, 459]
click at [465, 26] on span "PreviewArea.jsx" at bounding box center [487, 29] width 45 height 9
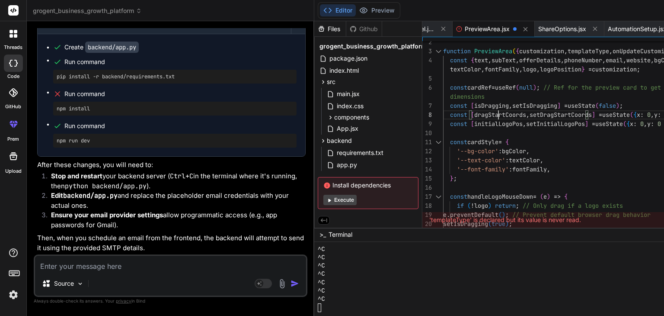
scroll to position [0, 0]
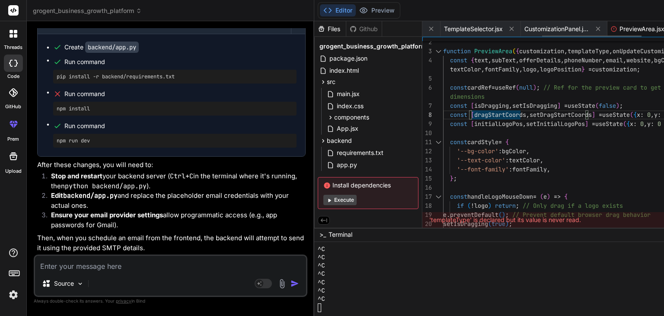
scroll to position [0, 305]
click at [444, 26] on span "TemplateSelector.jsx" at bounding box center [473, 29] width 59 height 9
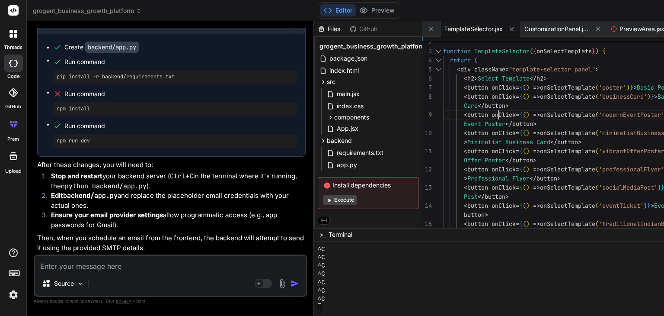
scroll to position [0, 0]
click at [443, 108] on div "function TemplateSelector ( { onSelectTemplate } ) { return ( < div className =…" at bounding box center [576, 233] width 266 height 409
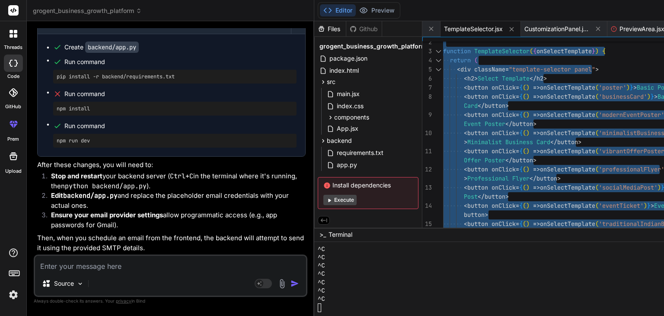
click at [443, 108] on div "function TemplateSelector ( { onSelectTemplate } ) { return ( < div className =…" at bounding box center [576, 233] width 266 height 409
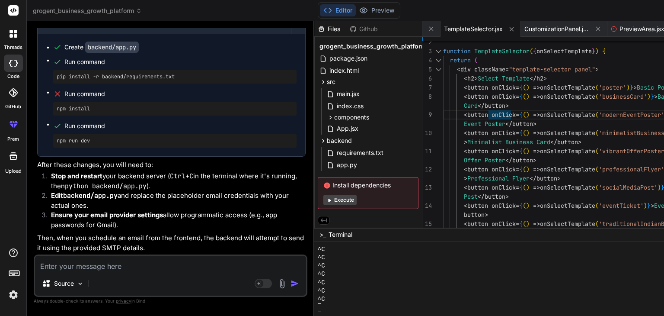
click at [142, 270] on textarea at bounding box center [170, 264] width 271 height 16
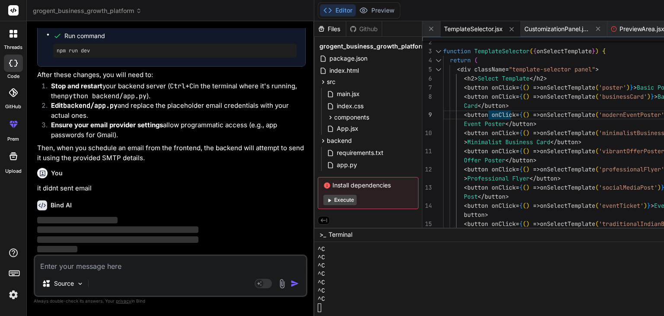
scroll to position [26934, 0]
click at [142, 271] on div "Source Agent Mode. When this toggle is activated, AI automatically makes decisi…" at bounding box center [171, 275] width 274 height 42
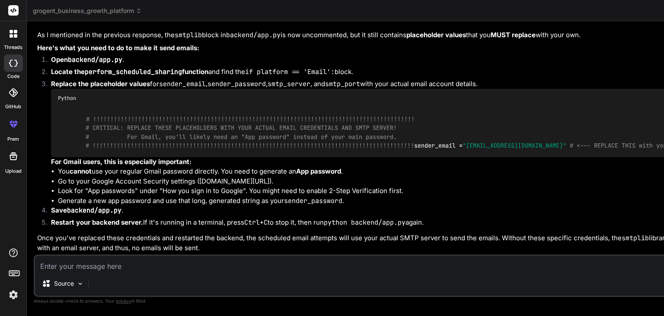
scroll to position [24638, 0]
click at [155, 40] on p "As I mentioned in the previous response, the smtplib block in backend/app.py is…" at bounding box center [386, 35] width 699 height 10
click at [121, 266] on textarea at bounding box center [386, 264] width 702 height 16
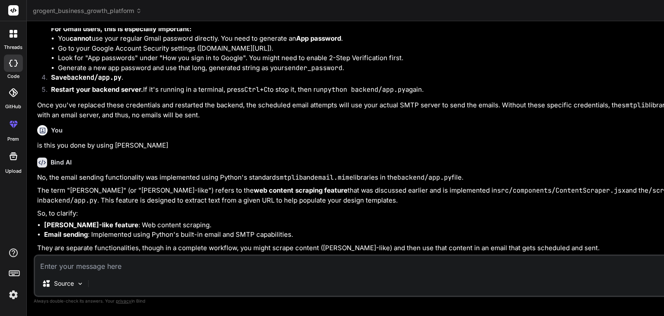
scroll to position [25164, 0]
click at [124, 262] on textarea at bounding box center [386, 264] width 702 height 16
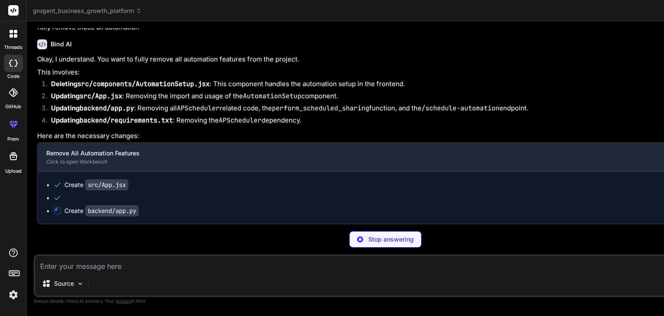
scroll to position [25832, 0]
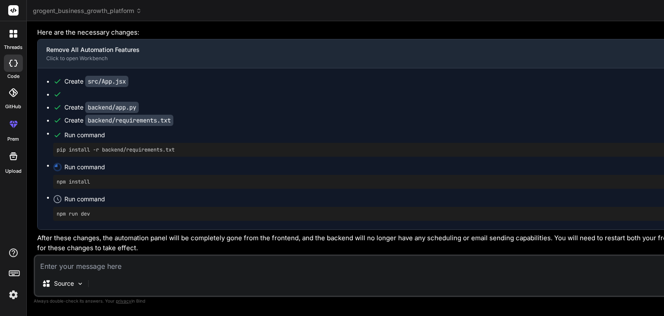
scroll to position [25906, 0]
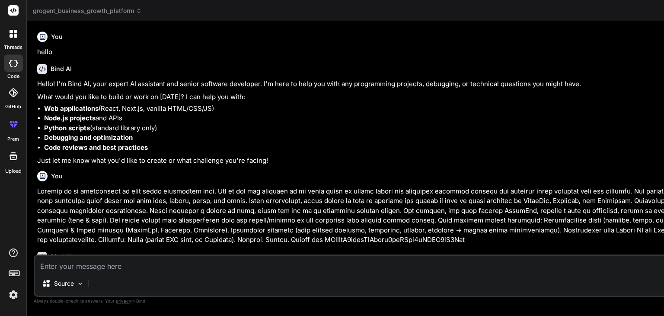
scroll to position [8306, 0]
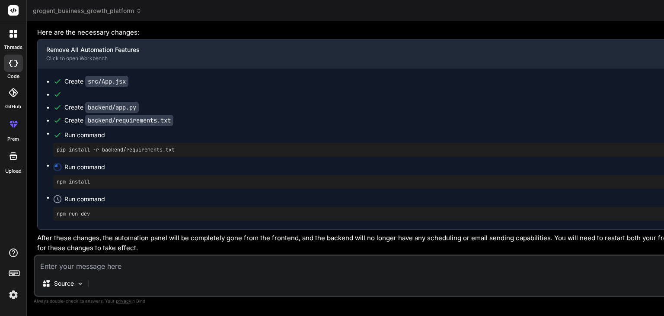
type textarea "Flask==2.3.2 google-generativeai # Install latest version python-dotenv==1.0.0 …"
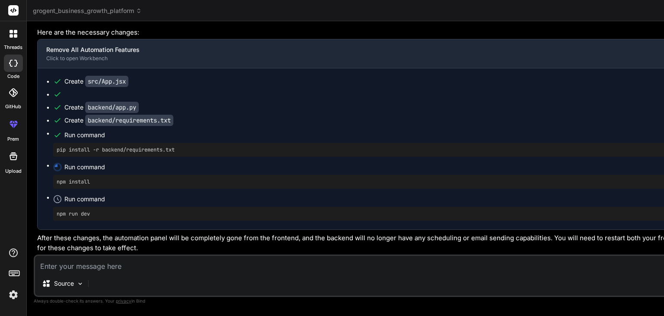
type textarea "x"
click at [119, 270] on textarea at bounding box center [386, 264] width 702 height 16
type textarea "c"
type textarea "x"
type textarea "co"
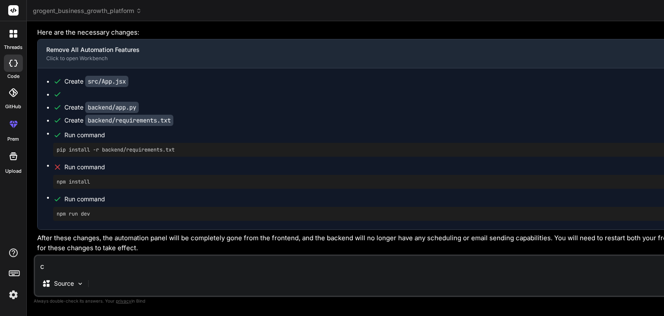
type textarea "x"
type textarea "com"
type textarea "x"
type textarea "comp"
type textarea "x"
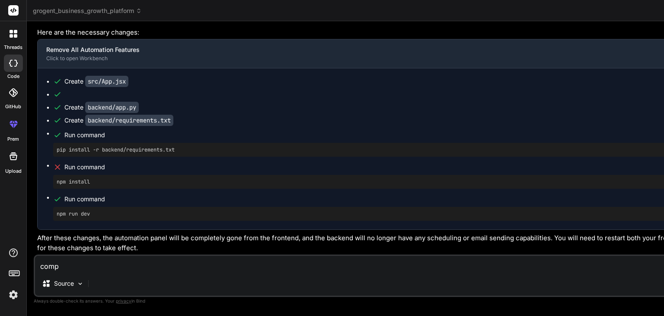
type textarea "compl"
type textarea "x"
type textarea "comple"
type textarea "x"
type textarea "complet"
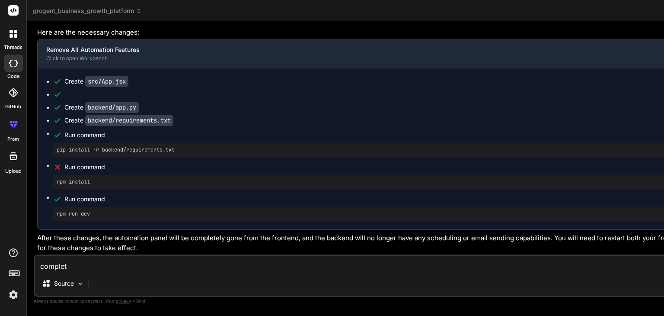
type textarea "x"
type textarea "complete"
type textarea "x"
type textarea "completel"
type textarea "x"
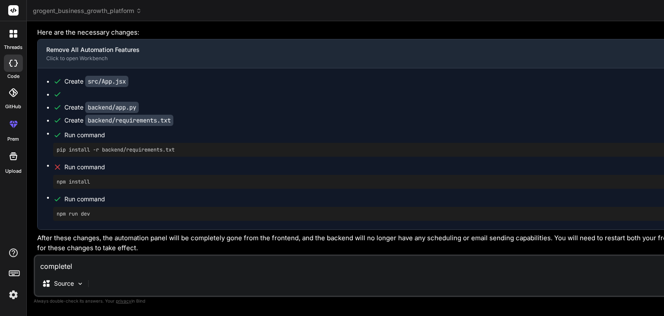
type textarea "completely"
type textarea "x"
type textarea "completely"
type textarea "x"
type textarea "completely c"
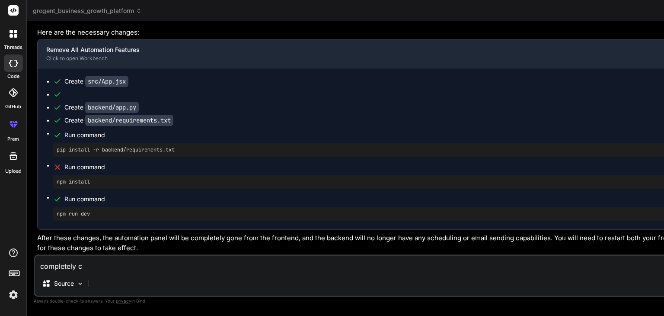
type textarea "x"
type textarea "completely ch"
type textarea "x"
type textarea "completely cha"
type textarea "x"
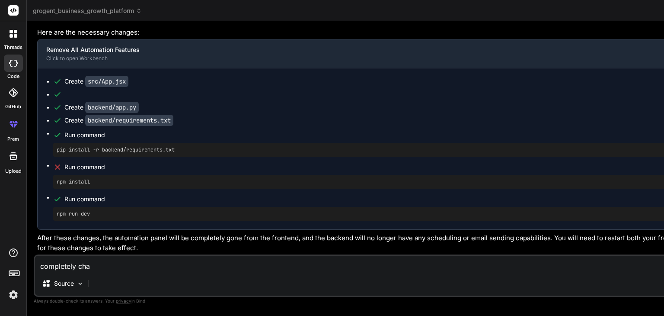
type textarea "completely chan"
type textarea "x"
type textarea "completely chang"
type textarea "x"
type textarea "completely change"
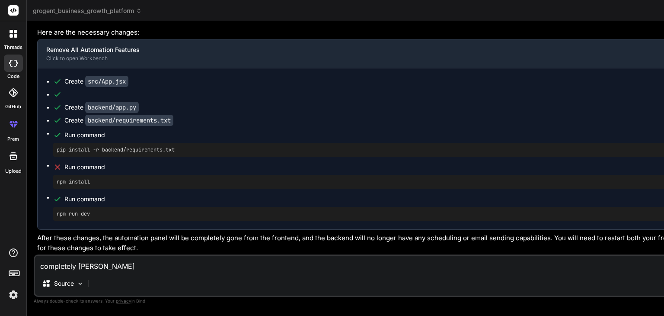
type textarea "x"
type textarea "completely change"
type textarea "x"
type textarea "completely change t"
type textarea "x"
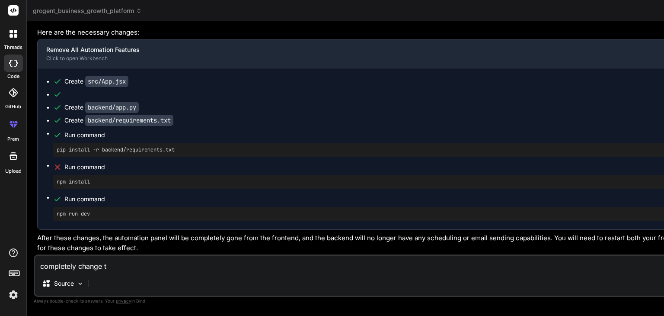
type textarea "completely change th"
type textarea "x"
type textarea "completely change the"
type textarea "x"
type textarea "completely change the"
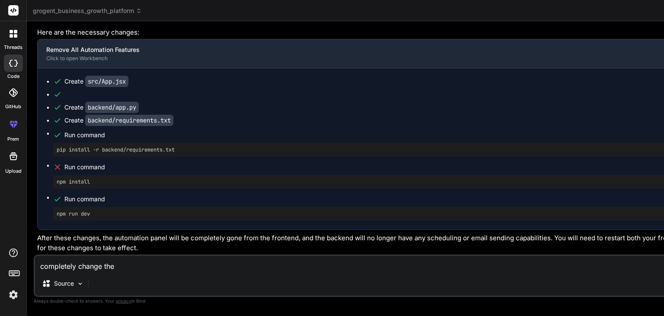
type textarea "x"
type textarea "completely change the u"
type textarea "x"
type textarea "completely change the ui"
type textarea "x"
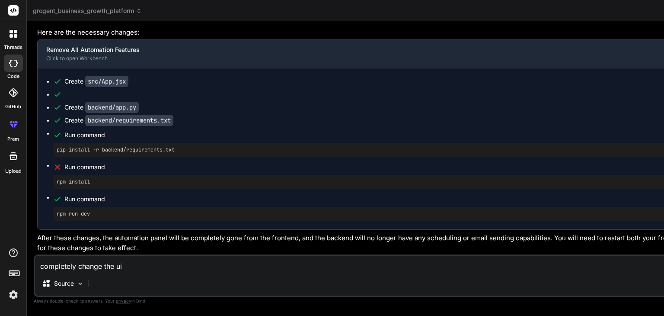
type textarea "completely change the ui,"
type textarea "x"
type textarea "completely change the ui,"
type textarea "x"
type textarea "completely change the ui, d"
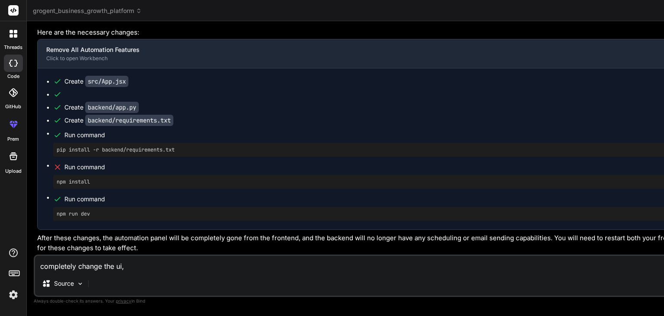
type textarea "x"
type textarea "completely change the ui, de"
type textarea "x"
type textarea "completely change the ui, des"
type textarea "x"
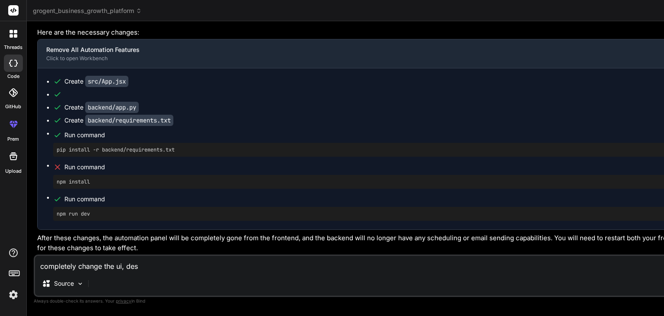
type textarea "completely change the ui, desi"
type textarea "x"
type textarea "completely change the ui, desig"
type textarea "x"
type textarea "completely change the ui, design"
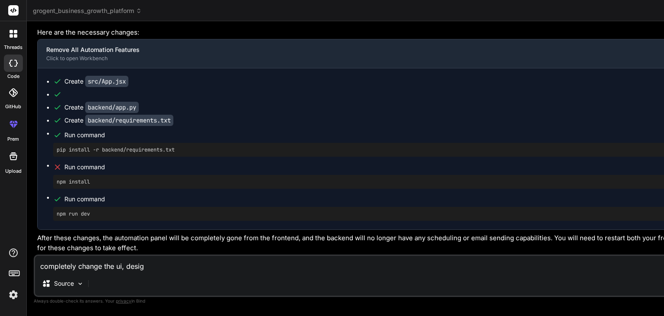
type textarea "x"
type textarea "completely change the ui, design"
type textarea "x"
type textarea "completely change the ui, design i"
type textarea "x"
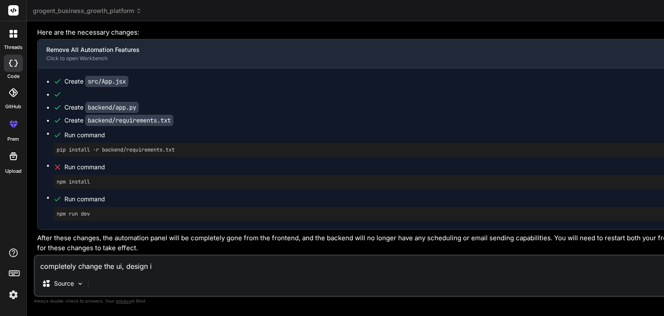
type textarea "completely change the ui, design it"
type textarea "x"
type textarea "completely change the ui, design it"
type textarea "x"
type textarea "completely change the ui, design it i"
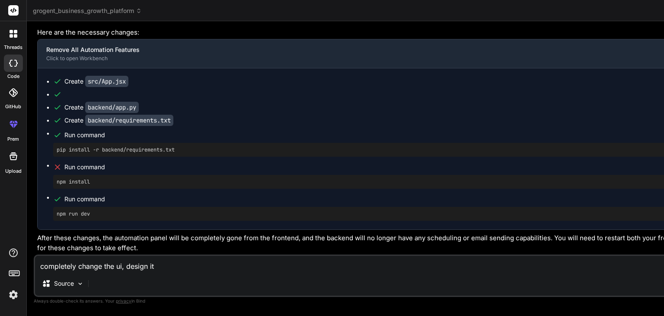
type textarea "x"
type textarea "completely change the ui, design it is"
type textarea "x"
type textarea "completely change the ui, design it is"
type textarea "x"
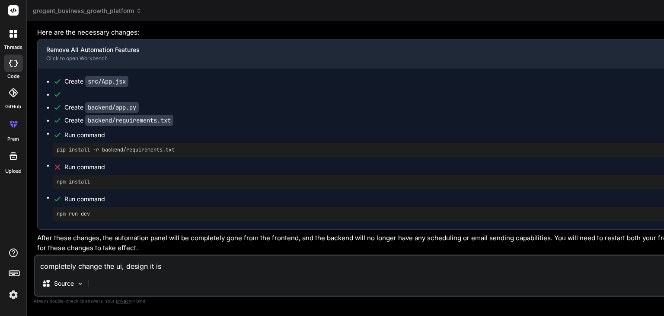
type textarea "completely change the ui, design it is l"
type textarea "x"
type textarea "completely change the ui, design it is lo"
type textarea "x"
type textarea "completely change the ui, design it is loo"
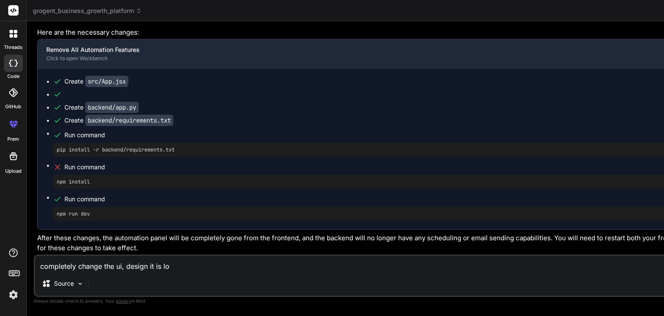
type textarea "x"
type textarea "completely change the ui, design it is look"
type textarea "x"
type textarea "completely change the ui, design it is looki"
type textarea "x"
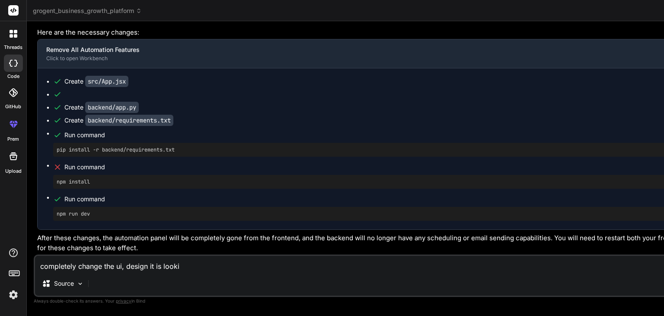
type textarea "completely change the ui, design it is lookin"
type textarea "x"
type textarea "completely change the ui, design it is looking"
type textarea "x"
type textarea "completely change the ui, design it is looking"
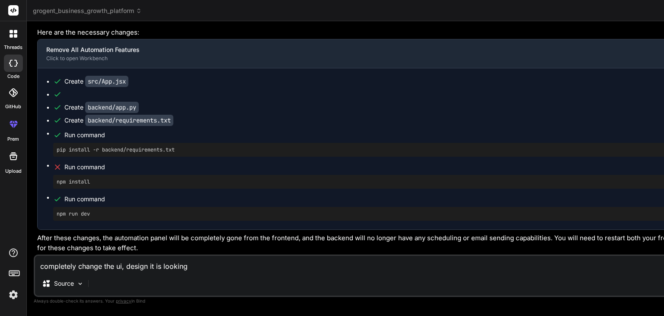
type textarea "x"
type textarea "completely change the ui, design it is looking l"
type textarea "x"
type textarea "completely change the ui, design it is looking li"
type textarea "x"
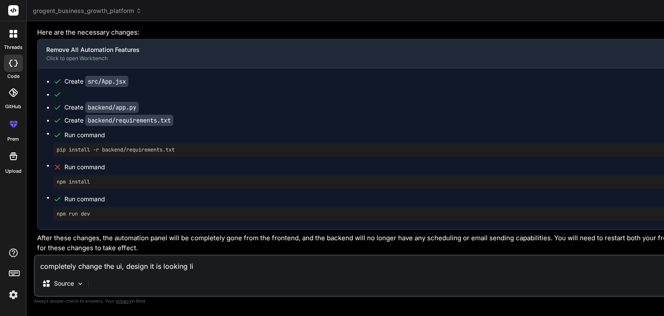
type textarea "completely change the ui, design it is looking lie"
type textarea "x"
type textarea "completely change the ui, design it is looking lie"
type textarea "x"
type textarea "completely change the ui, design it is looking lie l"
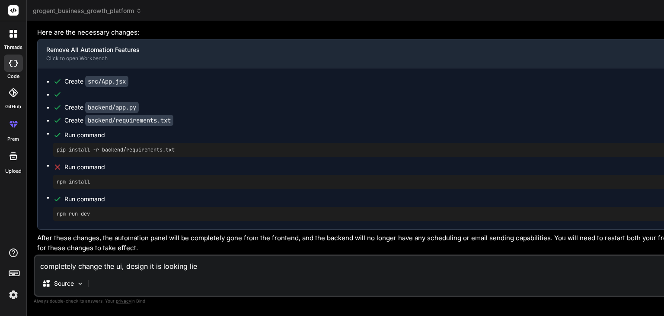
type textarea "x"
type textarea "completely change the ui, design it is looking lie"
type textarea "x"
type textarea "completely change the ui, design it is looking lie"
type textarea "x"
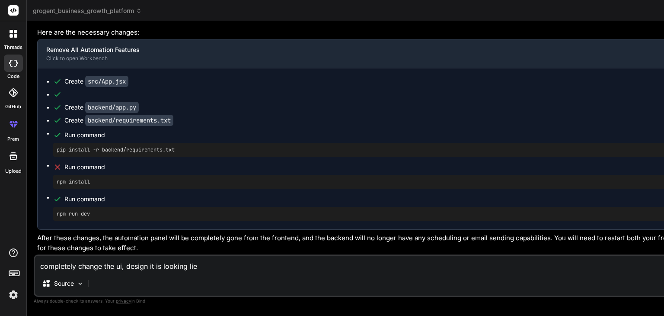
type textarea "completely change the ui, design it is looking li"
type textarea "x"
type textarea "completely change the ui, design it is looking lik"
type textarea "x"
type textarea "completely change the ui, design it is looking like"
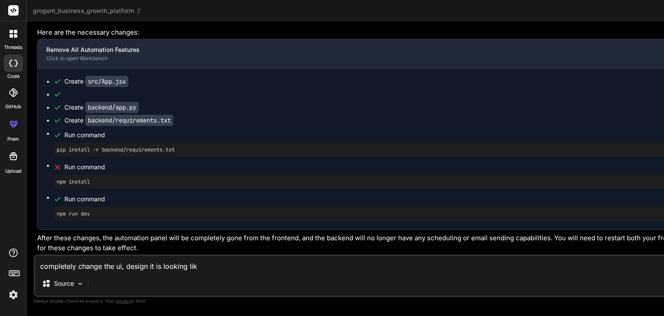
type textarea "x"
type textarea "completely change the ui, design it is looking like"
type textarea "x"
type textarea "completely change the ui, design it is looking like a"
type textarea "x"
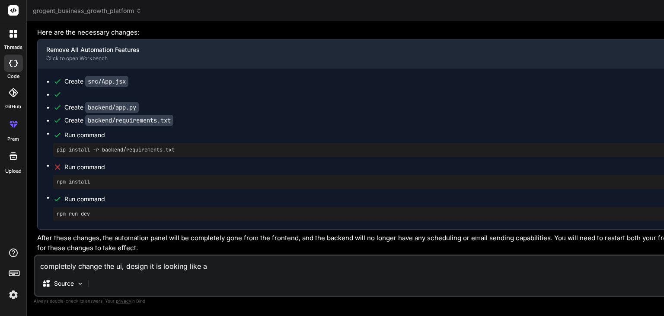
type textarea "completely change the ui, design it is looking like a"
type textarea "x"
type textarea "completely change the ui, design it is looking like a s"
type textarea "x"
type textarea "completely change the ui, design it is looking like a sc"
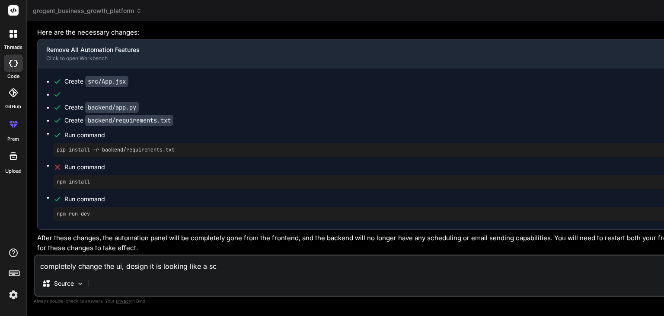
type textarea "x"
type textarea "completely change the ui, design it is looking like a sch"
type textarea "x"
type textarea "completely change the ui, design it is looking like a scho"
type textarea "x"
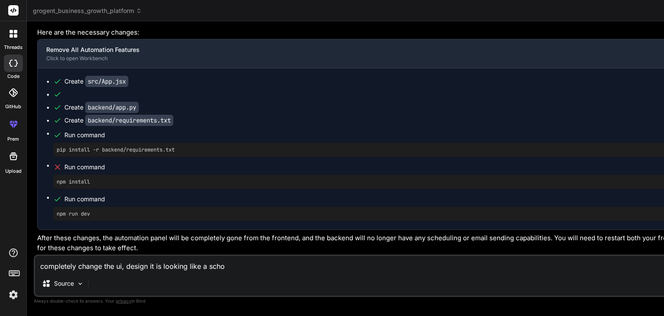
type textarea "completely change the ui, design it is looking like a schoo"
type textarea "x"
type textarea "completely change the ui, design it is looking like a school"
type textarea "x"
type textarea "completely change the ui, design it is looking like a school"
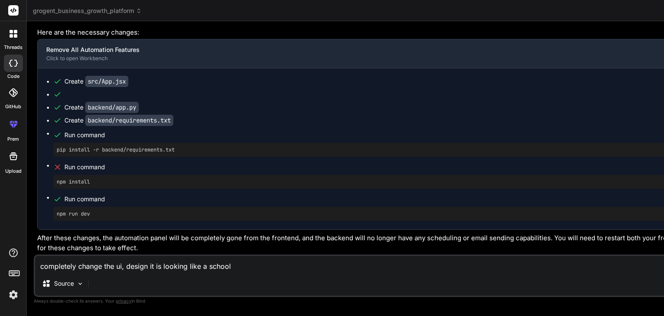
type textarea "x"
type textarea "completely change the ui, design it is looking like a school p"
type textarea "x"
type textarea "completely change the ui, design it is looking like a school pr"
type textarea "x"
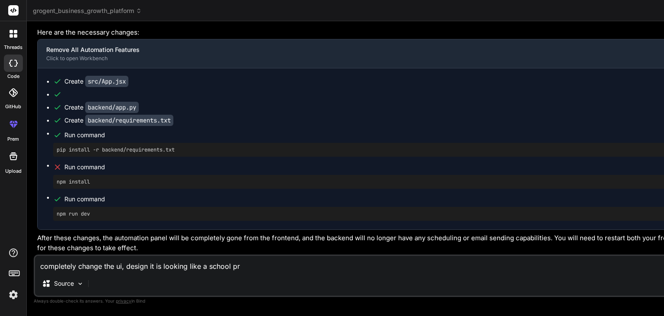
type textarea "completely change the ui, design it is looking like a school pro"
type textarea "x"
type textarea "completely change the ui, design it is looking like a school proj"
type textarea "x"
type textarea "completely change the ui, design it is looking like a school proje"
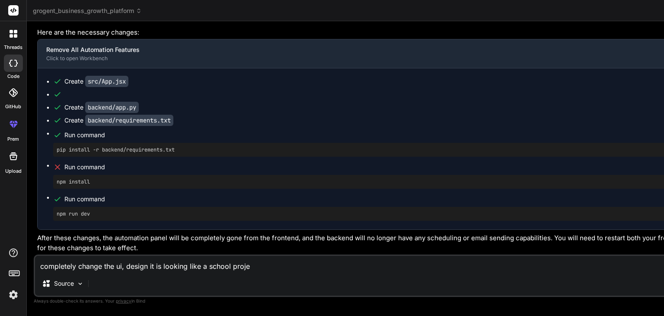
type textarea "x"
type textarea "completely change the ui, design it is looking like a school projec"
type textarea "x"
type textarea "completely change the ui, design it is looking like a school project"
type textarea "x"
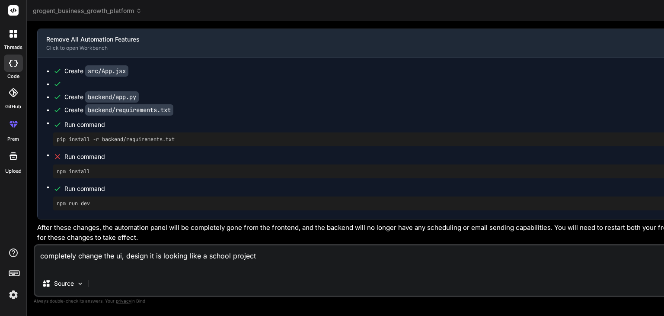
type textarea "completely change the ui, design it is looking like a school project."
type textarea "x"
type textarea "completely change the ui, design it is looking like a school project."
type textarea "x"
type textarea "completely change the ui, design it is looking like a school project. k"
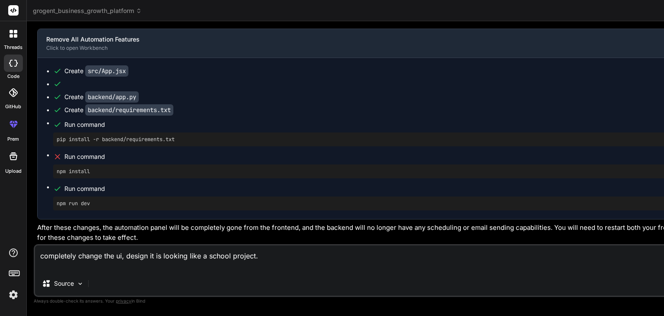
type textarea "x"
type textarea "completely change the ui, design it is looking like a school project. ke"
type textarea "x"
type textarea "completely change the ui, design it is looking like a school project. kee"
type textarea "x"
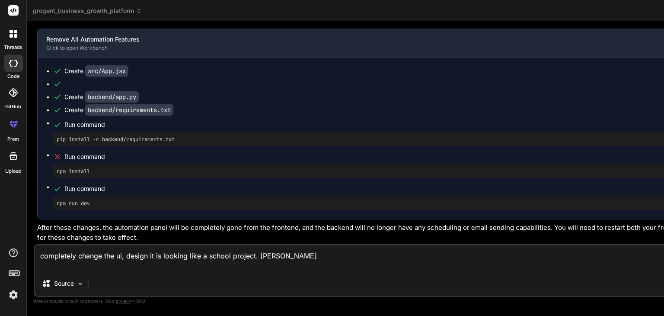
type textarea "completely change the ui, design it is looking like a school project. keep"
type textarea "x"
type textarea "completely change the ui, design it is looking like a school project. keep"
type textarea "x"
type textarea "completely change the ui, design it is looking like a school project. keep i"
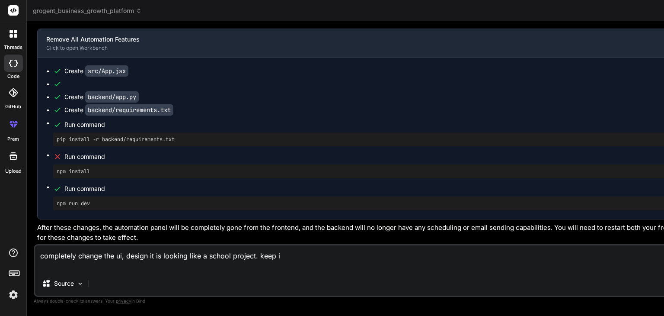
type textarea "x"
type textarea "completely change the ui, design it is looking like a school project. keep it"
type textarea "x"
type textarea "completely change the ui, design it is looking like a school project. keep it"
type textarea "x"
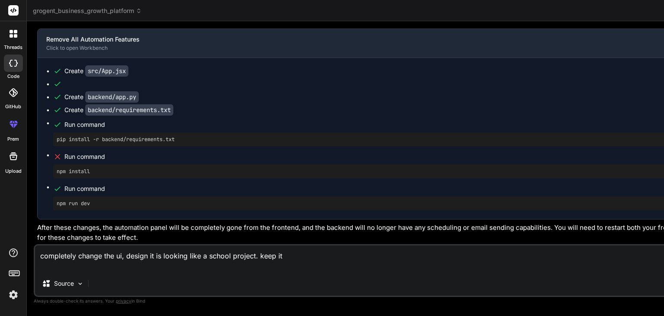
type textarea "completely change the ui, design it is looking like a school project. keep it i"
type textarea "x"
type textarea "completely change the ui, design it is looking like a school project. keep it in"
type textarea "x"
type textarea "completely change the ui, design it is looking like a school project. keep it in"
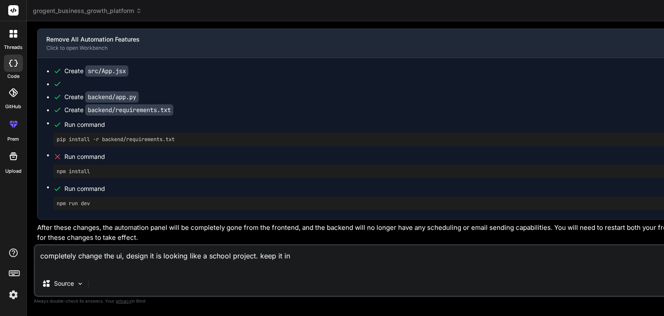
type textarea "x"
type textarea "completely change the ui, design it is looking like a school project. keep it i…"
type textarea "x"
type textarea "completely change the ui, design it is looking like a school project. keep it i…"
type textarea "x"
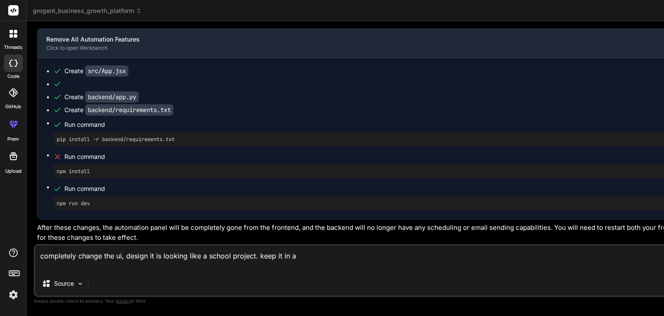
type textarea "completely change the ui, design it is looking like a school project. keep it i…"
type textarea "x"
type textarea "completely change the ui, design it is looking like a school project. keep it i…"
type textarea "x"
type textarea "completely change the ui, design it is looking like a school project. keep it i…"
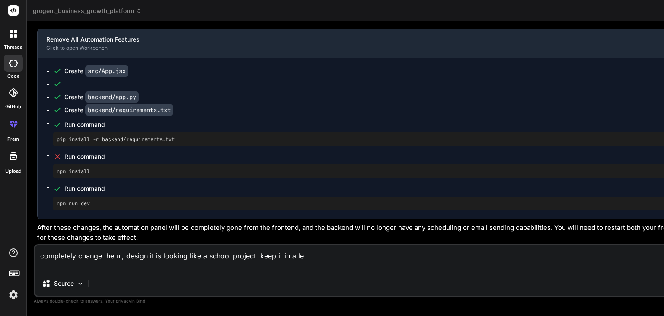
type textarea "x"
type textarea "completely change the ui, design it is looking like a school project. keep it i…"
type textarea "x"
type textarea "completely change the ui, design it is looking like a school project. keep it i…"
type textarea "x"
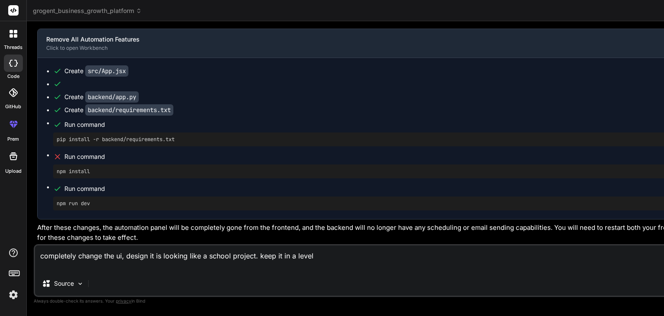
type textarea "completely change the ui, design it is looking like a school project. keep it i…"
type textarea "x"
type textarea "completely change the ui, design it is looking like a school project. keep it i…"
type textarea "x"
type textarea "completely change the ui, design it is looking like a school project. keep it i…"
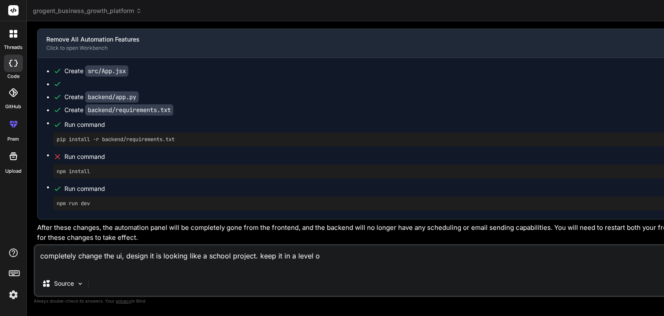
type textarea "x"
type textarea "completely change the ui, design it is looking like a school project. keep it i…"
type textarea "x"
type textarea "completely change the ui, design it is looking like a school project. keep it i…"
type textarea "x"
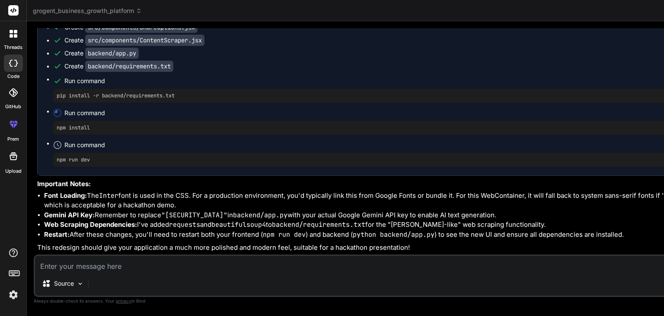
scroll to position [26890, 0]
click at [140, 269] on textarea at bounding box center [386, 264] width 702 height 16
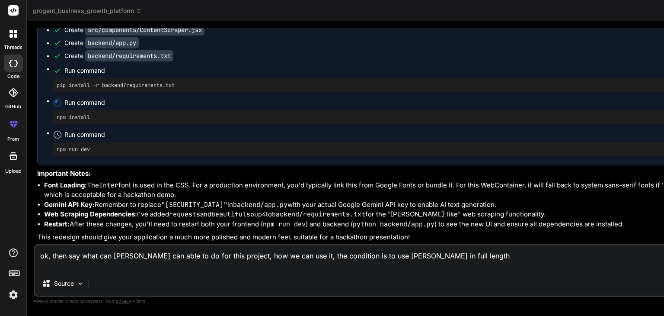
paste textarea "[URL][PERSON_NAME]"
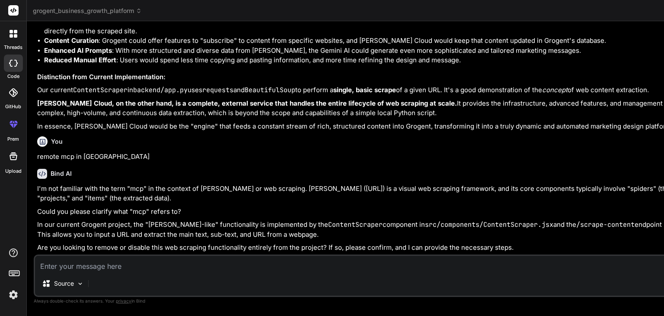
scroll to position [29096, 0]
click at [126, 273] on div "Source Agent Mode. When this toggle is activated, AI automatically makes decisi…" at bounding box center [386, 275] width 704 height 42
click at [109, 260] on textarea at bounding box center [386, 264] width 702 height 16
paste textarea "[URL][PERSON_NAME]"
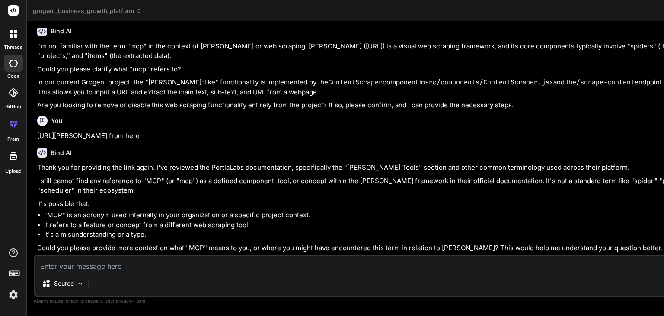
scroll to position [29322, 0]
click at [139, 265] on textarea at bounding box center [386, 264] width 702 height 16
paste textarea "[plugin:vite:esbuild] Transform failed with 1 error: /home/u3uk0f35zsjjbn9cprh6…"
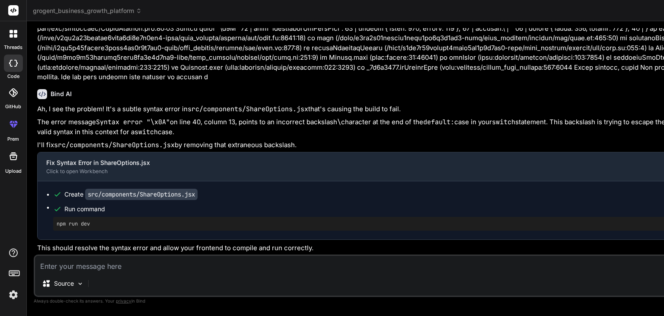
scroll to position [29816, 0]
click at [228, 264] on textarea at bounding box center [386, 264] width 702 height 16
paste textarea "[plugin:vite:esbuild] Transform failed with 1 error: /home/u3uk0f35zsjjbn9cprh6…"
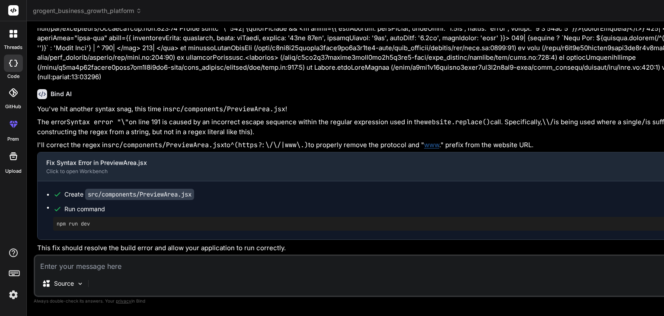
scroll to position [30299, 0]
click at [190, 265] on textarea at bounding box center [386, 264] width 702 height 16
paste textarea "[plugin:vite:esbuild] Transform failed with 1 error: /home/u3uk0f35zsjjbn9cprh6…"
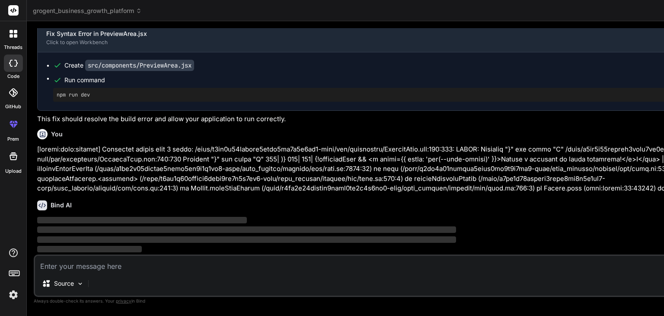
scroll to position [30564, 0]
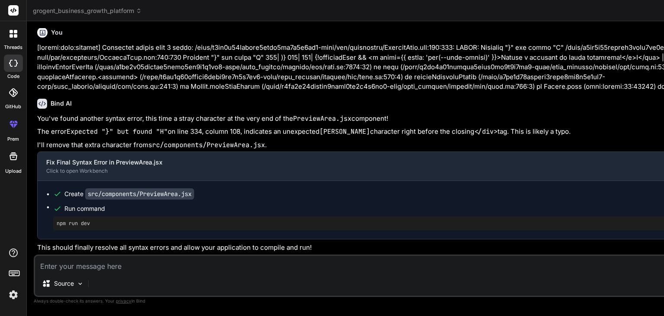
click at [170, 267] on textarea at bounding box center [386, 264] width 702 height 16
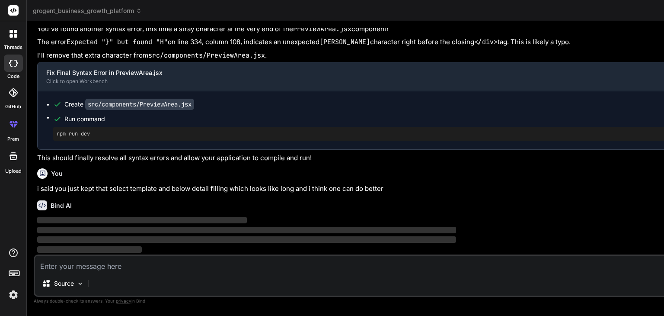
scroll to position [30814, 0]
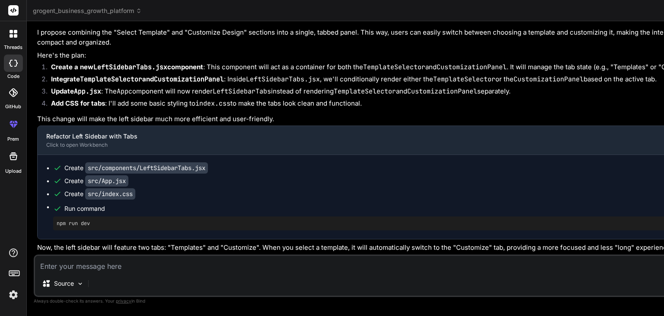
scroll to position [0, 164]
click at [161, 266] on textarea at bounding box center [386, 264] width 702 height 16
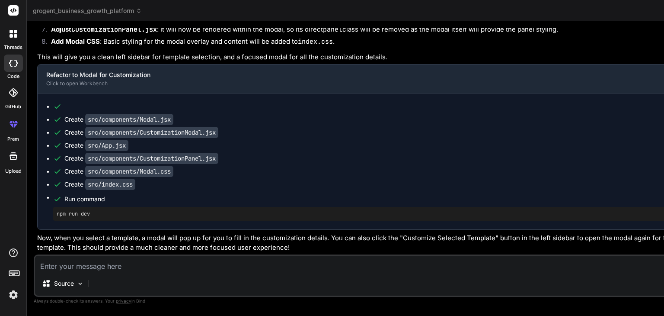
click at [196, 262] on textarea at bounding box center [386, 264] width 702 height 16
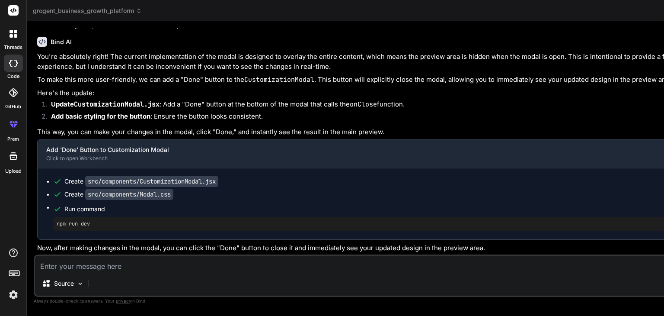
scroll to position [32169, 0]
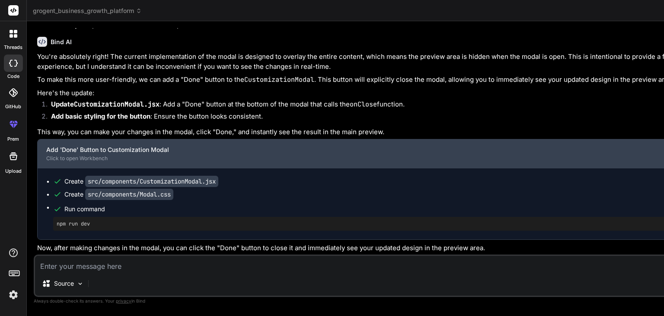
scroll to position [32050, 0]
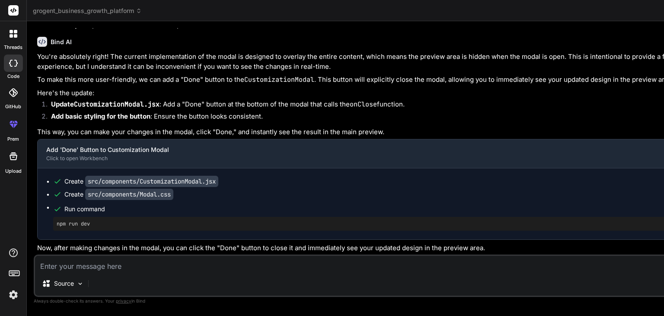
click at [118, 263] on textarea at bounding box center [386, 264] width 702 height 16
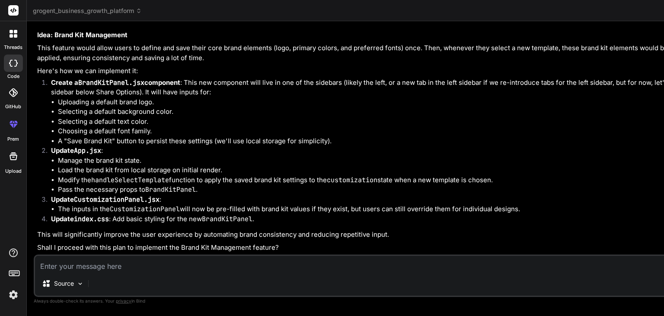
scroll to position [32634, 0]
click at [123, 266] on textarea at bounding box center [386, 264] width 702 height 16
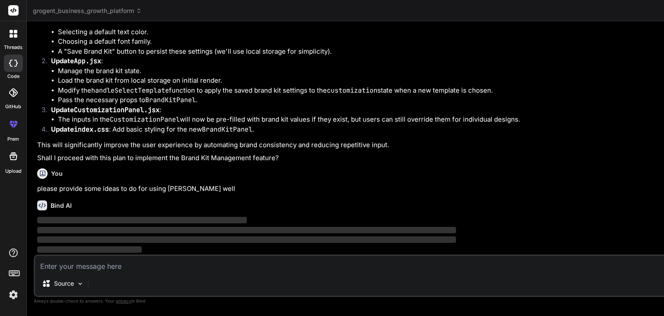
scroll to position [32724, 0]
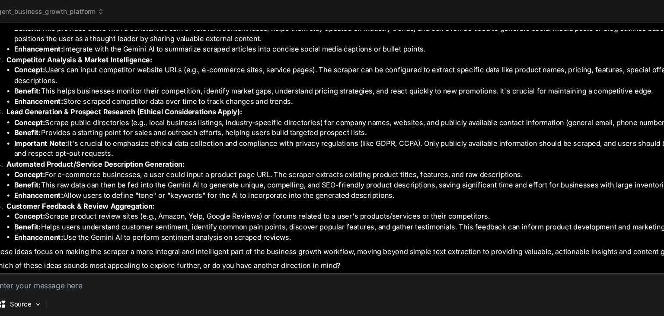
scroll to position [0, 0]
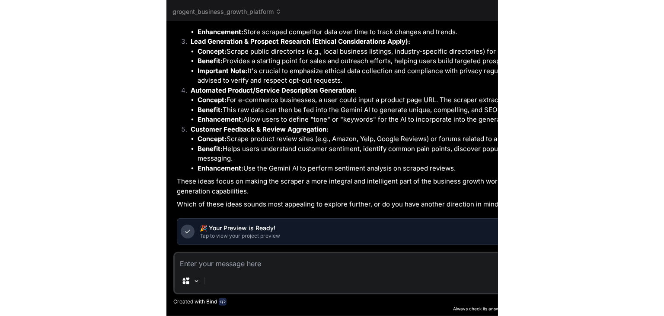
scroll to position [38300, 0]
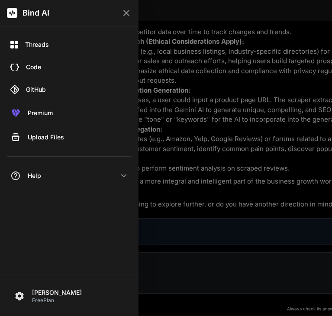
click at [165, 11] on div at bounding box center [166, 158] width 332 height 316
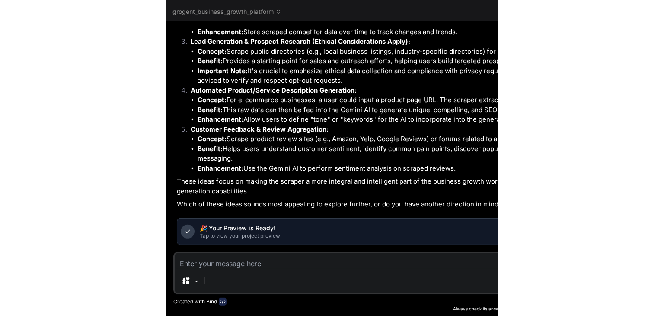
scroll to position [8164, 0]
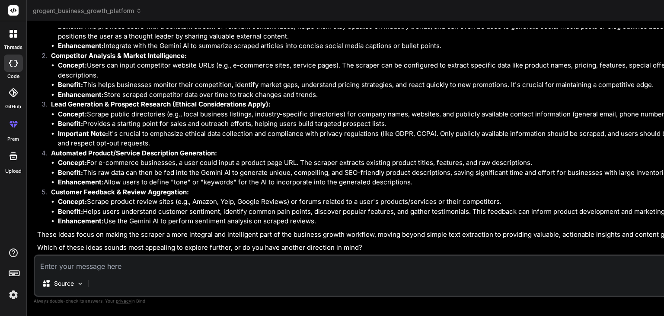
scroll to position [38, 0]
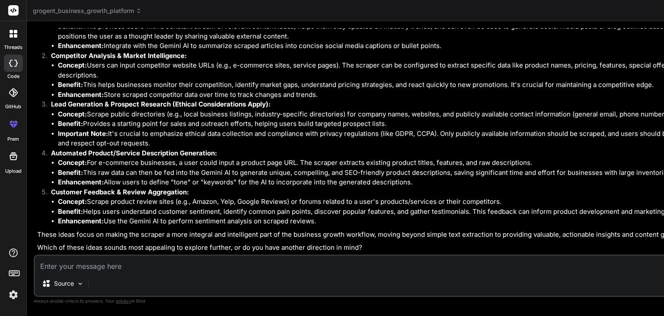
scroll to position [0, 0]
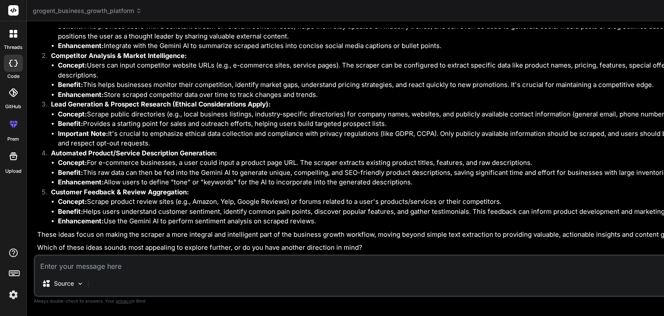
click at [184, 262] on textarea at bounding box center [386, 264] width 702 height 16
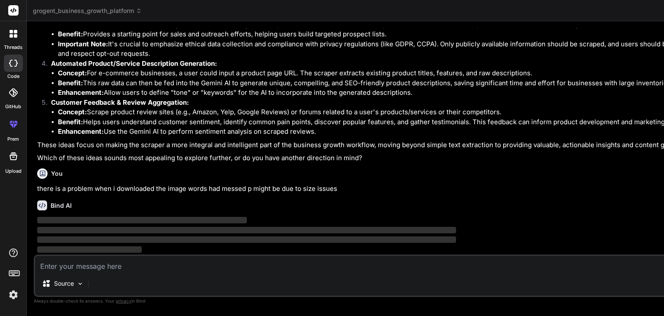
scroll to position [33469, 0]
click at [202, 276] on div "Source" at bounding box center [386, 285] width 702 height 21
click at [77, 282] on img at bounding box center [80, 283] width 7 height 7
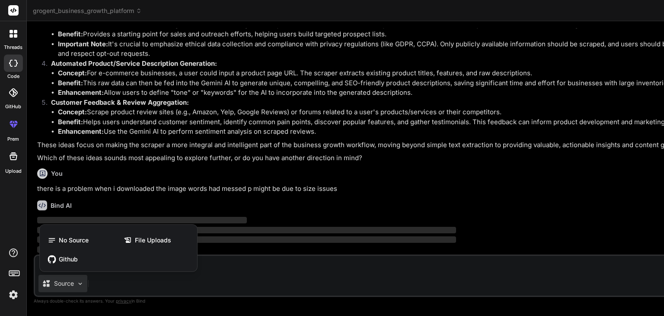
click at [105, 277] on div at bounding box center [332, 158] width 664 height 316
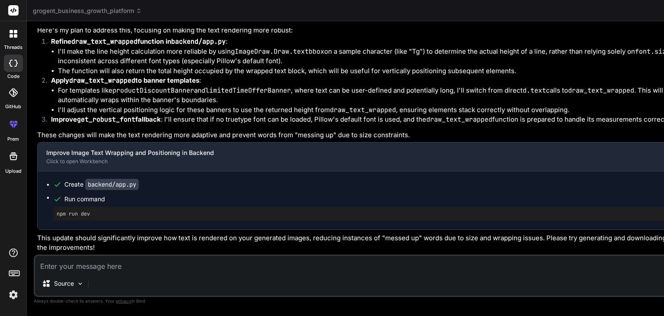
scroll to position [33896, 0]
click at [160, 271] on textarea at bounding box center [386, 264] width 702 height 16
click at [160, 271] on textarea "c" at bounding box center [386, 264] width 702 height 16
paste textarea "https://www.canva.com/templates/"
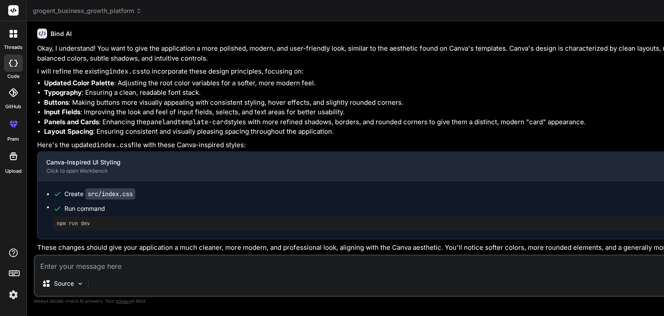
scroll to position [34284, 0]
click at [183, 265] on textarea at bounding box center [386, 264] width 702 height 16
click at [129, 262] on textarea at bounding box center [386, 264] width 702 height 16
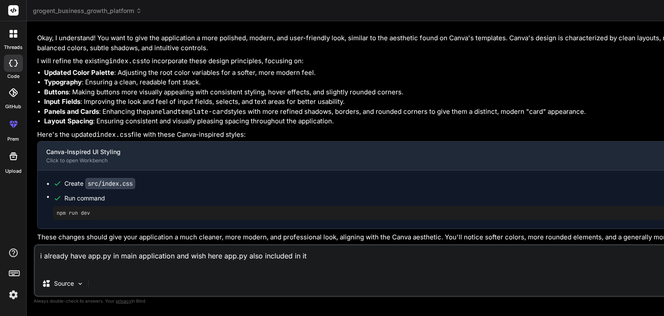
click at [97, 257] on textarea "i already have app.py in main application and wish here app.py also included in…" at bounding box center [386, 258] width 702 height 26
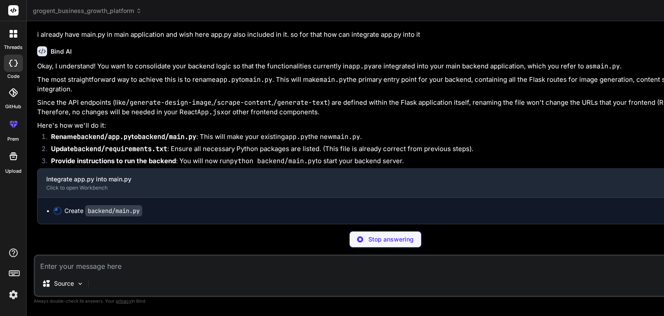
scroll to position [34637, 0]
click at [369, 235] on p "Stop answering" at bounding box center [391, 239] width 45 height 9
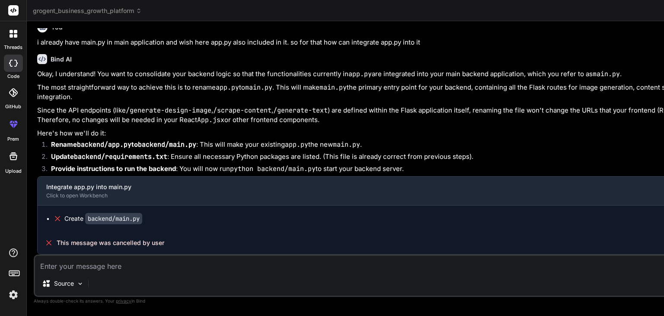
scroll to position [34409, 0]
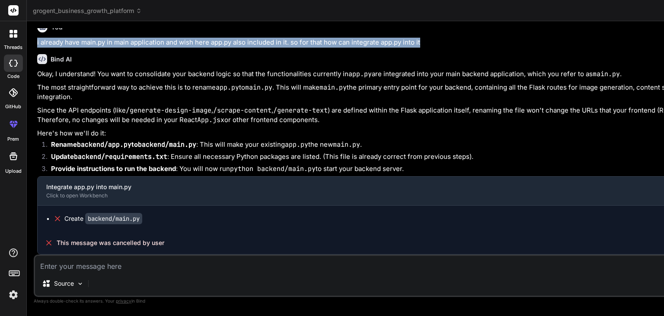
drag, startPoint x: 38, startPoint y: 151, endPoint x: 221, endPoint y: 164, distance: 184.3
click at [221, 48] on p "i already have main.py in main application and wish here app.py also included i…" at bounding box center [386, 43] width 699 height 10
copy p "i already have main.py in main application and wish here app.py also included i…"
click at [221, 48] on p "i already have main.py in main application and wish here app.py also included i…" at bounding box center [386, 43] width 699 height 10
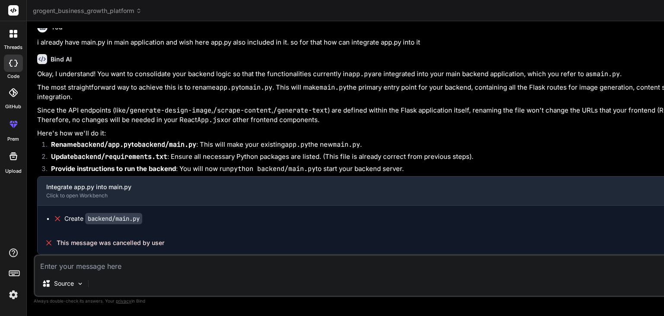
click at [221, 48] on p "i already have main.py in main application and wish here app.py also included i…" at bounding box center [386, 43] width 699 height 10
click at [88, 264] on textarea at bounding box center [386, 264] width 702 height 16
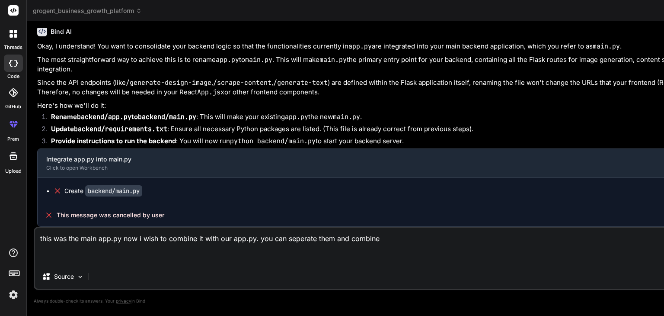
paste textarea "from fastapi import FastAPI, HTTPException, BackgroundTasks from fastapi.middle…"
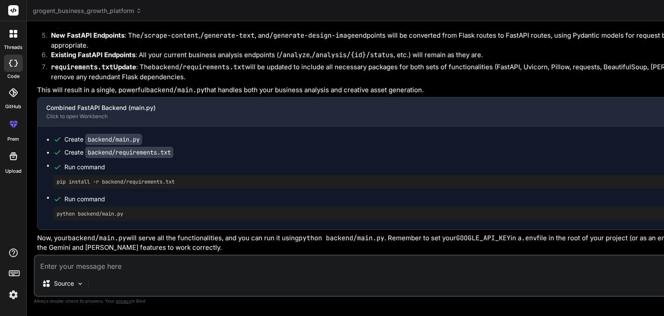
scroll to position [38473, 0]
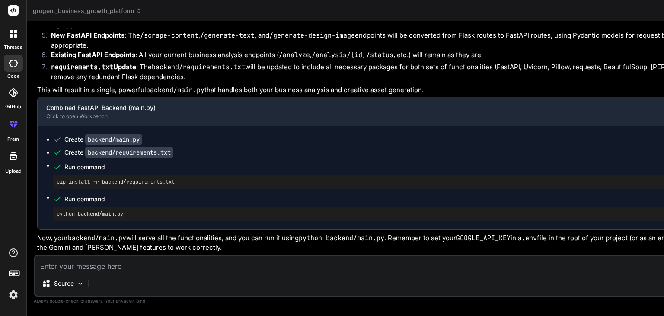
scroll to position [0, 0]
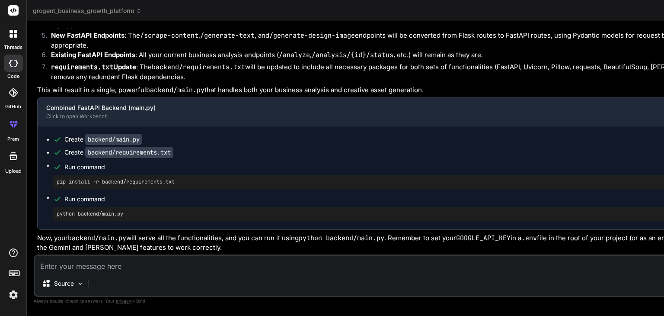
click at [139, 257] on textarea at bounding box center [386, 264] width 702 height 16
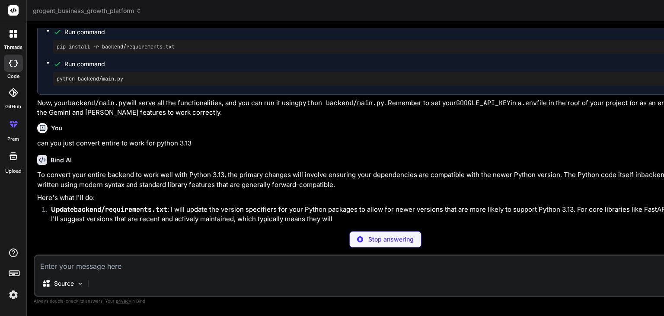
scroll to position [38562, 0]
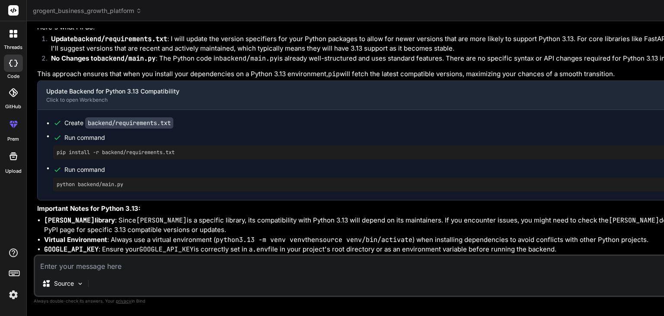
click at [156, 266] on textarea at bounding box center [386, 264] width 702 height 16
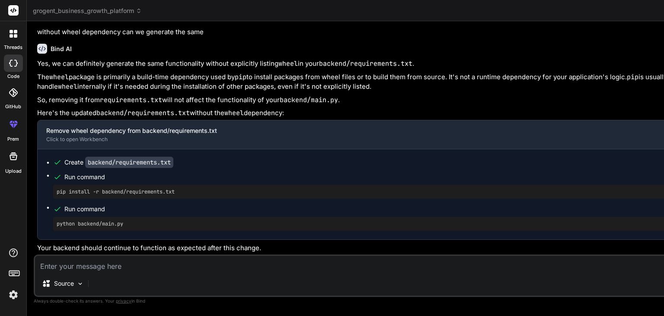
scroll to position [39265, 0]
click at [196, 258] on textarea at bounding box center [386, 264] width 702 height 16
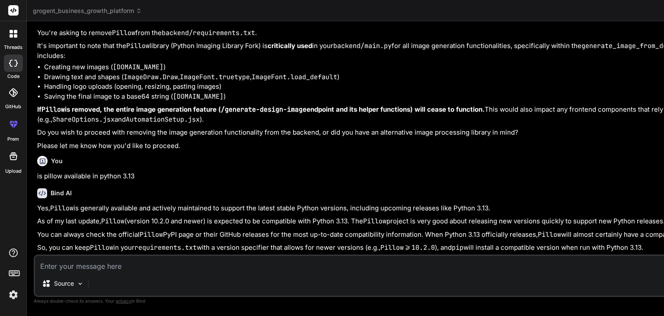
scroll to position [37792, 0]
